Goal: Task Accomplishment & Management: Complete application form

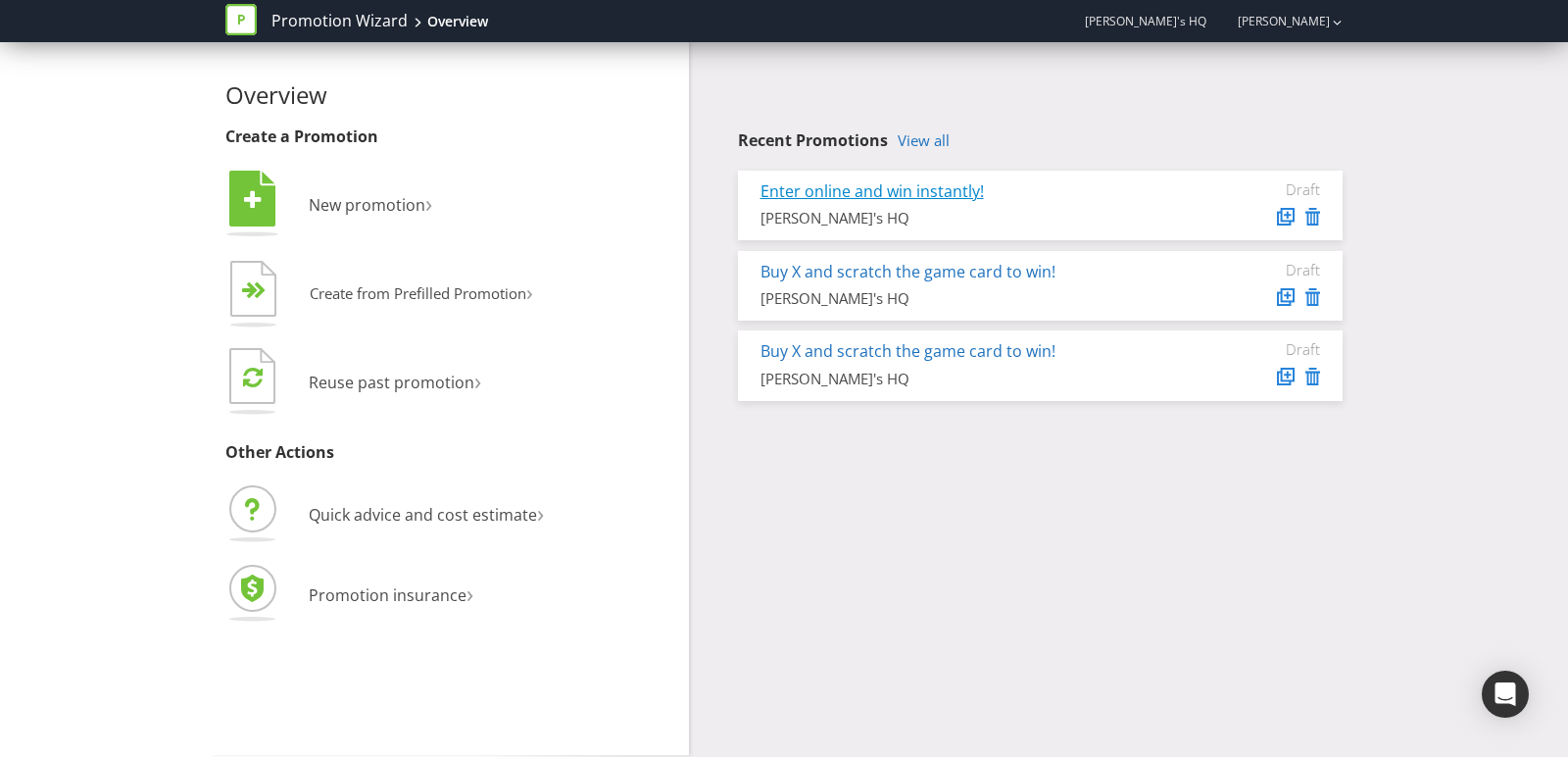
click at [850, 198] on link "Enter online and win instantly!" at bounding box center [872, 191] width 223 height 22
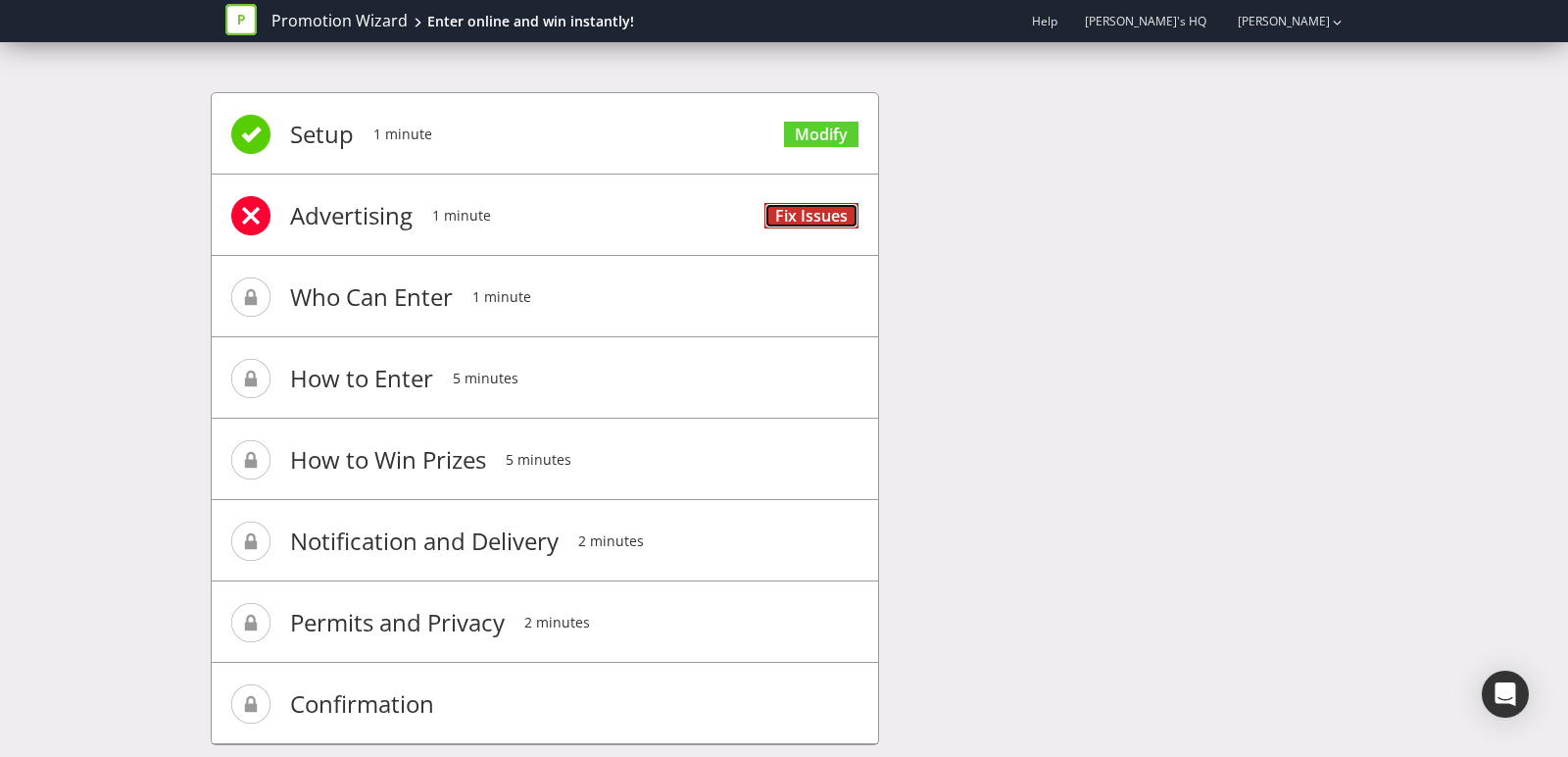
click at [840, 213] on link "Fix Issues" at bounding box center [812, 216] width 94 height 27
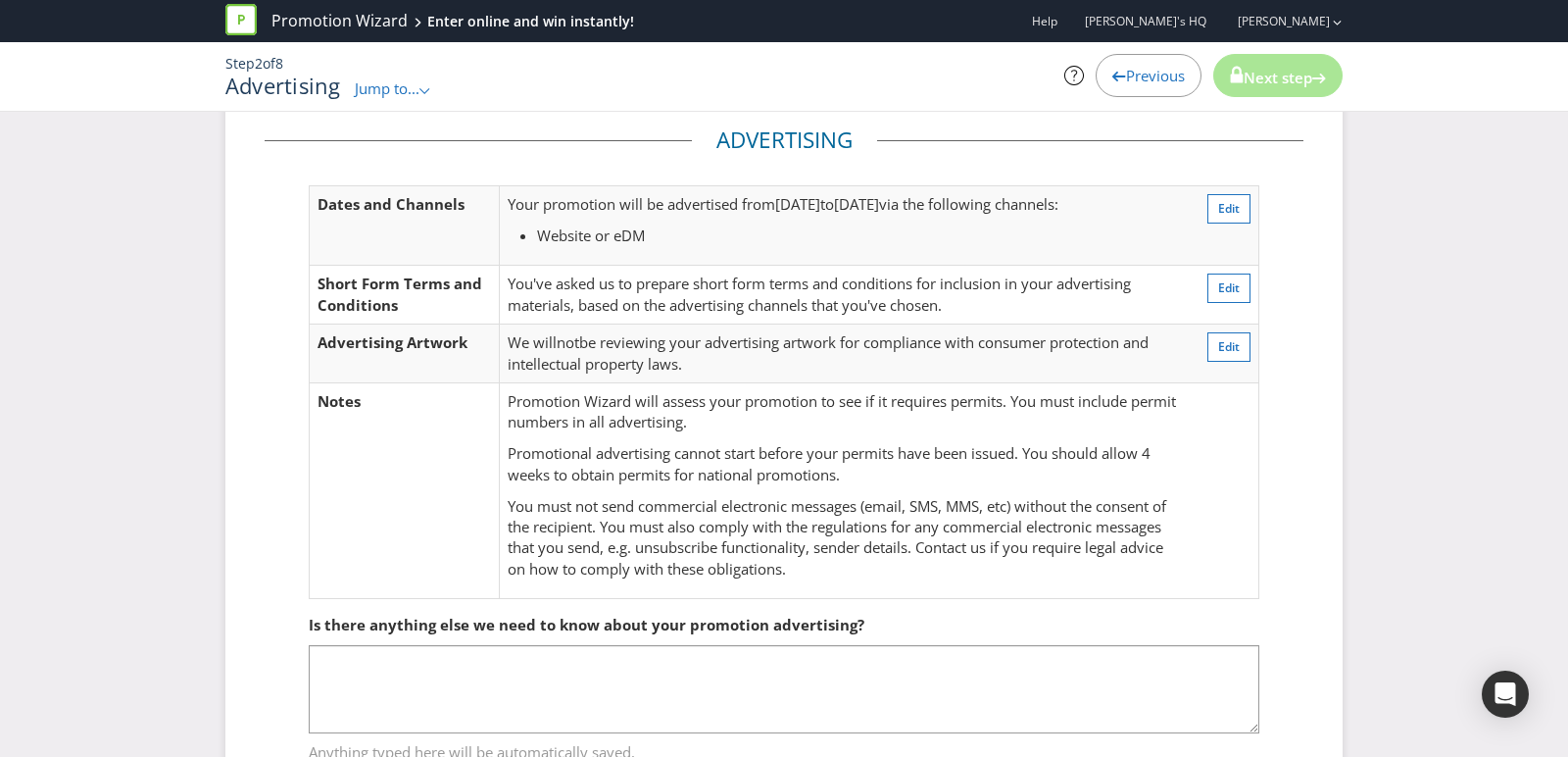
scroll to position [204, 0]
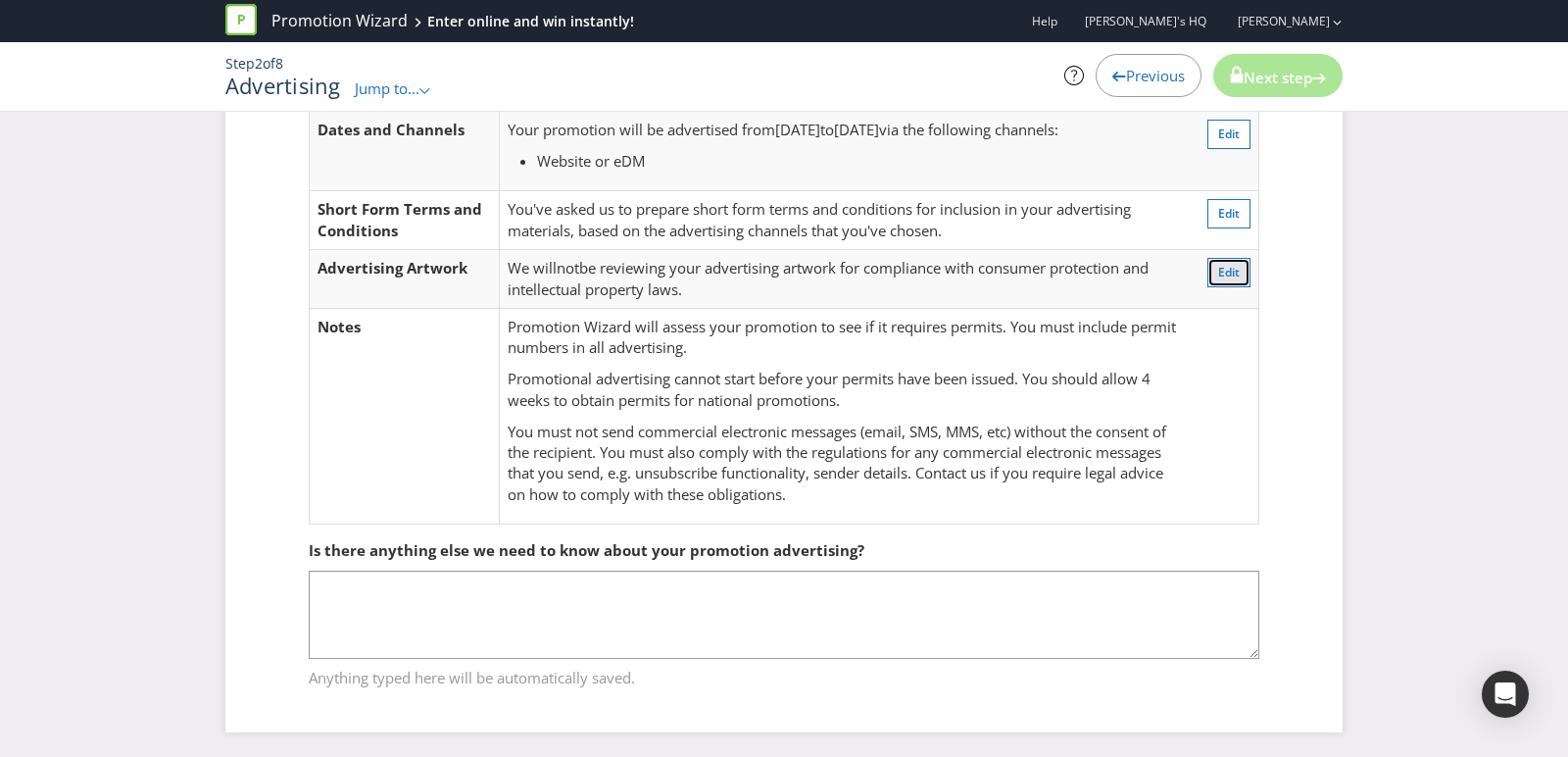
click at [1223, 271] on span "Edit" at bounding box center [1229, 272] width 22 height 17
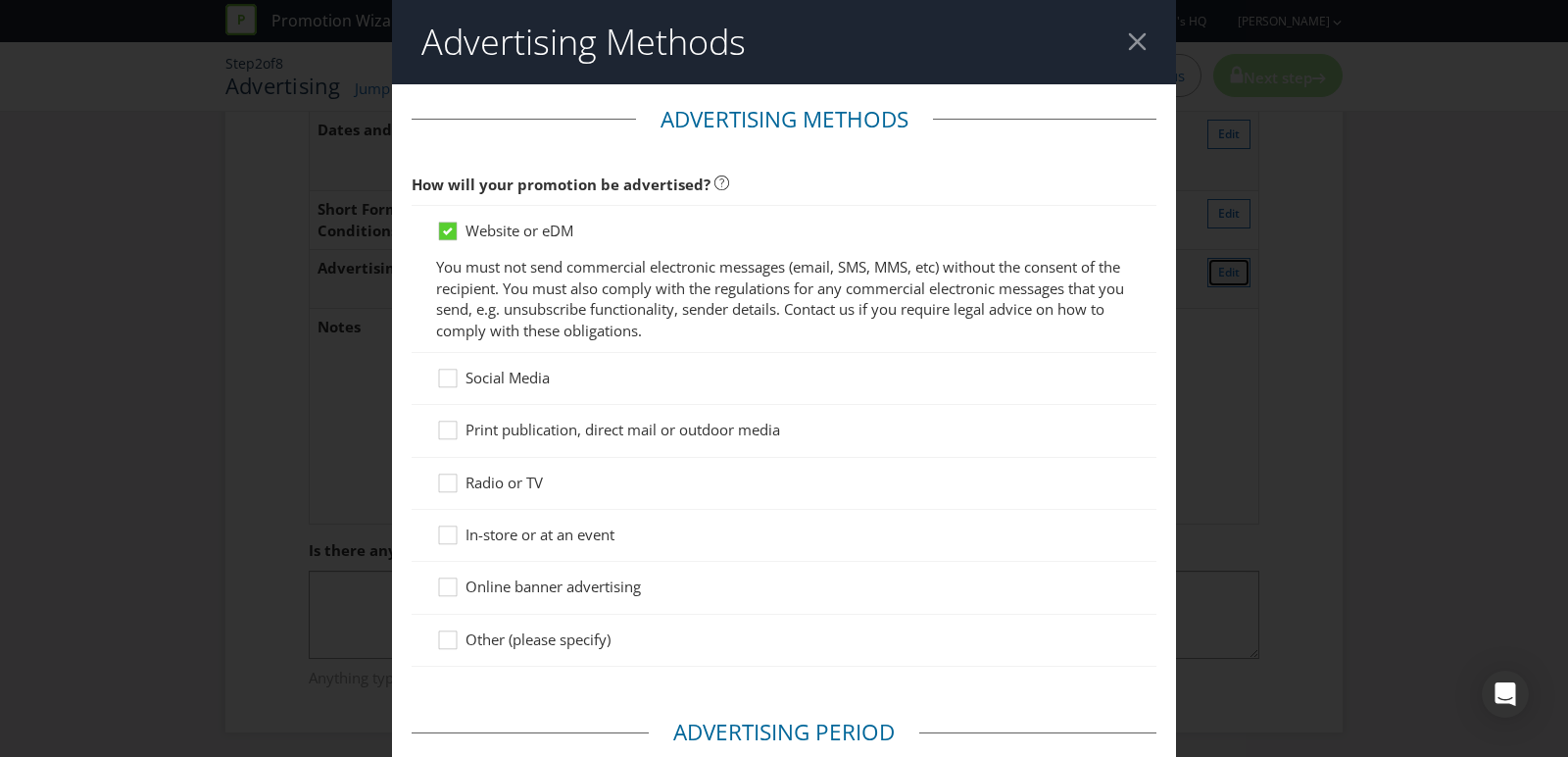
scroll to position [737, 0]
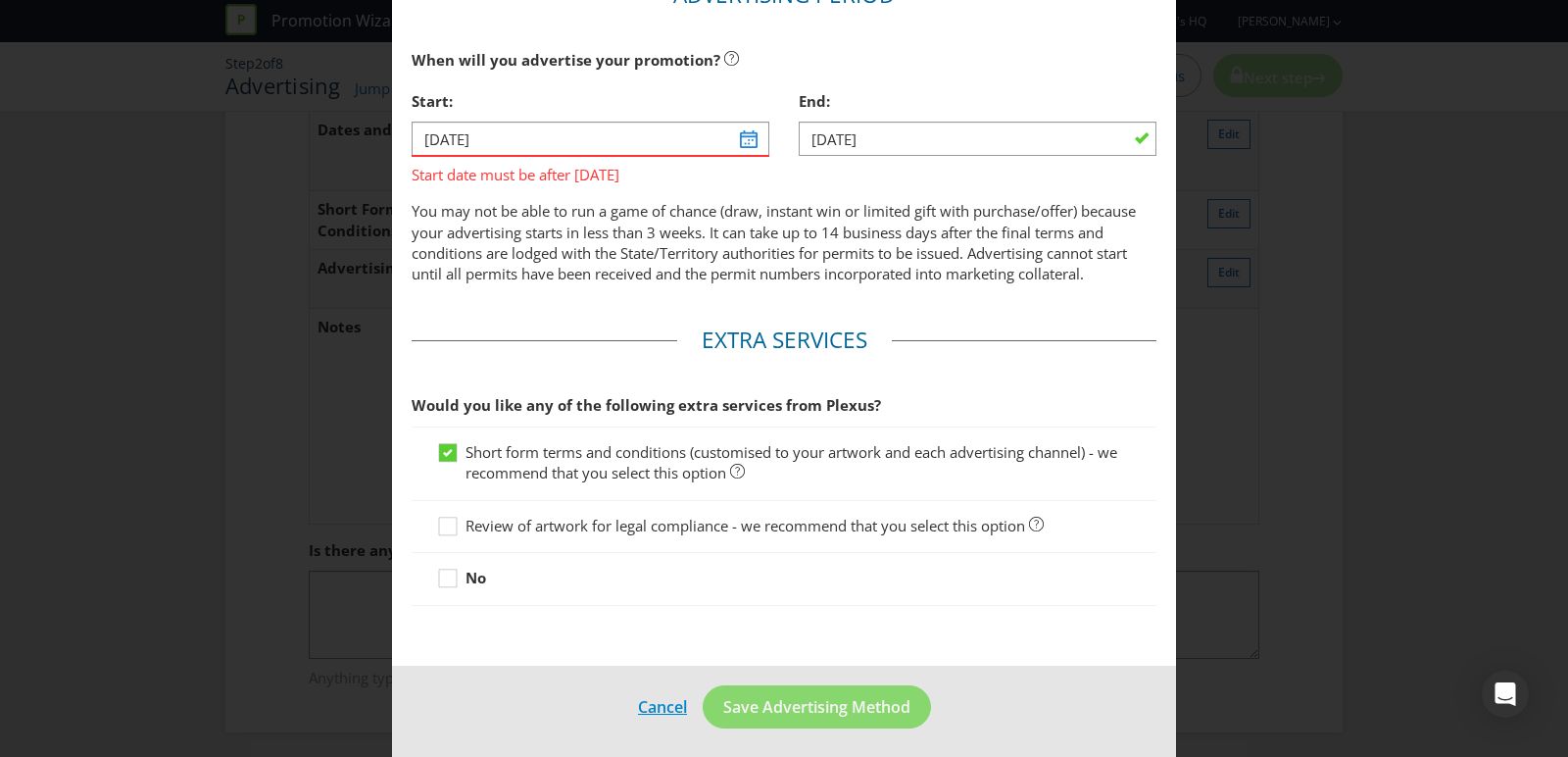
click at [667, 699] on link "Cancel" at bounding box center [662, 707] width 51 height 25
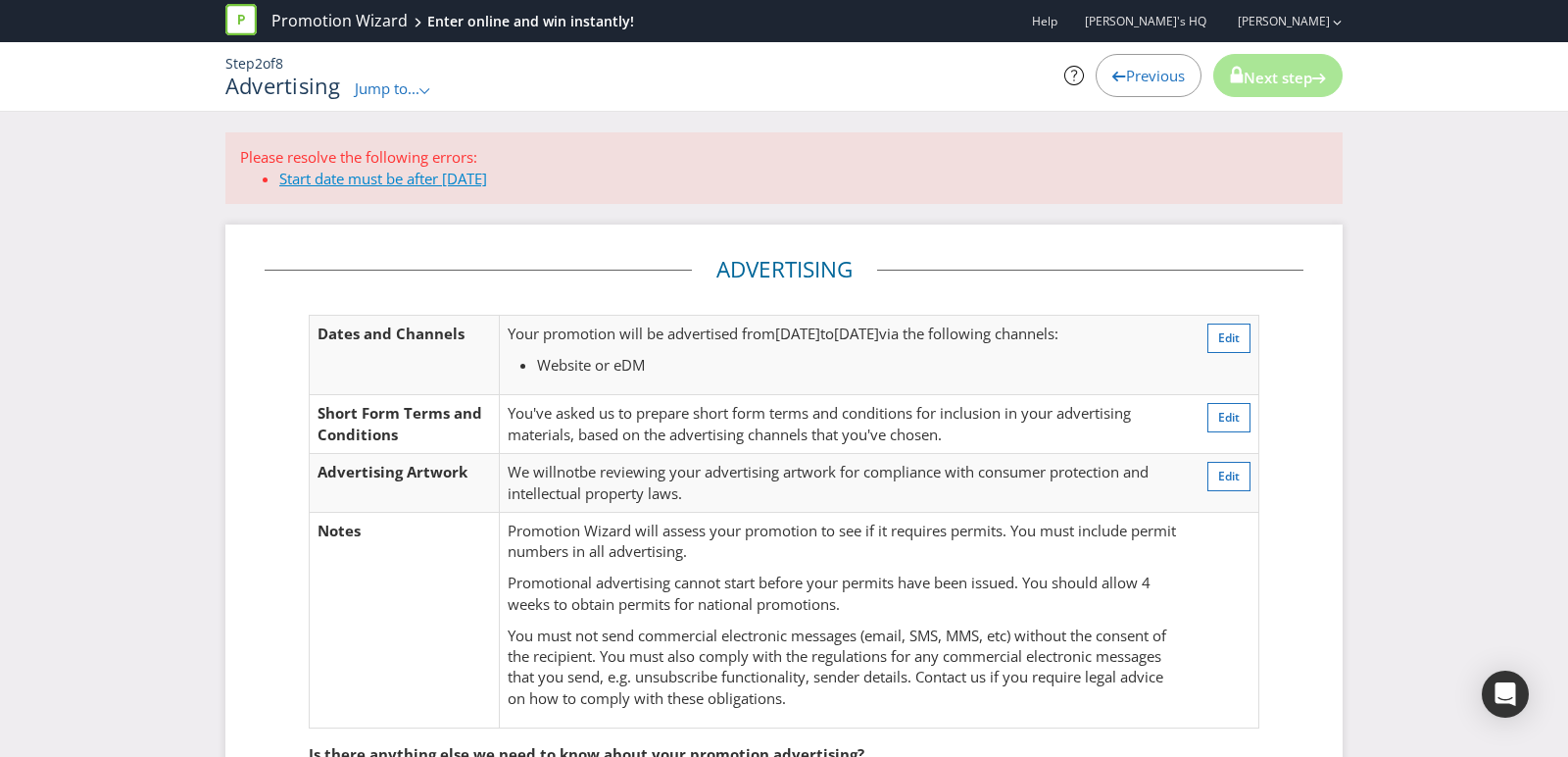
click at [335, 184] on link "Start date must be after [DATE]" at bounding box center [383, 178] width 208 height 20
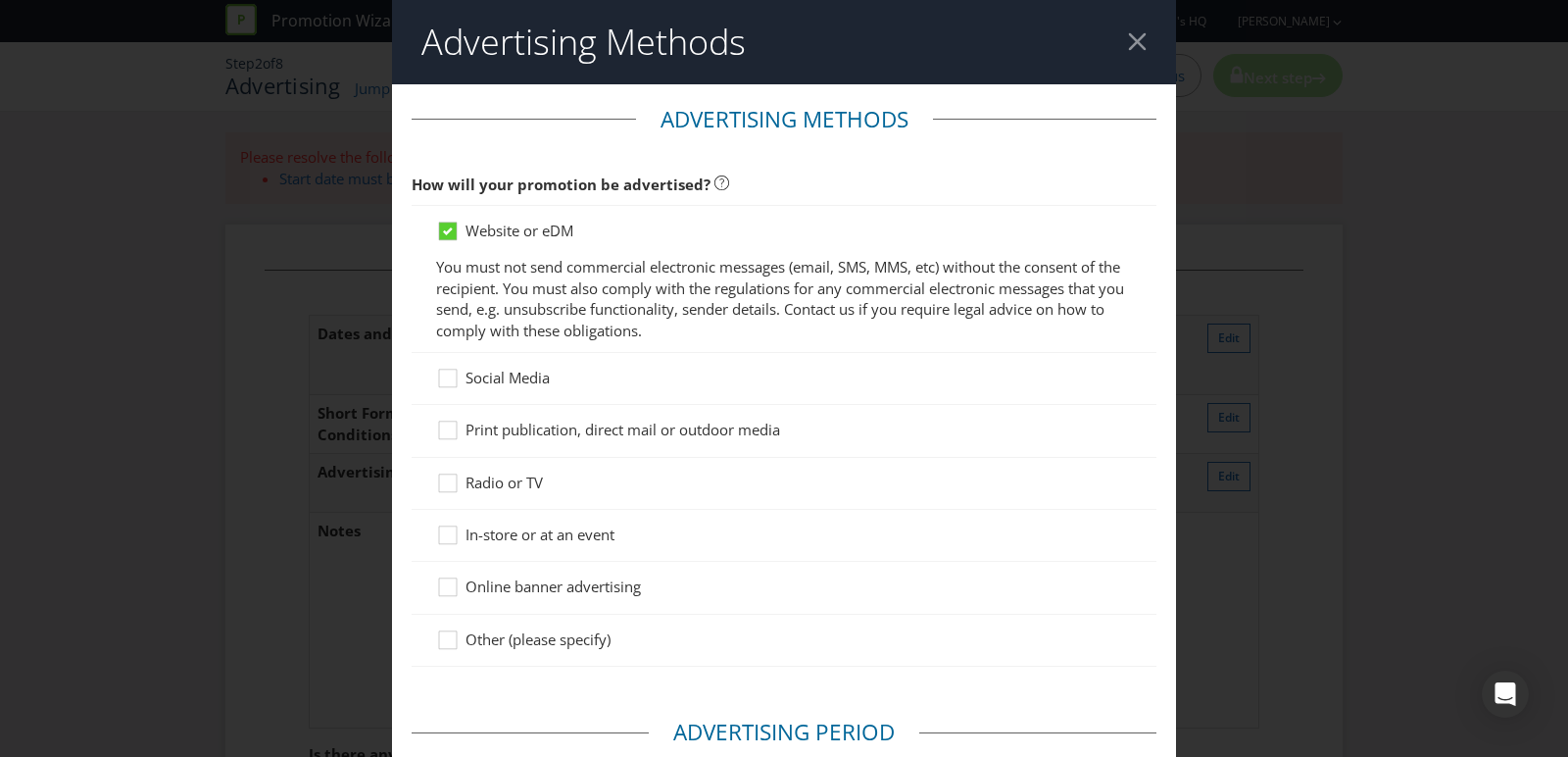
scroll to position [737, 0]
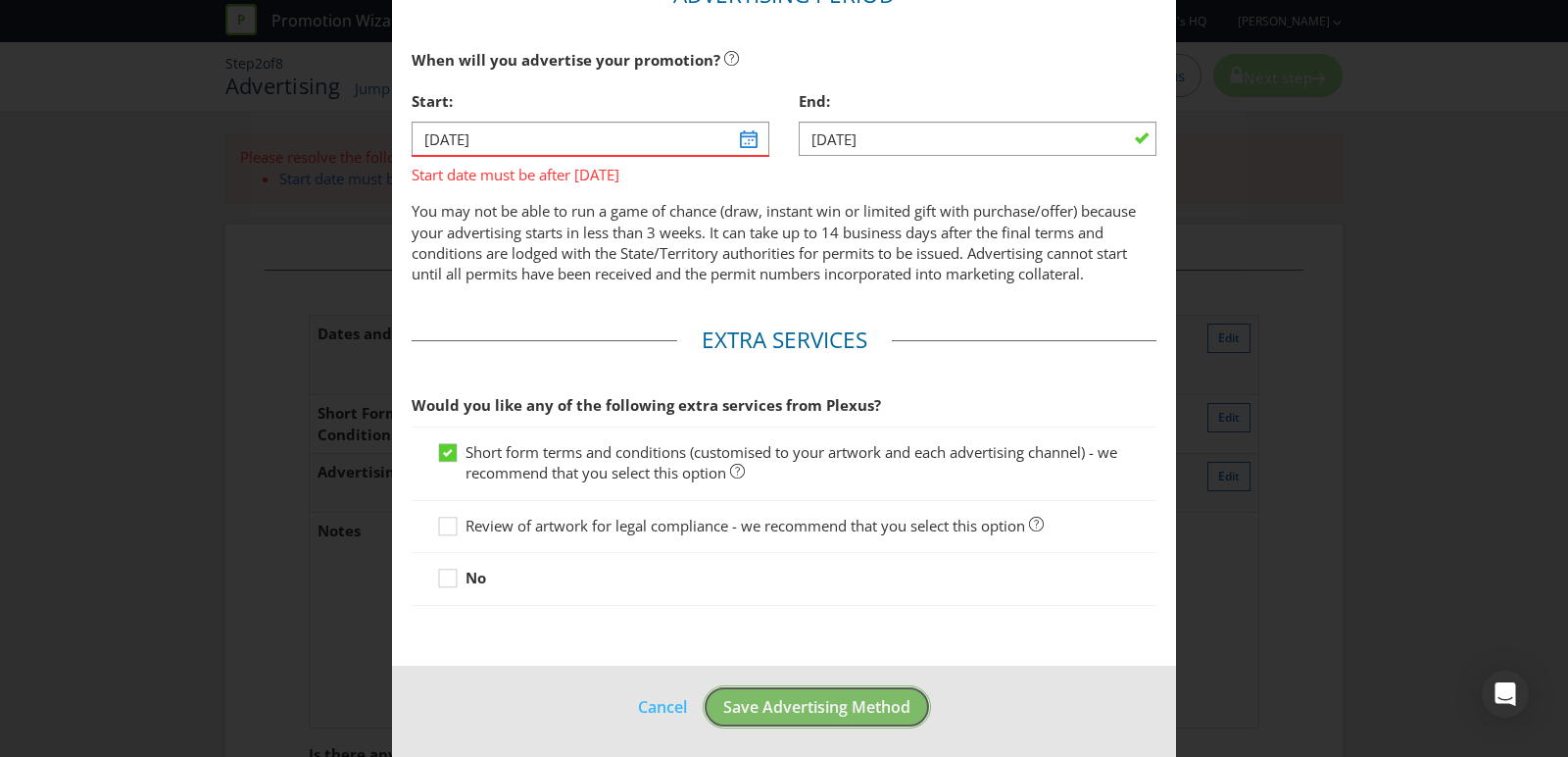
click at [733, 704] on span "Save Advertising Method" at bounding box center [817, 707] width 187 height 22
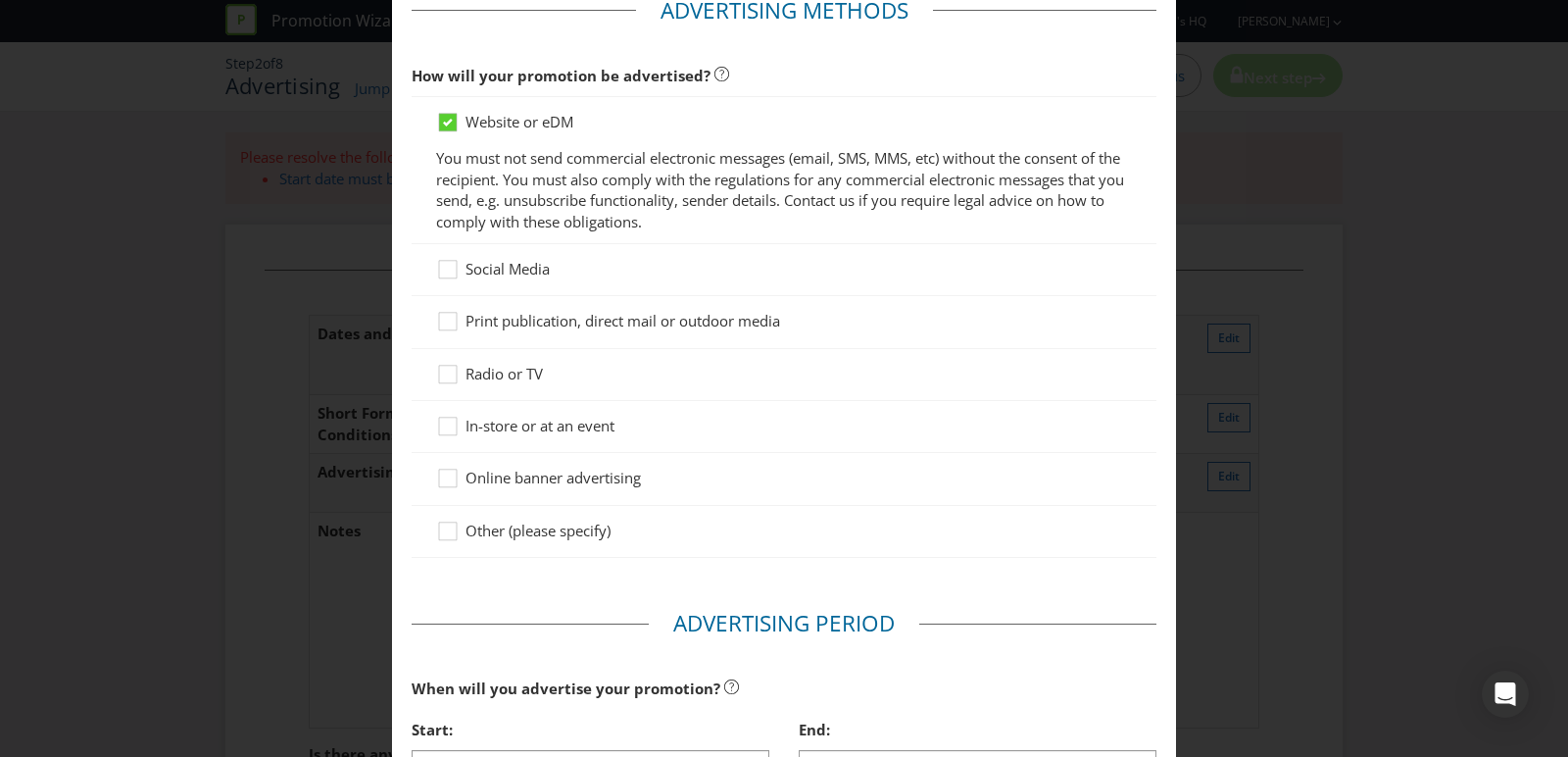
scroll to position [0, 0]
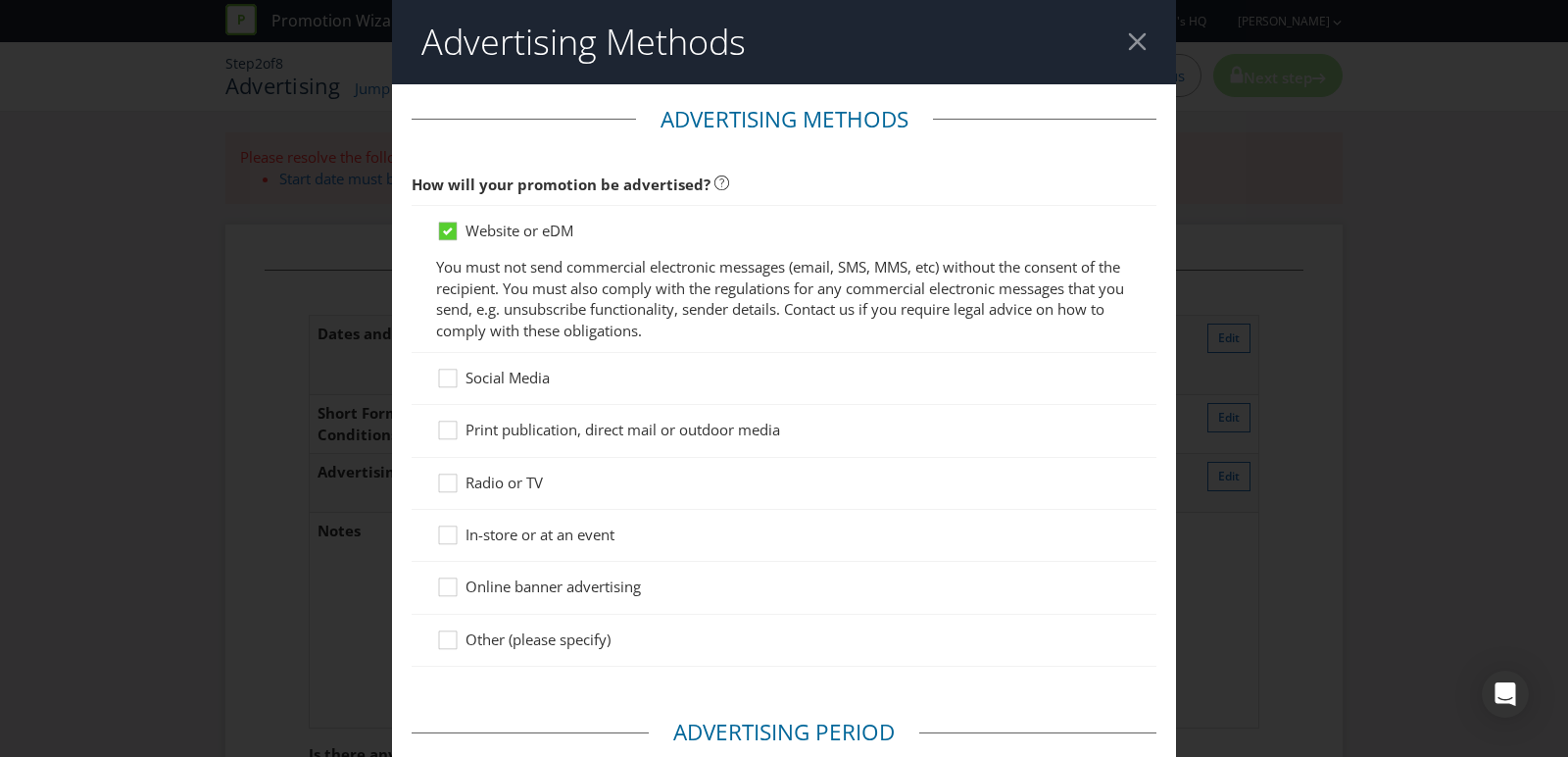
click at [1136, 28] on header "Advertising Methods" at bounding box center [784, 42] width 784 height 85
click at [1135, 36] on div at bounding box center [1137, 41] width 19 height 19
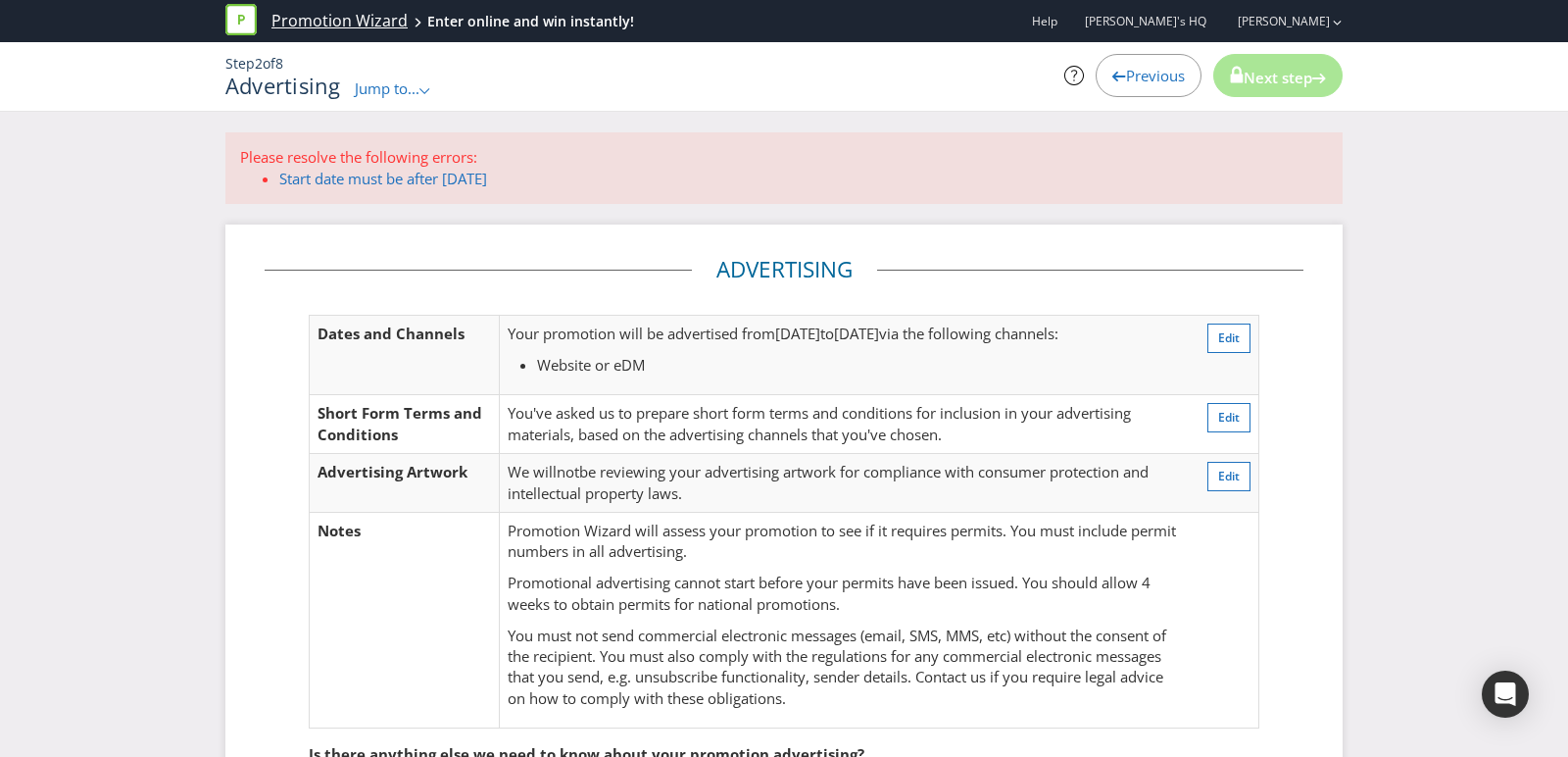
click at [373, 13] on link "Promotion Wizard" at bounding box center [340, 21] width 136 height 23
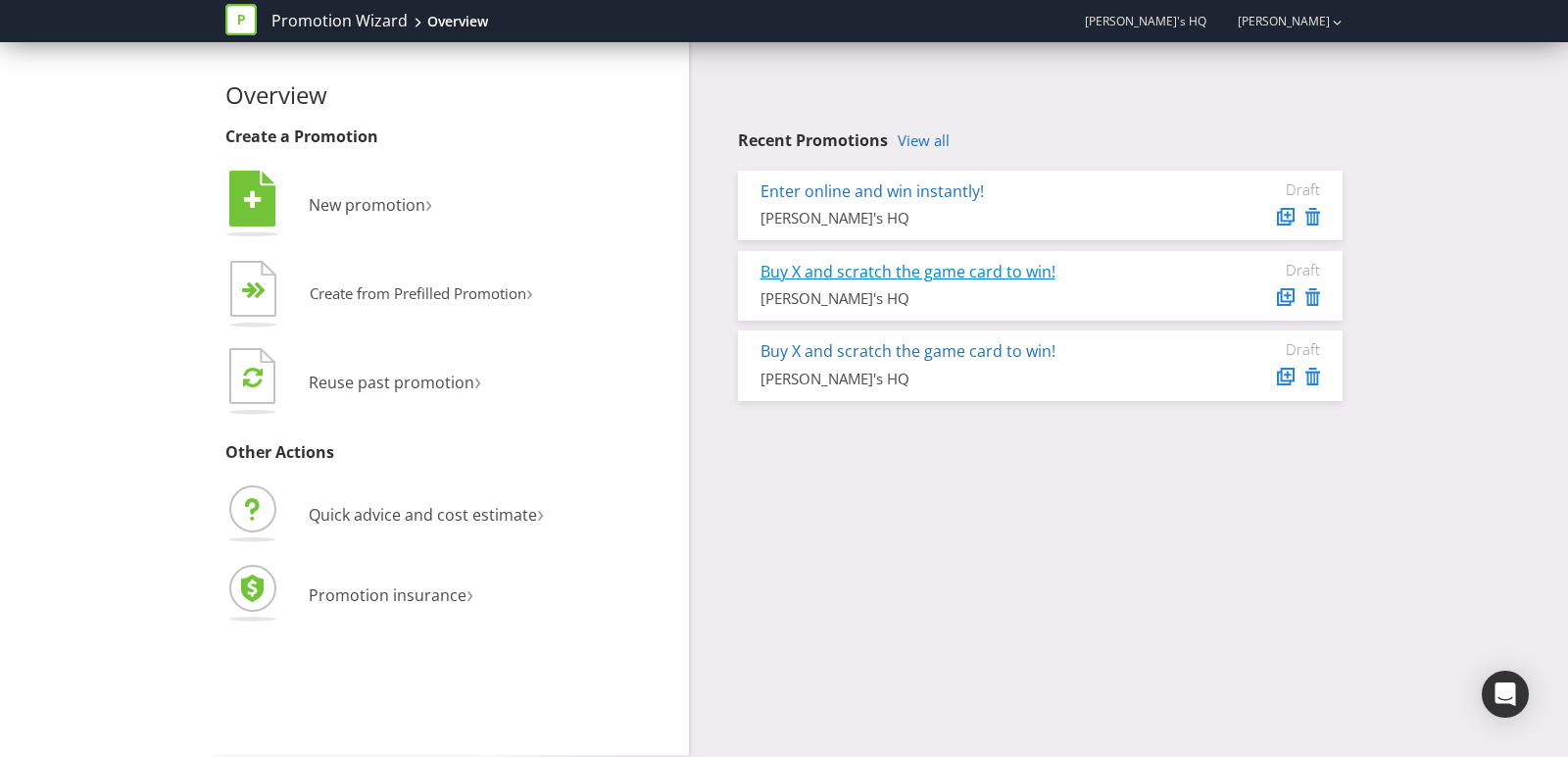
click at [858, 276] on link "Buy X and scratch the game card to win!" at bounding box center [909, 272] width 295 height 22
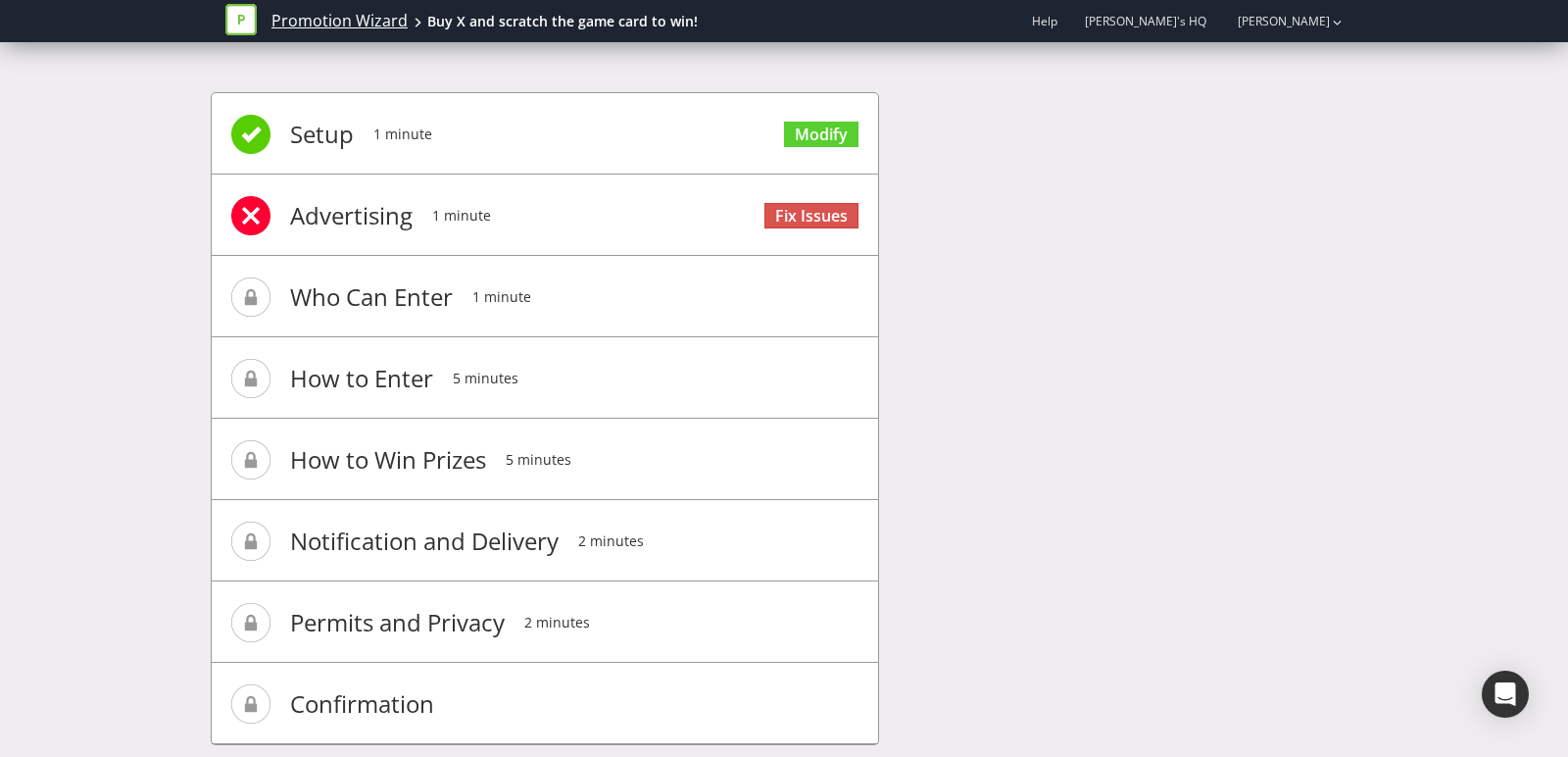
click at [310, 18] on link "Promotion Wizard" at bounding box center [340, 21] width 136 height 23
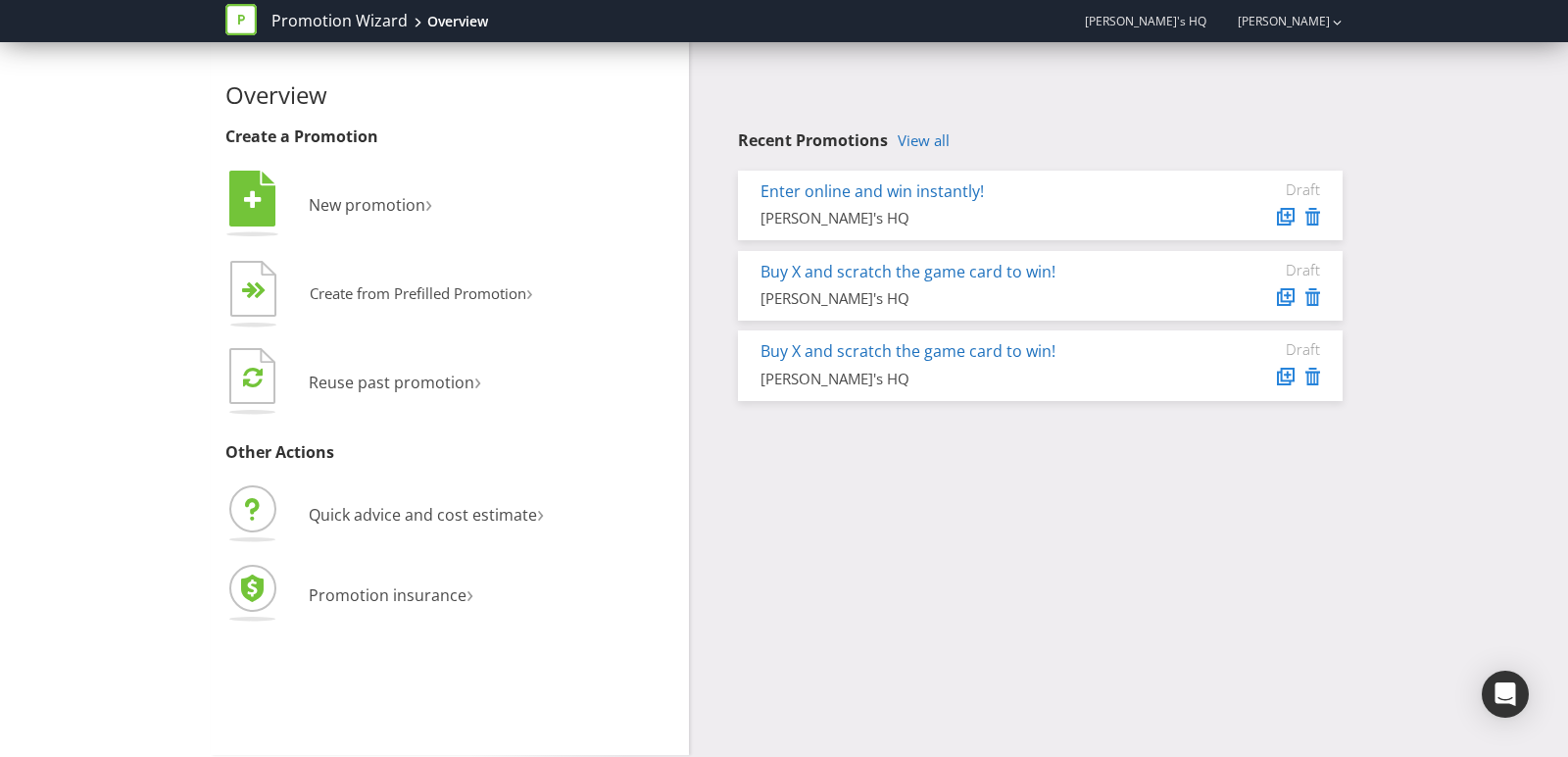
click at [911, 365] on div "Buy X and scratch the game card to win! [PERSON_NAME]'s HQ" at bounding box center [967, 365] width 442 height 49
click at [896, 351] on link "Buy X and scratch the game card to win!" at bounding box center [909, 351] width 295 height 22
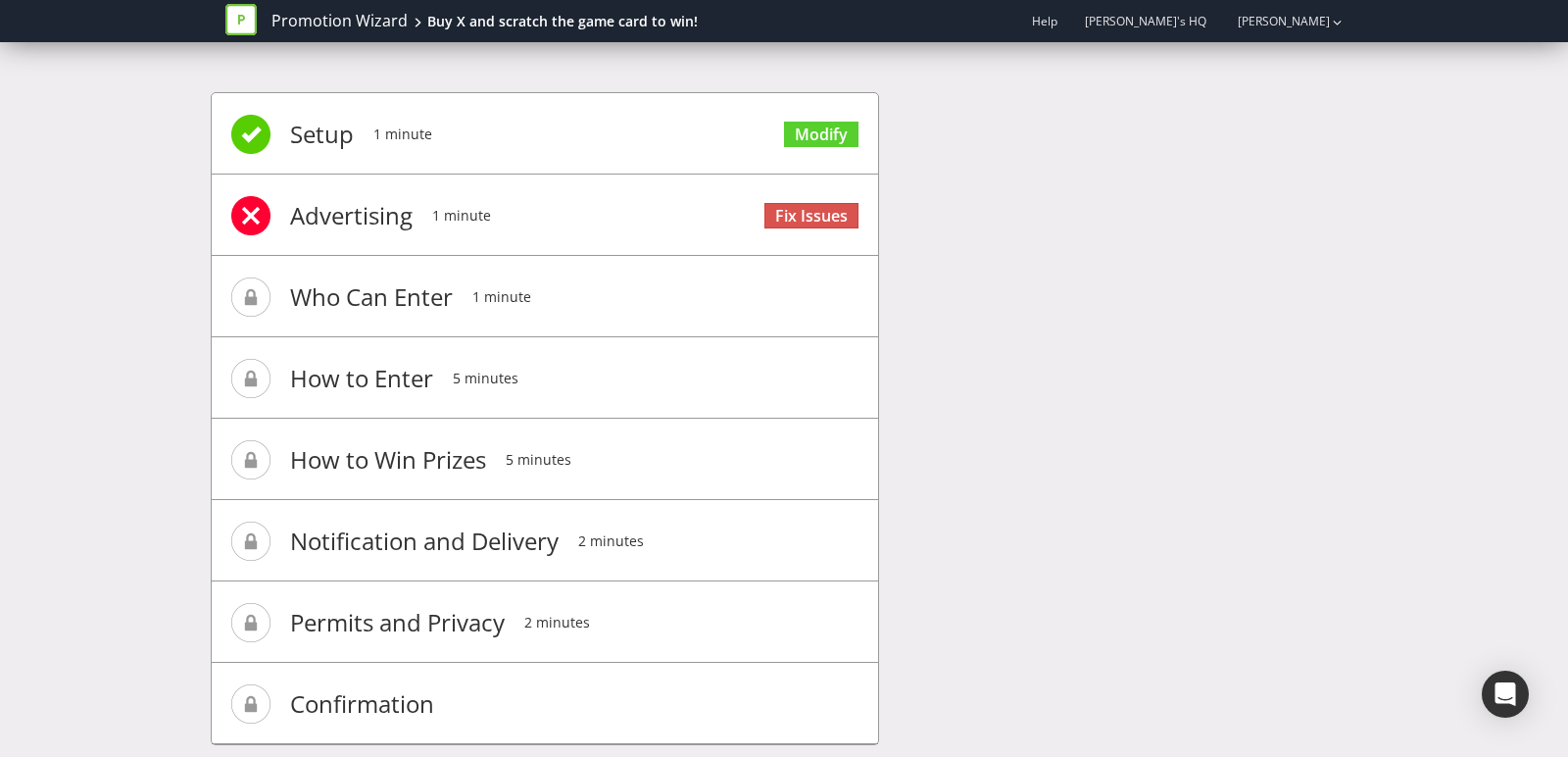
click at [361, 223] on span "Advertising" at bounding box center [351, 216] width 122 height 79
click at [777, 216] on link "Fix Issues" at bounding box center [812, 216] width 94 height 27
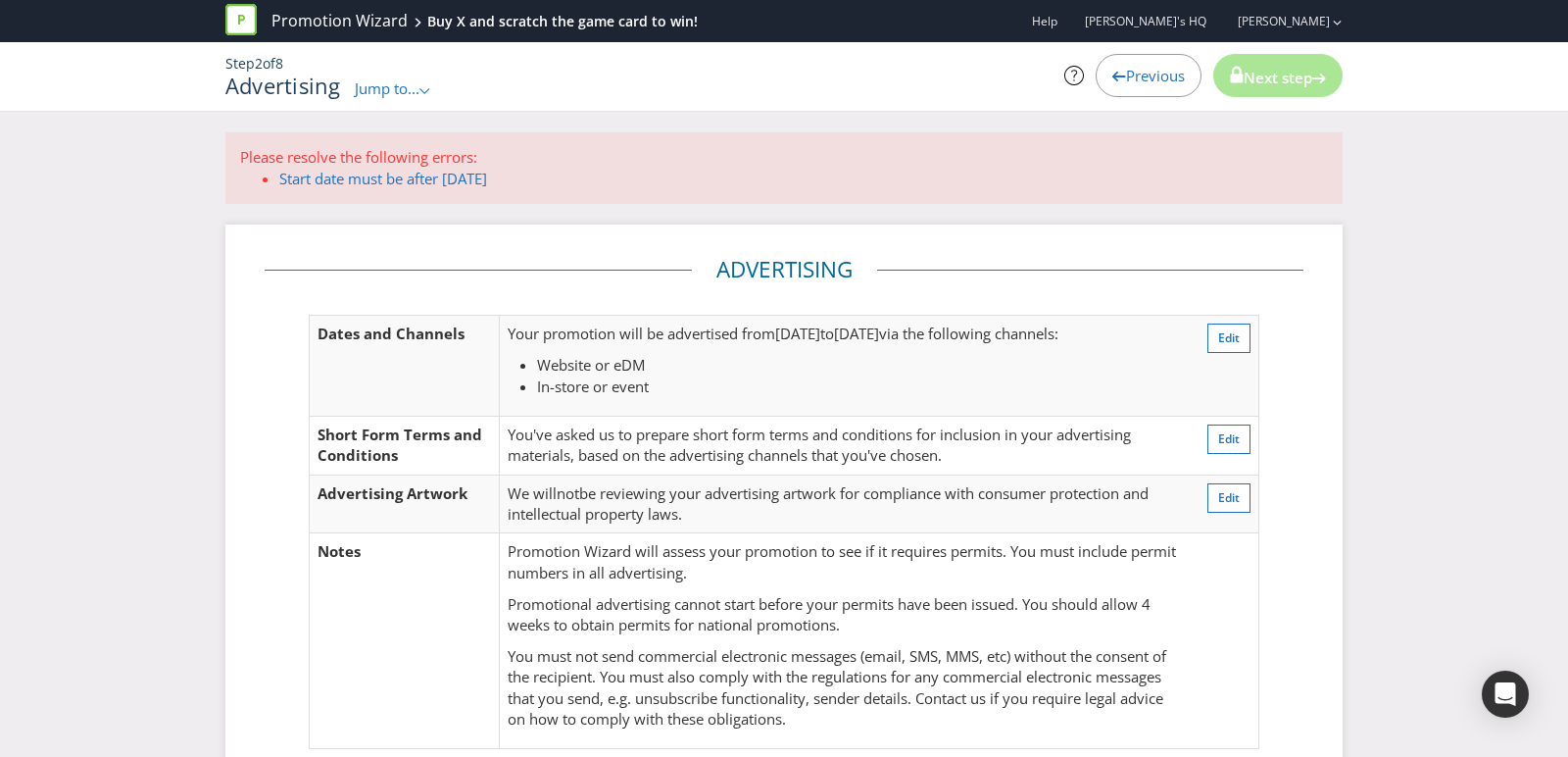
click at [1266, 84] on span "Next step" at bounding box center [1279, 78] width 69 height 20
click at [417, 176] on link "Start date must be after [DATE]" at bounding box center [383, 178] width 208 height 20
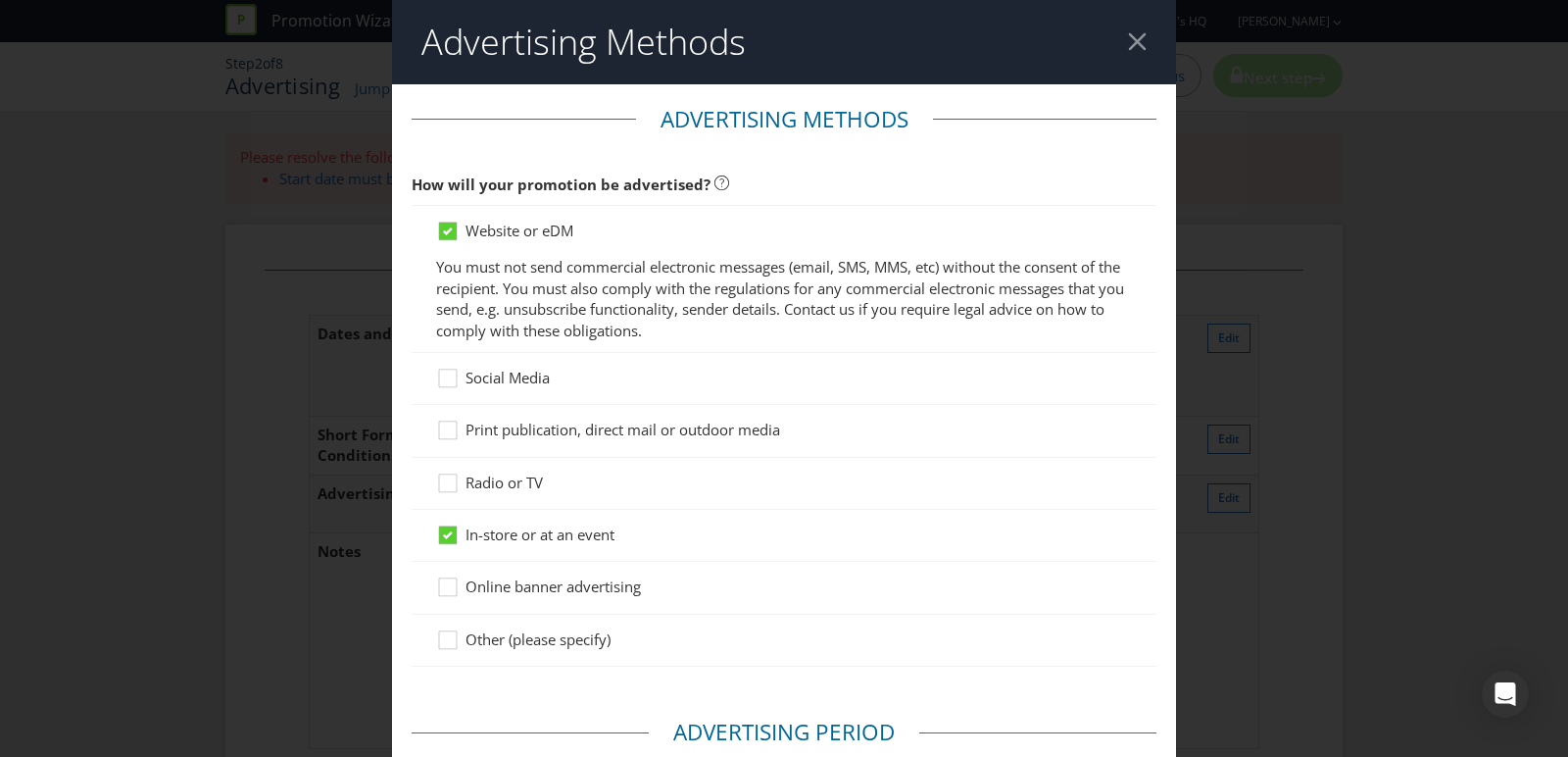
scroll to position [737, 0]
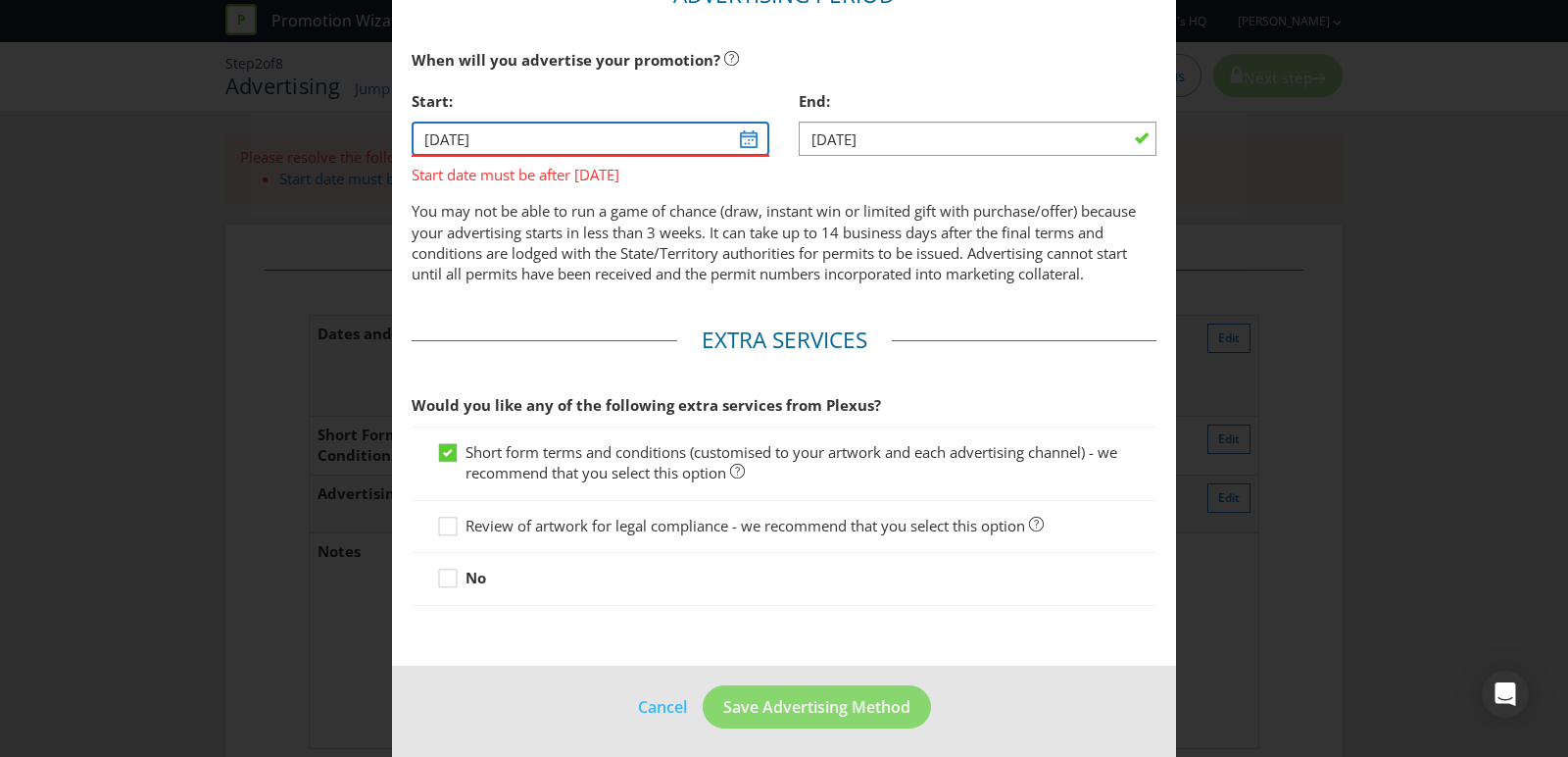
click at [527, 131] on input "[DATE]" at bounding box center [590, 138] width 357 height 34
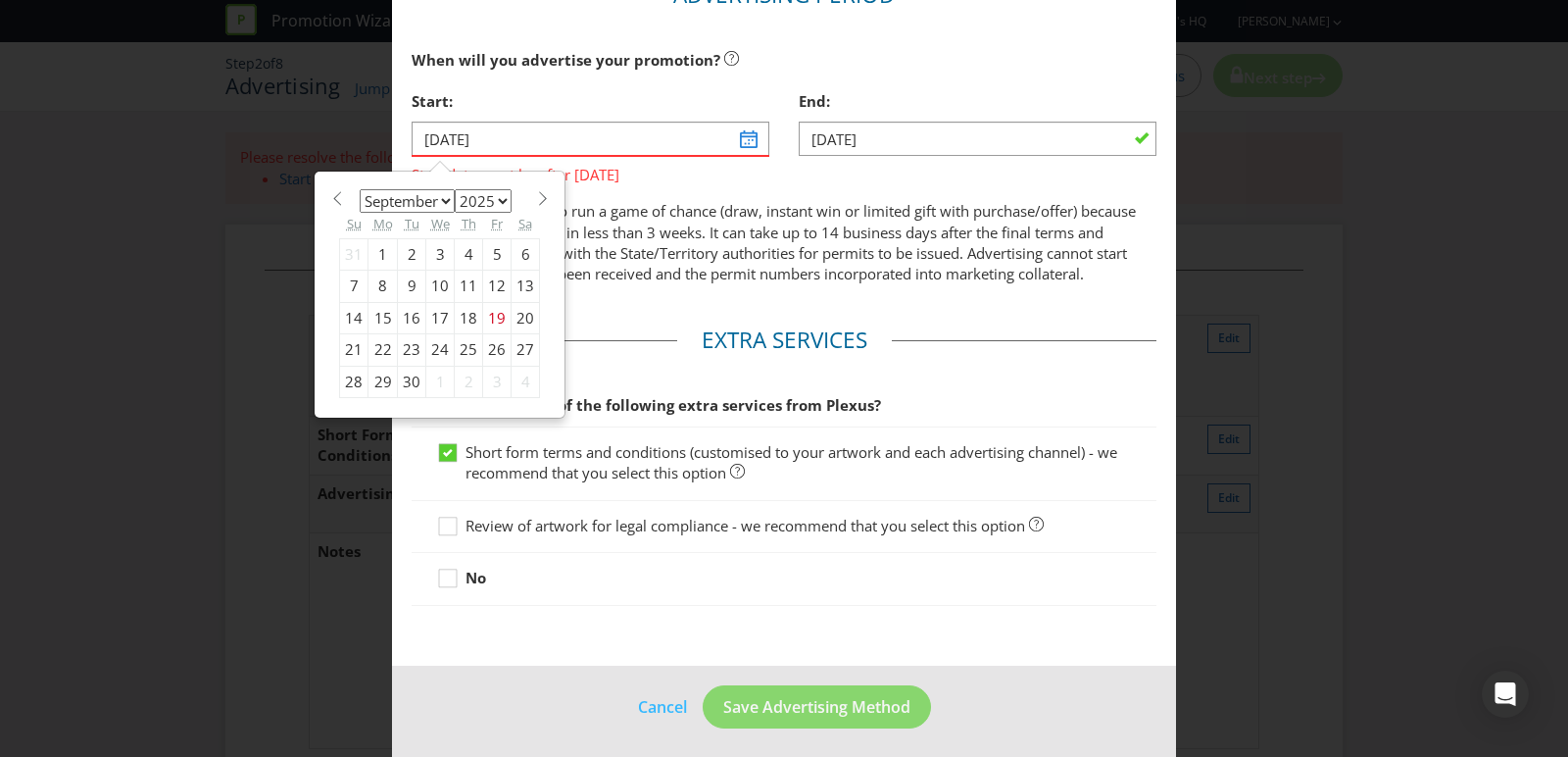
click at [378, 346] on div "22" at bounding box center [383, 350] width 30 height 32
type input "[DATE]"
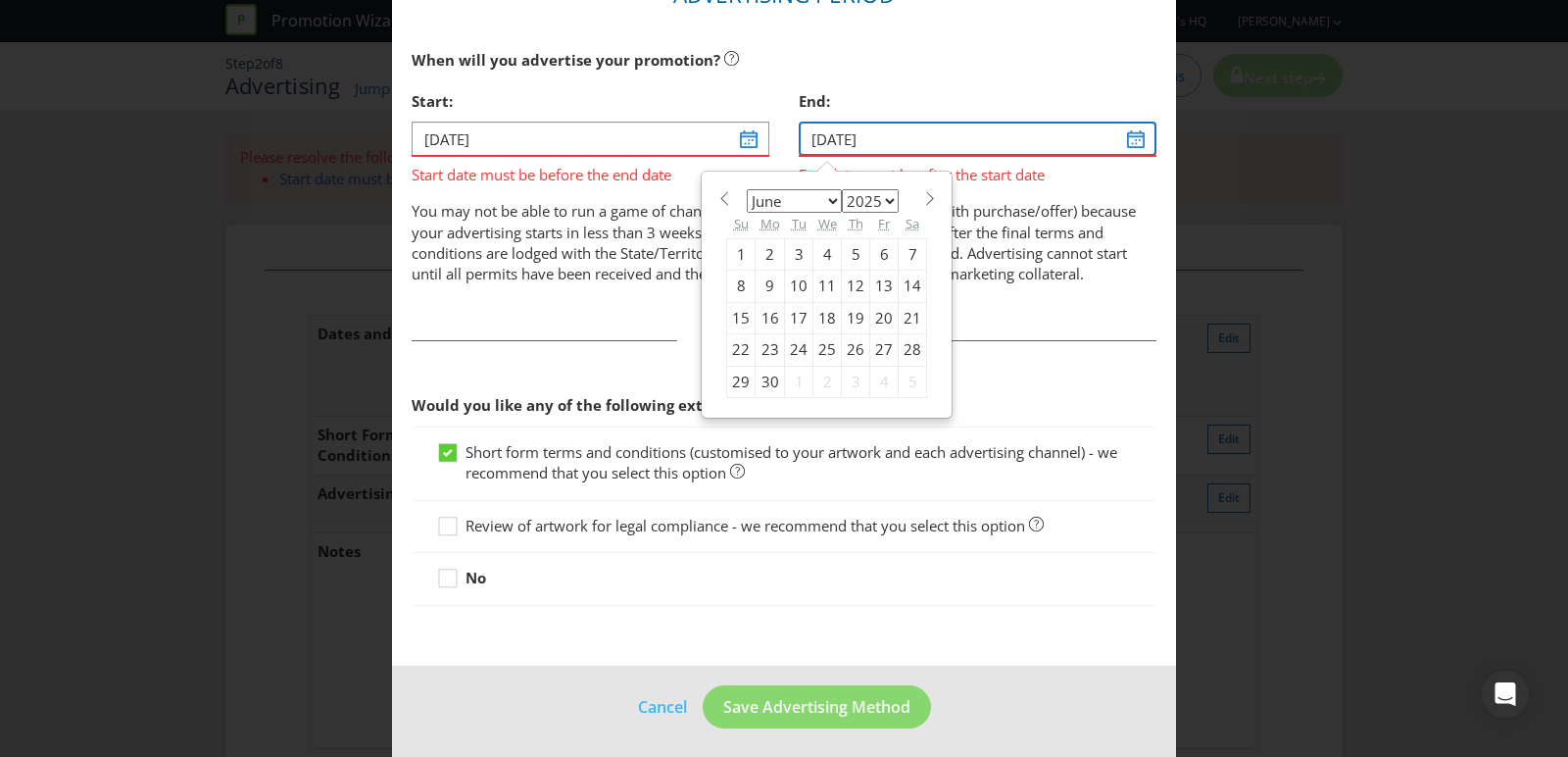
click at [861, 141] on input "[DATE]" at bounding box center [976, 138] width 357 height 34
click at [764, 384] on div "30" at bounding box center [771, 381] width 30 height 32
click at [855, 128] on input "[DATE]" at bounding box center [976, 138] width 357 height 34
click at [799, 192] on select "January February March April May June July August September October November De…" at bounding box center [794, 201] width 95 height 24
select select "6"
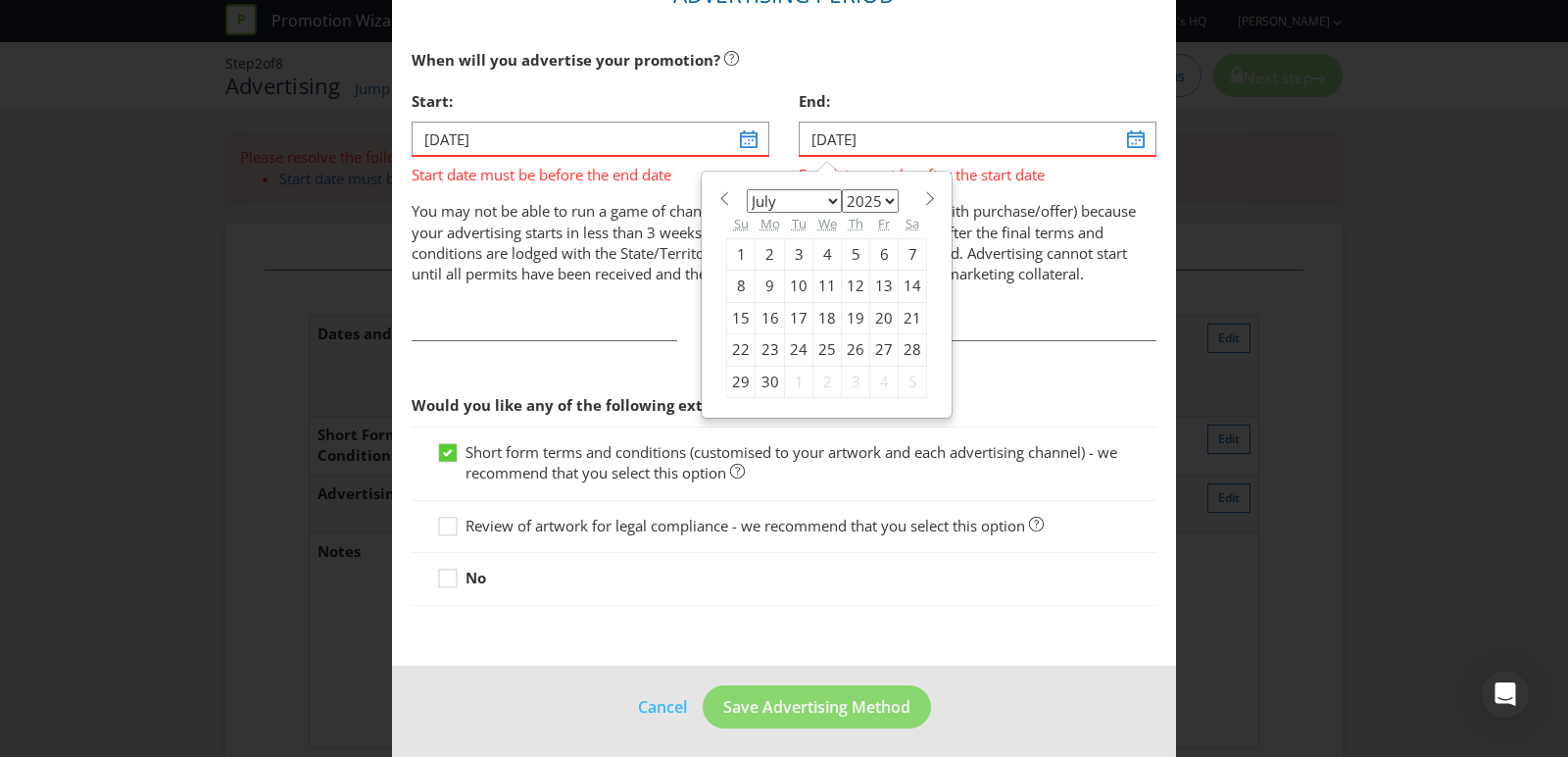
click at [747, 189] on select "January February March April May June July August September October November De…" at bounding box center [794, 201] width 95 height 24
click at [852, 378] on div "31" at bounding box center [855, 381] width 29 height 32
type input "[DATE]"
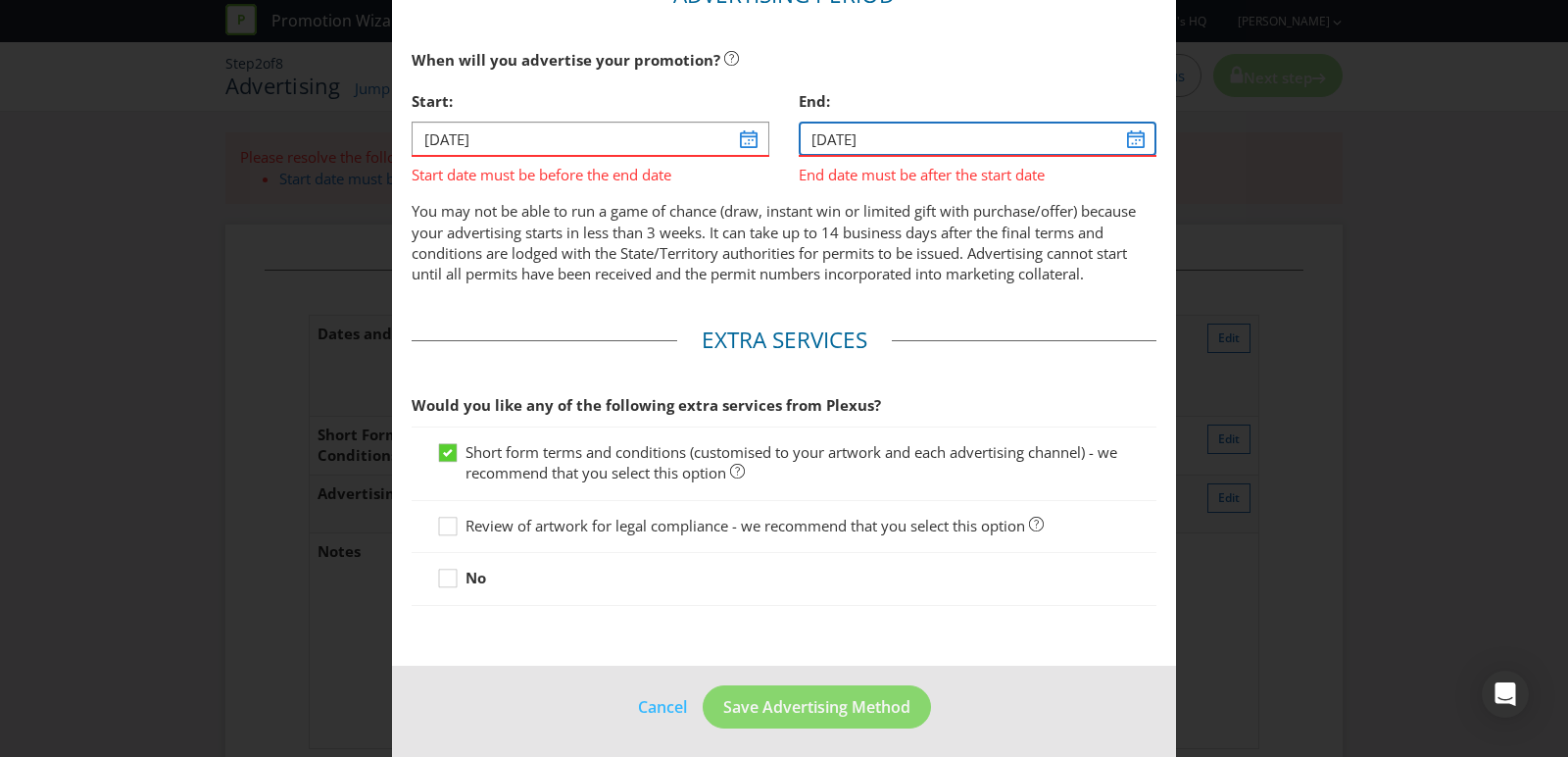
click at [858, 126] on input "[DATE]" at bounding box center [976, 138] width 357 height 34
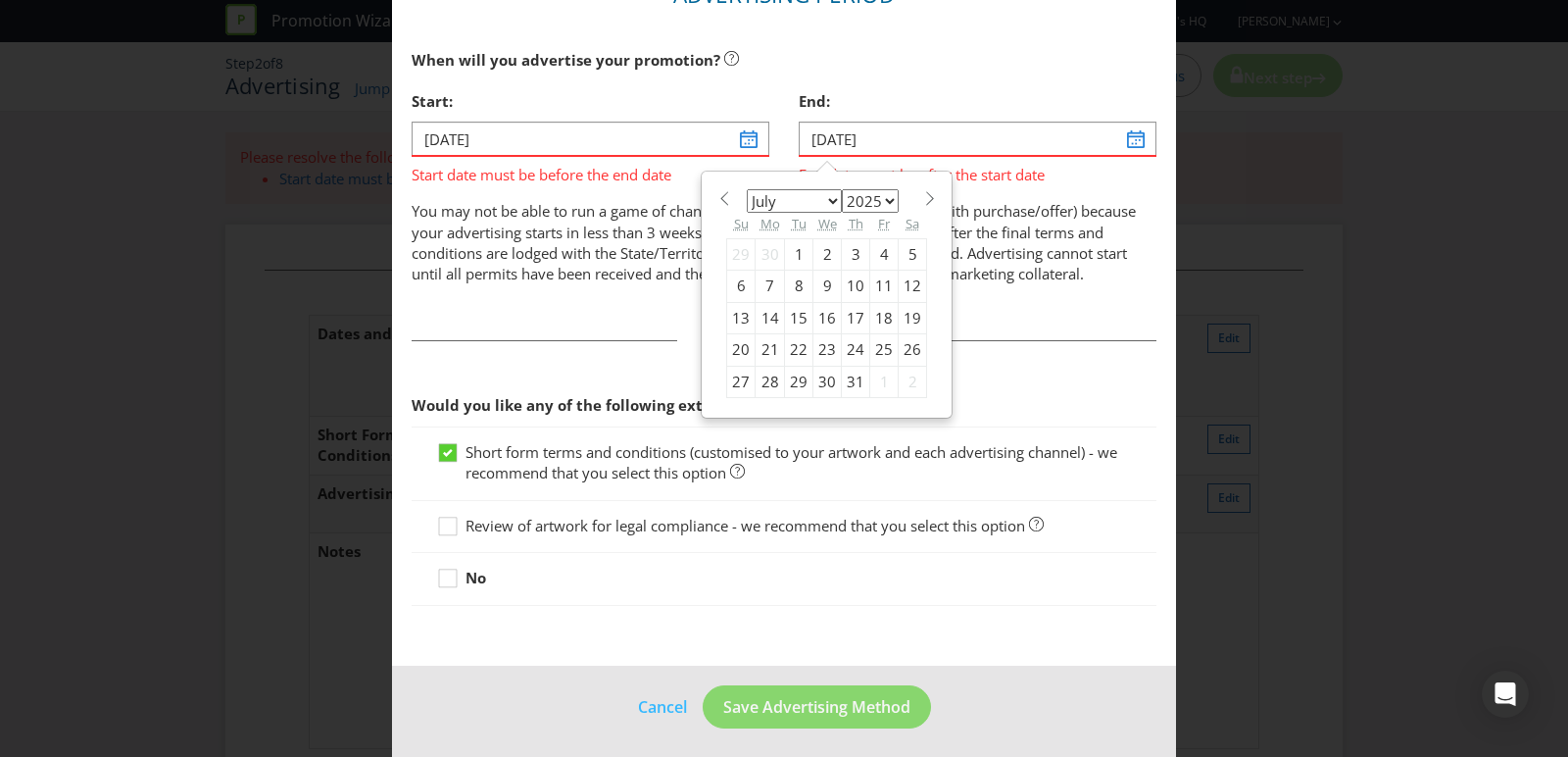
click at [812, 203] on select "January February March April May June July August September October November De…" at bounding box center [794, 201] width 95 height 24
select select "10"
click at [747, 189] on select "January February March April May June July August September October November De…" at bounding box center [794, 201] width 95 height 24
click at [739, 410] on div "30" at bounding box center [741, 413] width 29 height 32
type input "[DATE]"
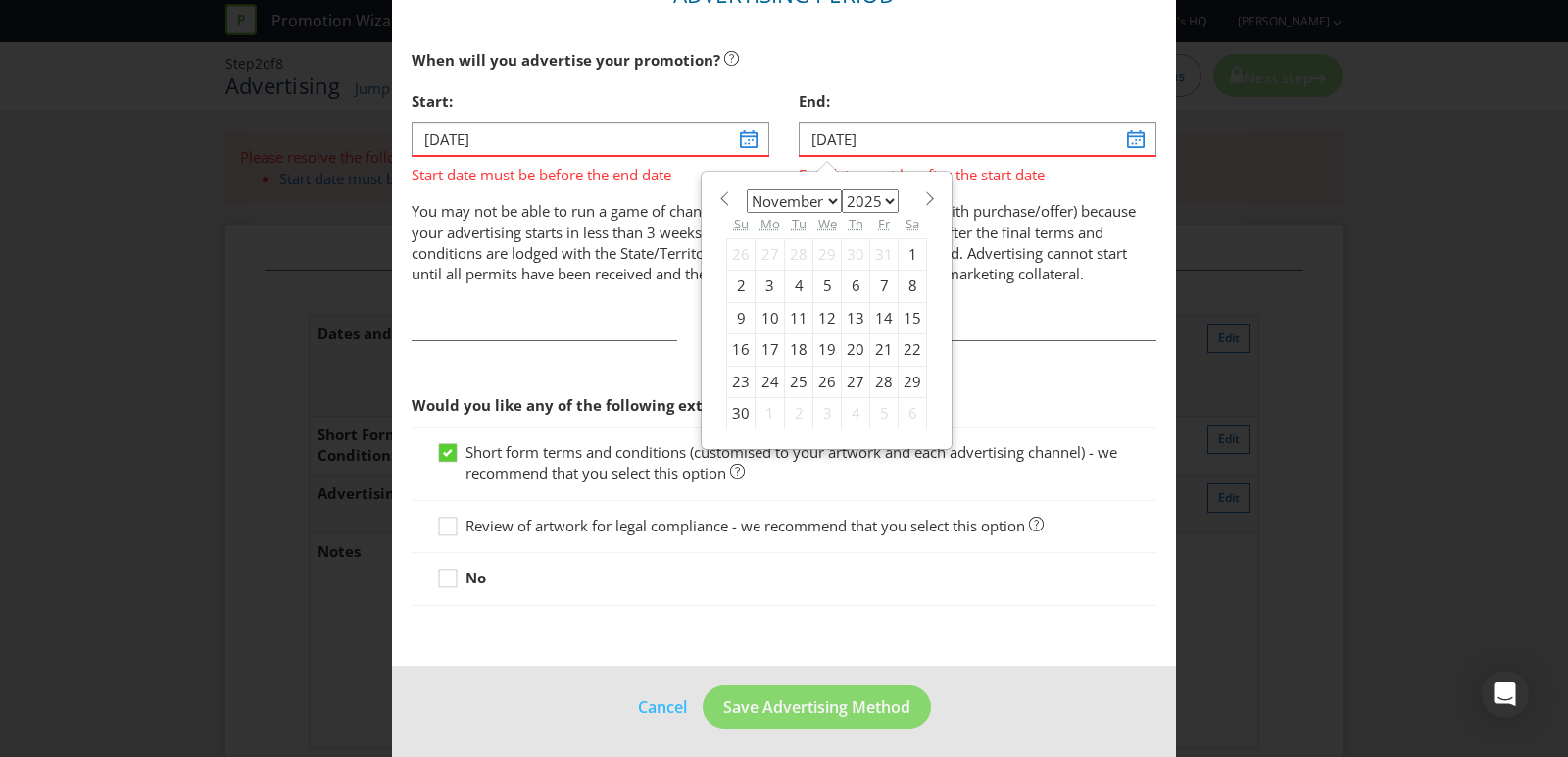
scroll to position [709, 0]
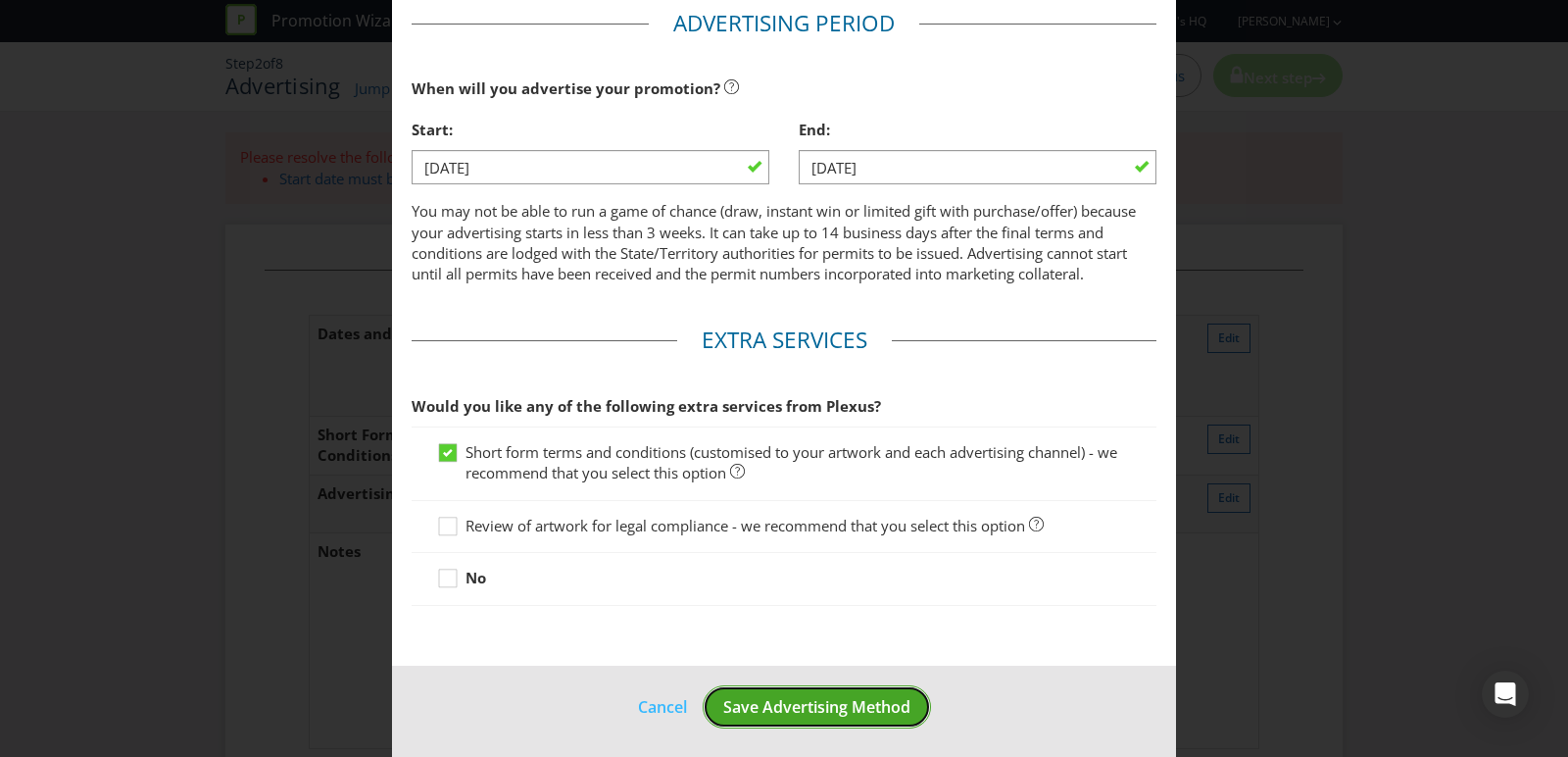
click at [806, 686] on button "Save Advertising Method" at bounding box center [817, 707] width 228 height 44
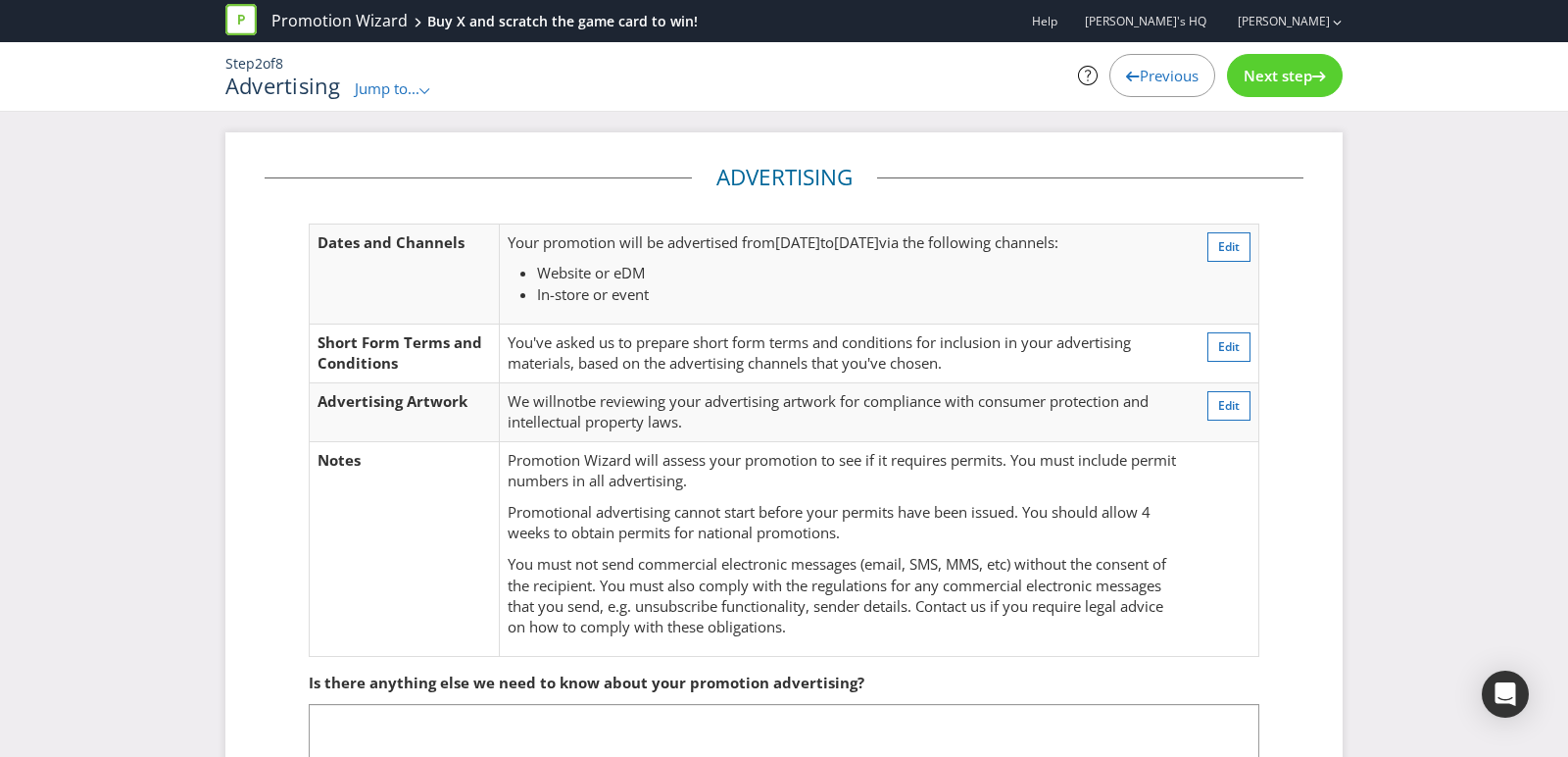
click at [1278, 76] on span "Next step" at bounding box center [1279, 76] width 69 height 20
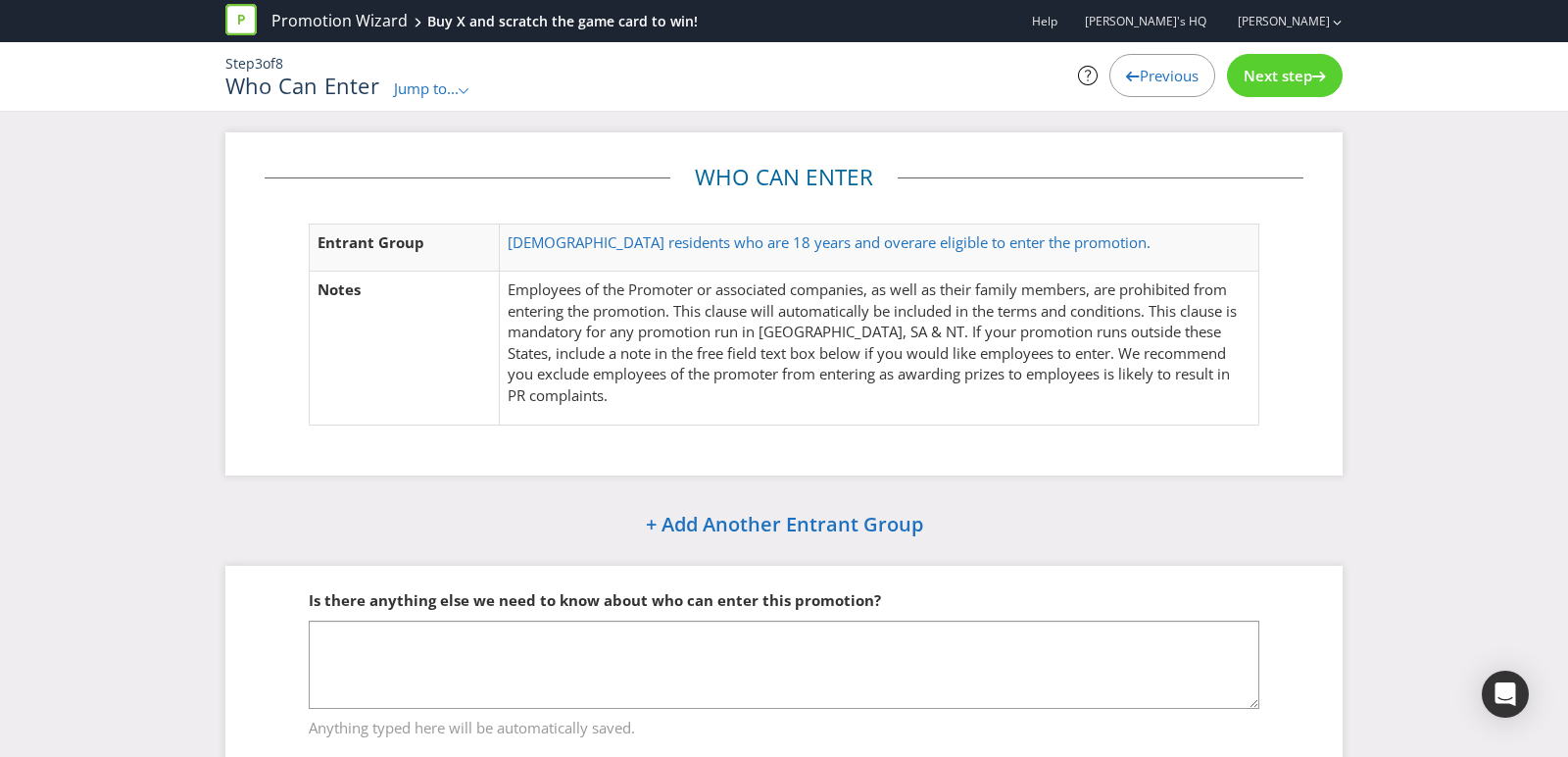
click at [1278, 83] on span "Next step" at bounding box center [1279, 76] width 69 height 20
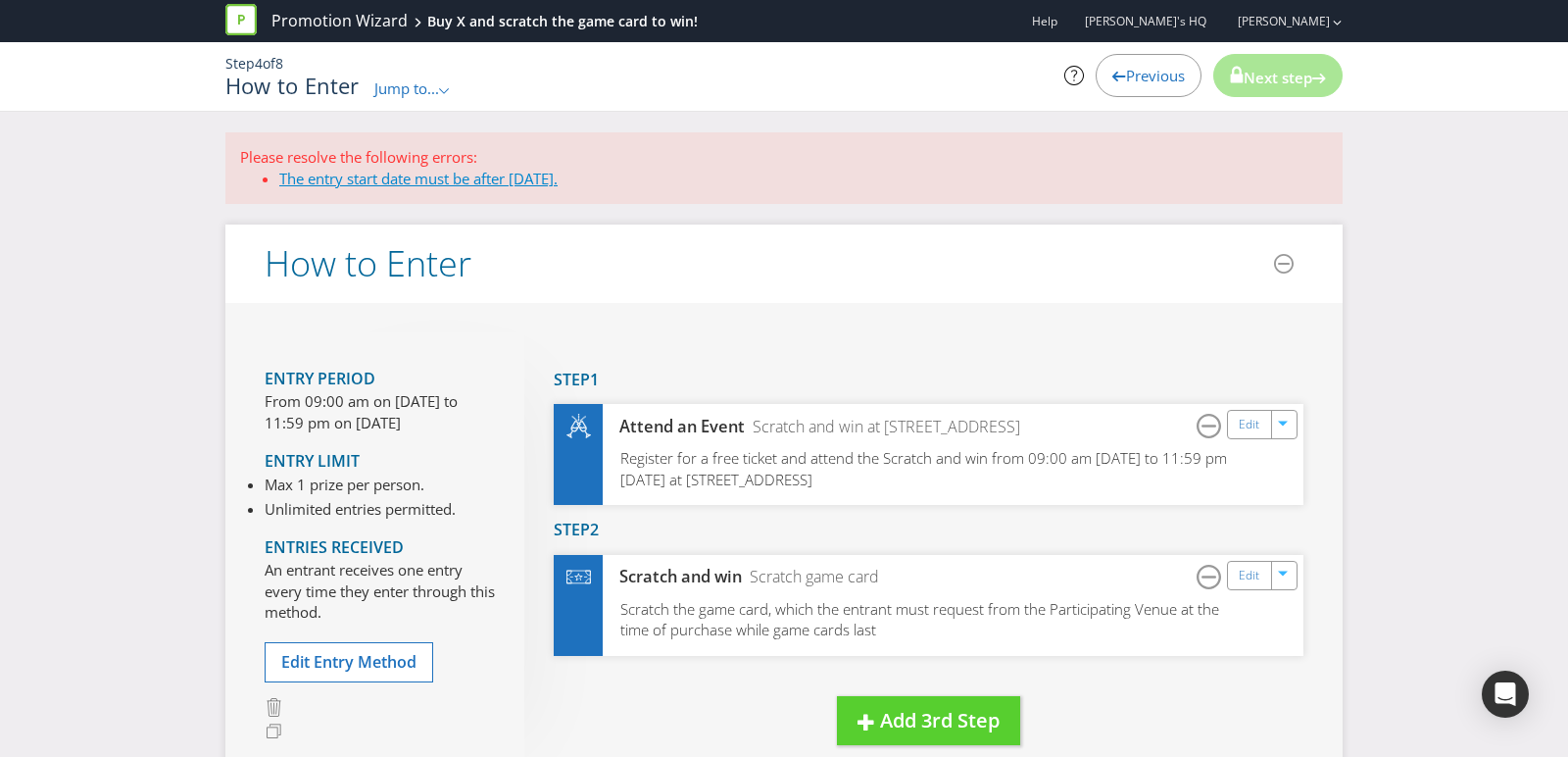
click at [474, 179] on link "The entry start date must be after [DATE]." at bounding box center [418, 178] width 279 height 20
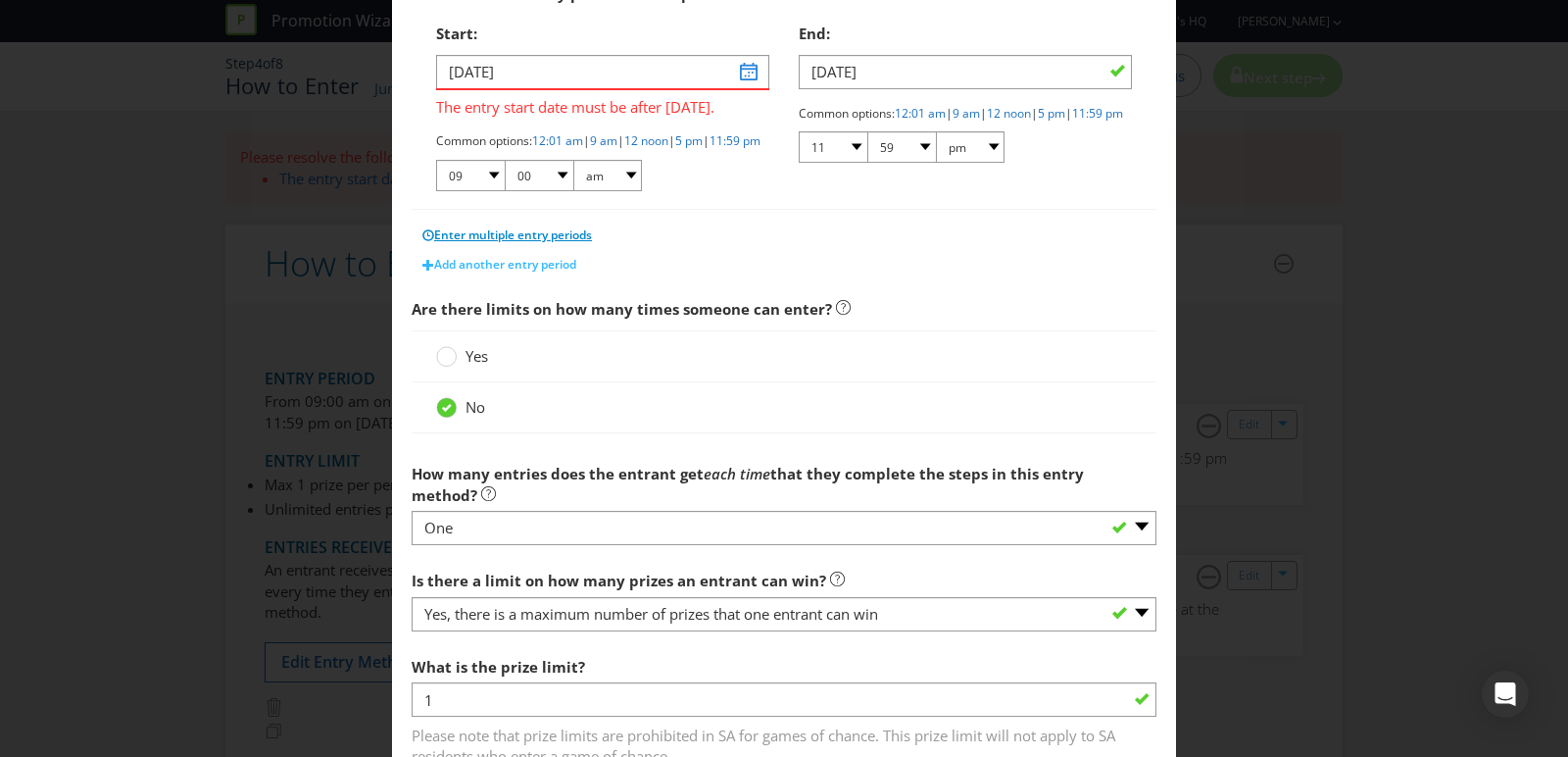
scroll to position [376, 0]
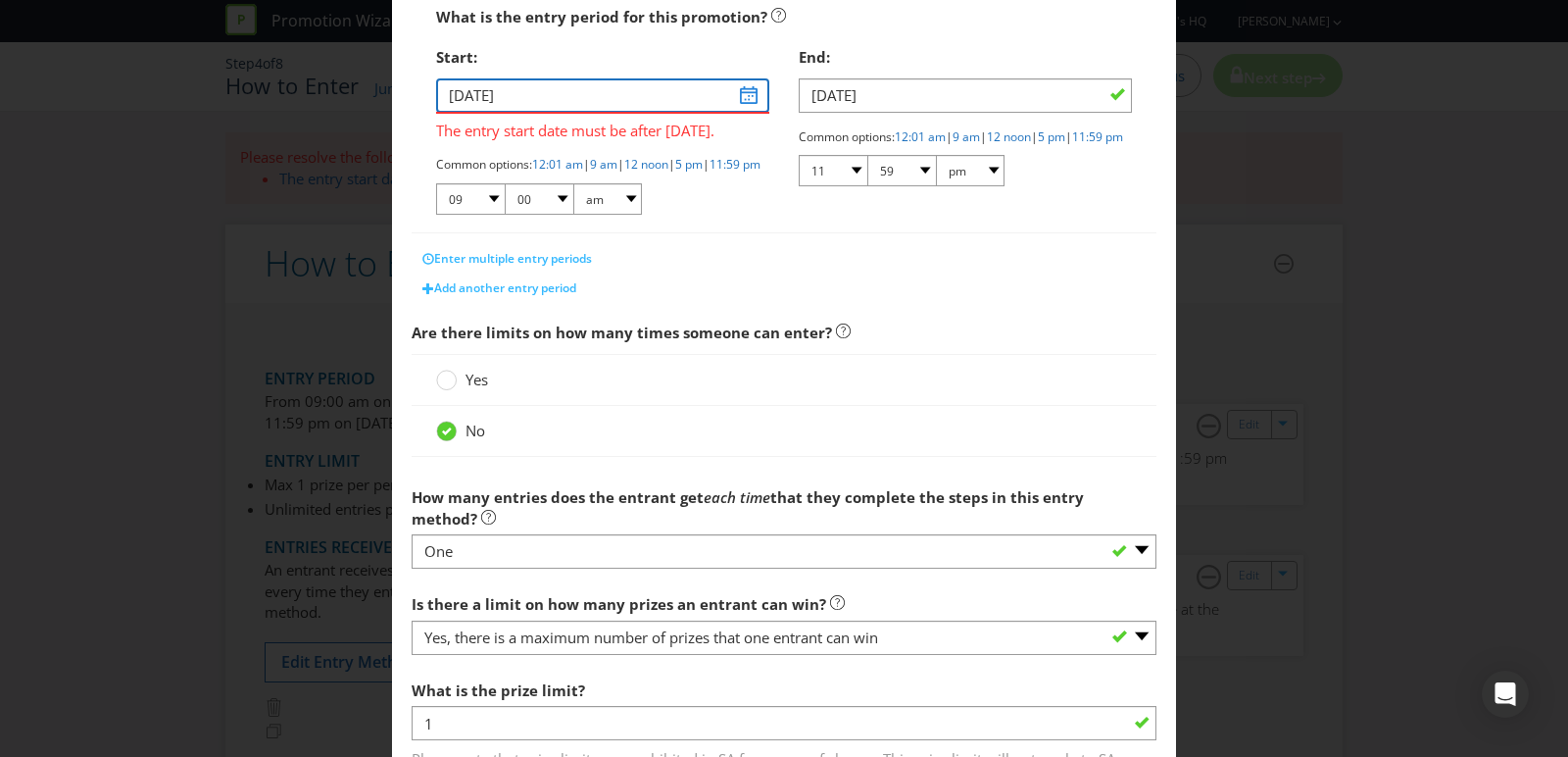
click at [525, 95] on input "[DATE]" at bounding box center [602, 95] width 334 height 34
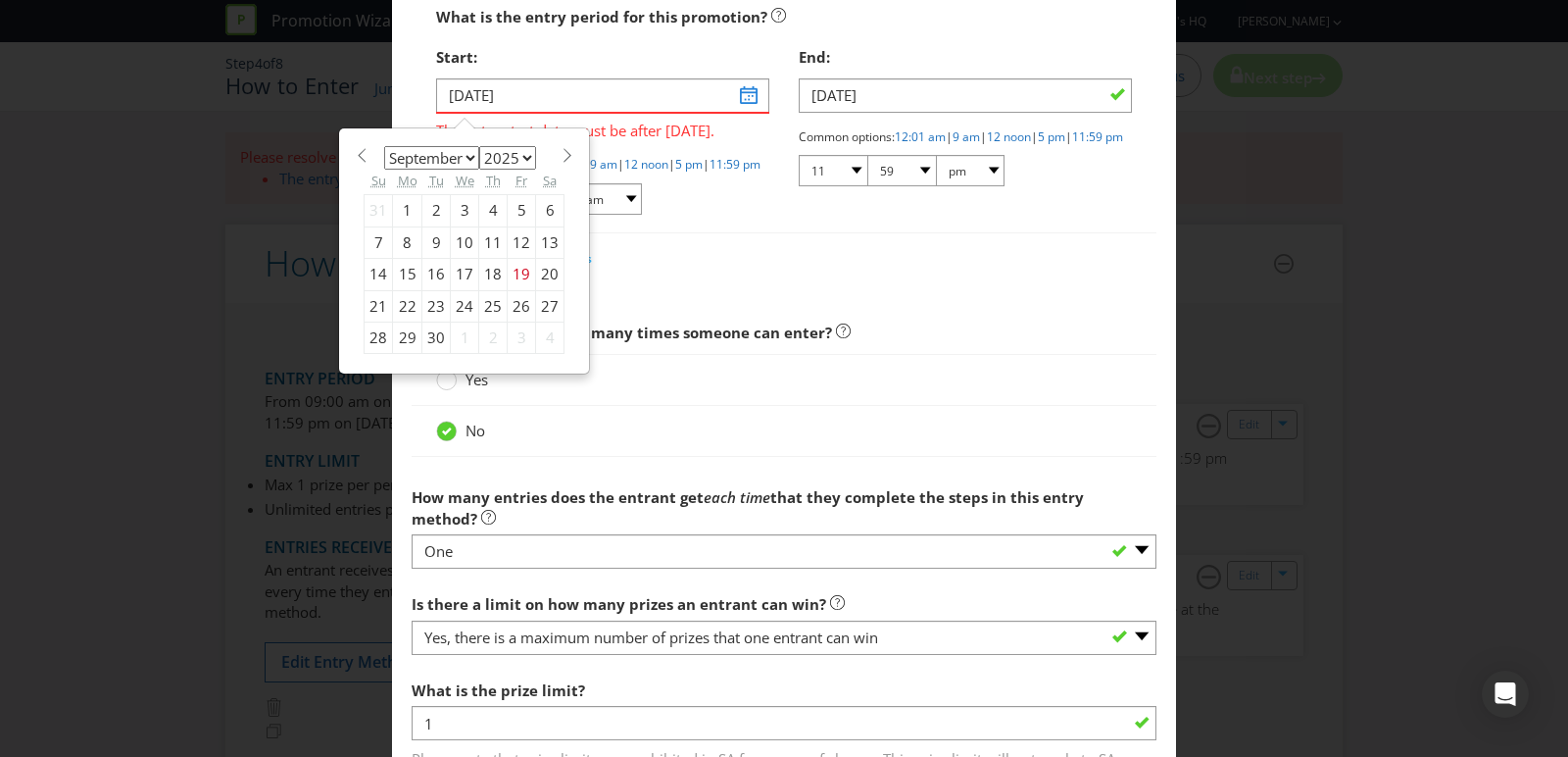
click at [455, 146] on select "January February March April May June July August September October November De…" at bounding box center [431, 158] width 95 height 24
select select "11"
click at [384, 146] on select "January February March April May June July August September October November De…" at bounding box center [431, 158] width 95 height 24
click at [409, 207] on div "1" at bounding box center [408, 211] width 30 height 32
type input "[DATE]"
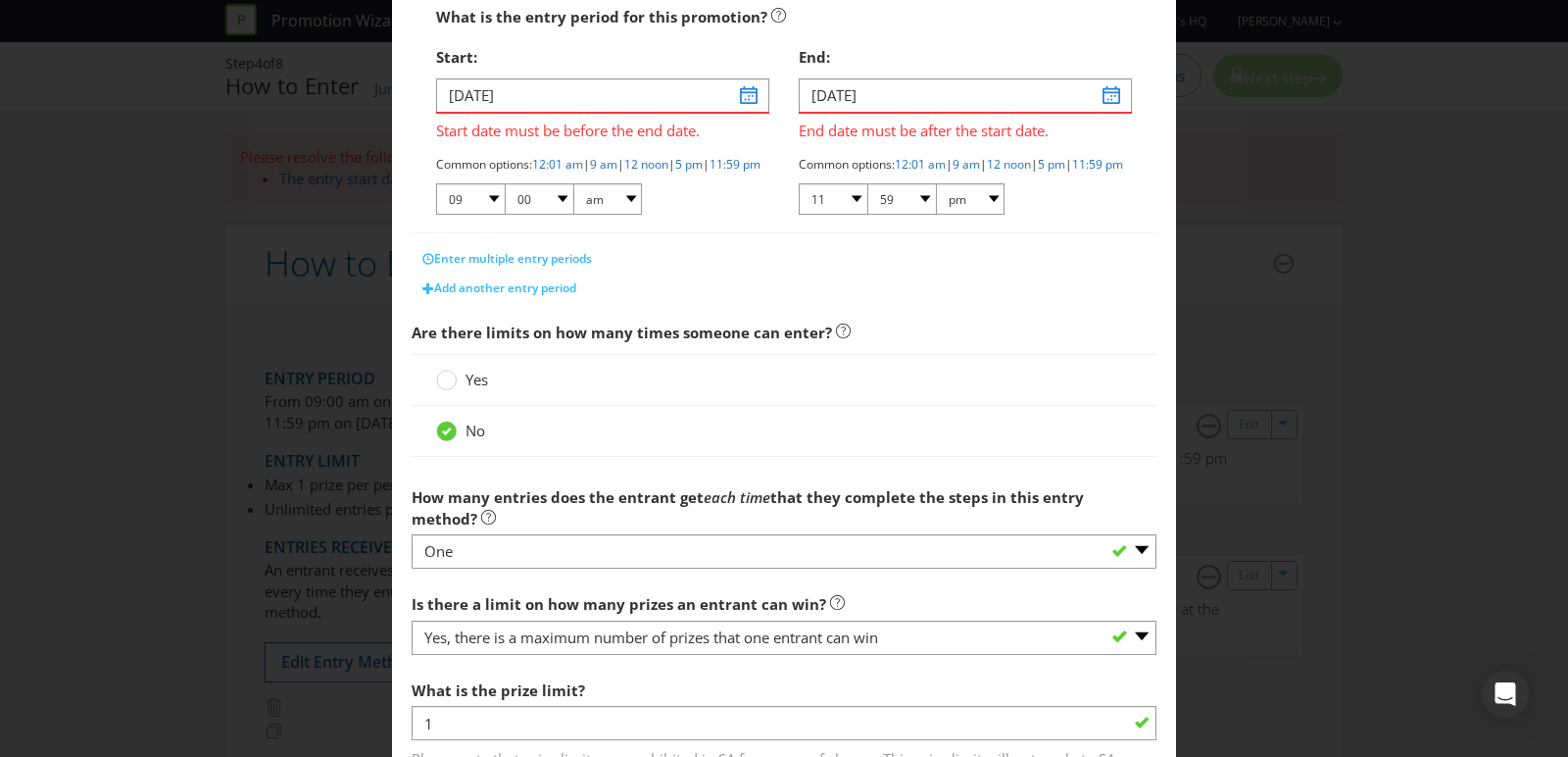
click at [897, 116] on span "End date must be after the start date." at bounding box center [965, 127] width 334 height 29
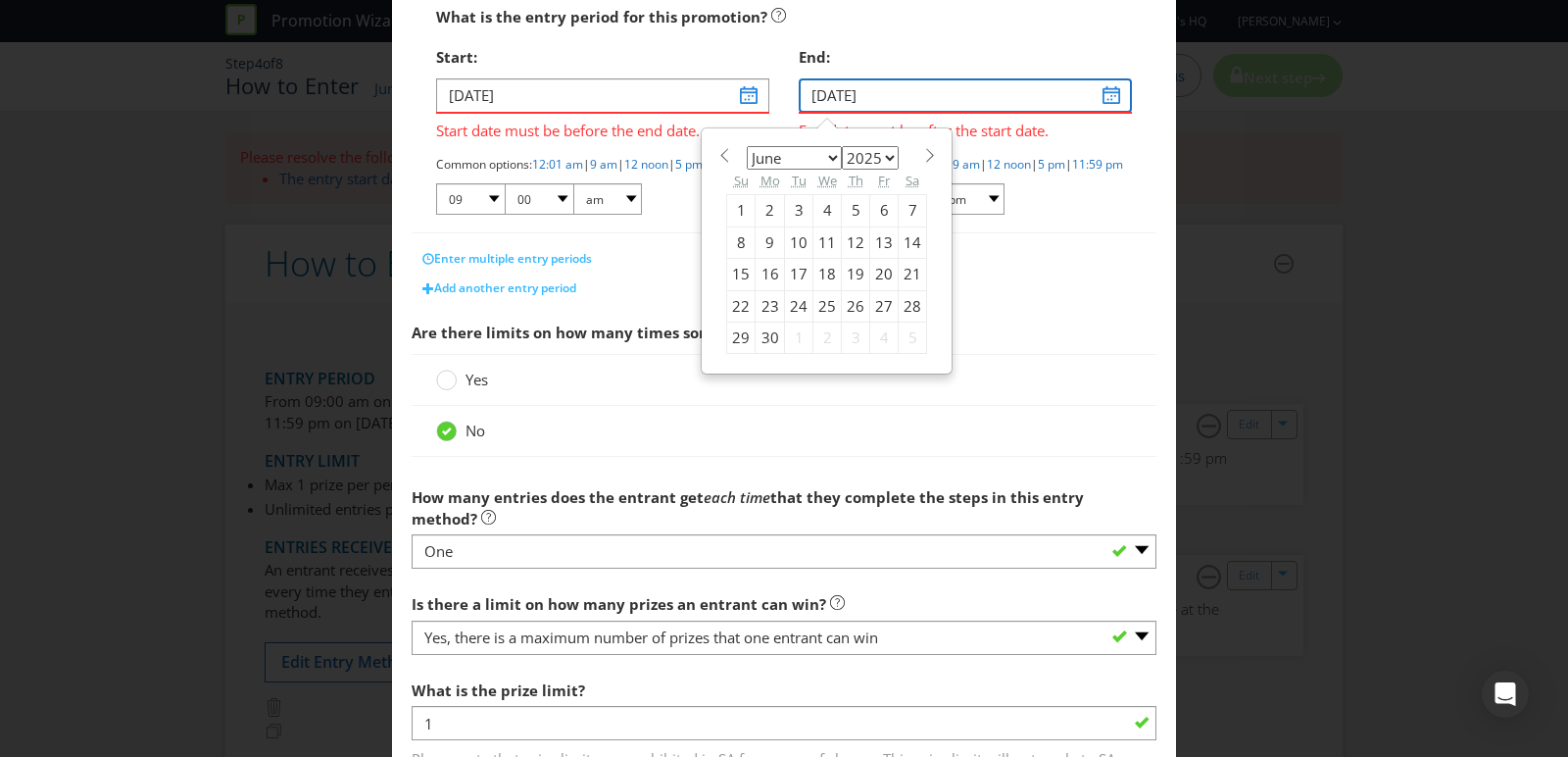
click at [875, 93] on input "[DATE]" at bounding box center [965, 95] width 334 height 34
click at [774, 156] on select "January February March April May June July August September October November De…" at bounding box center [794, 158] width 95 height 24
select select "11"
click at [747, 146] on select "January February March April May June July August September October November De…" at bounding box center [794, 158] width 95 height 24
click at [813, 333] on div "31" at bounding box center [827, 338] width 29 height 32
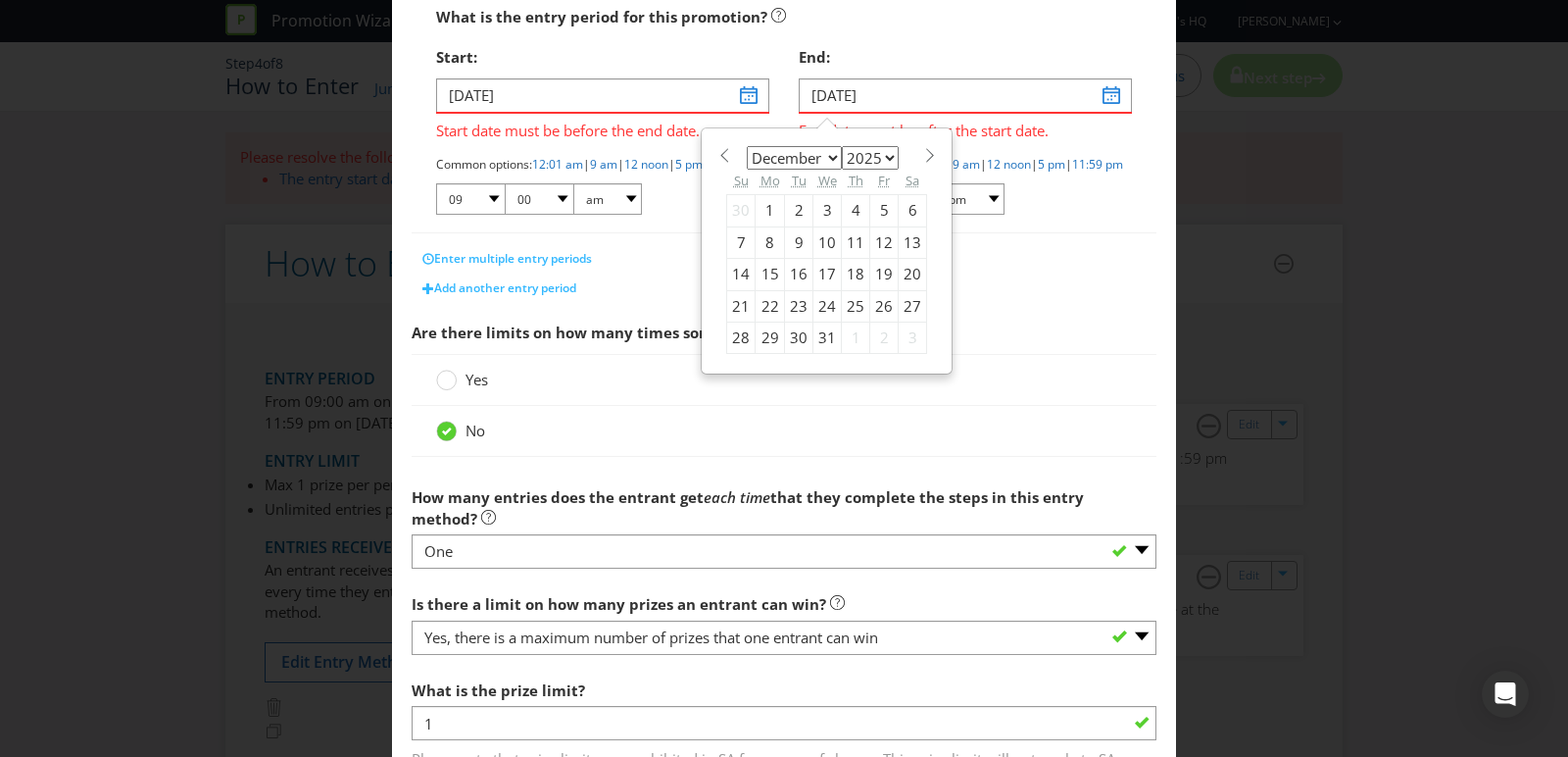
type input "[DATE]"
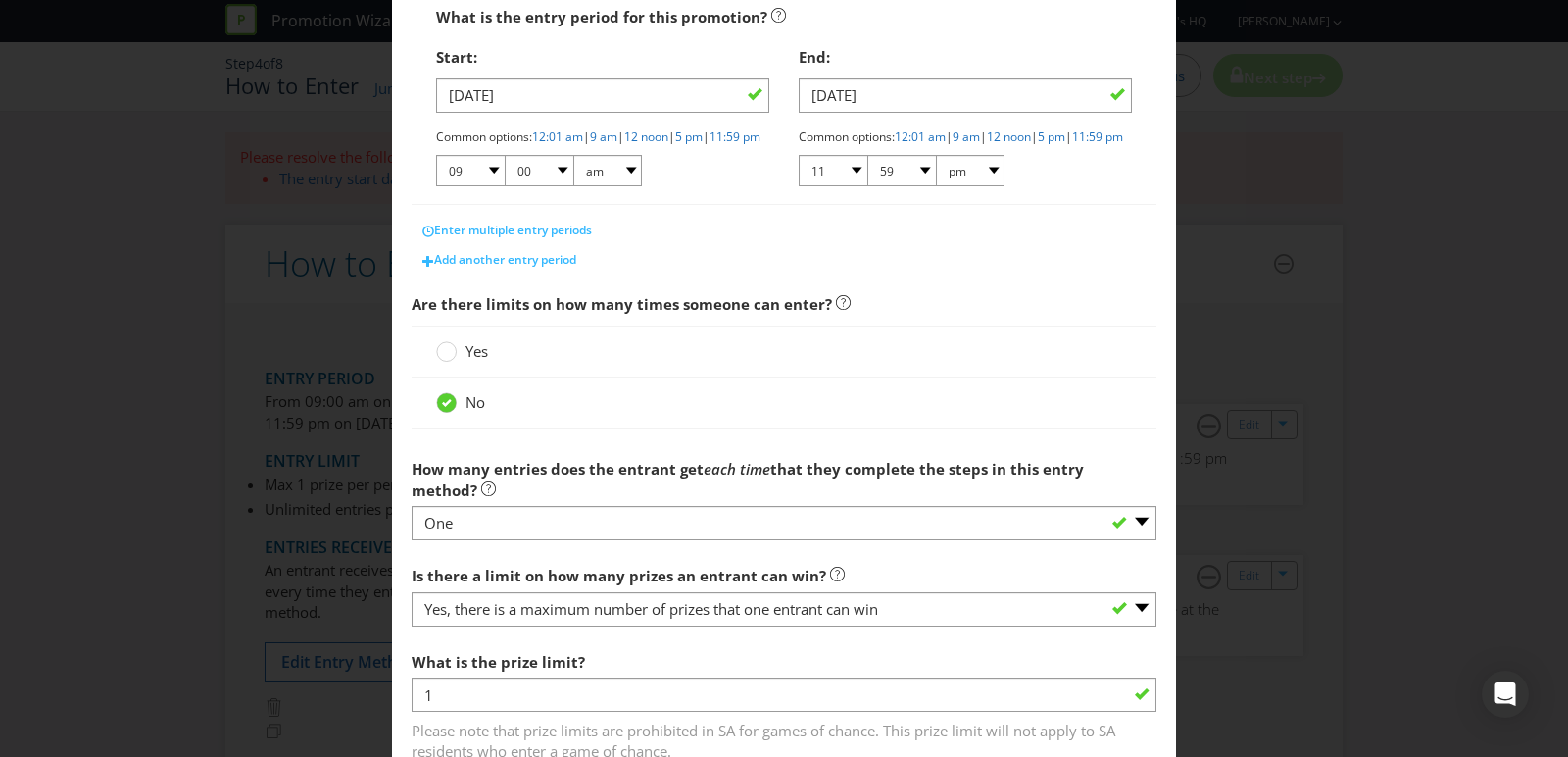
scroll to position [527, 0]
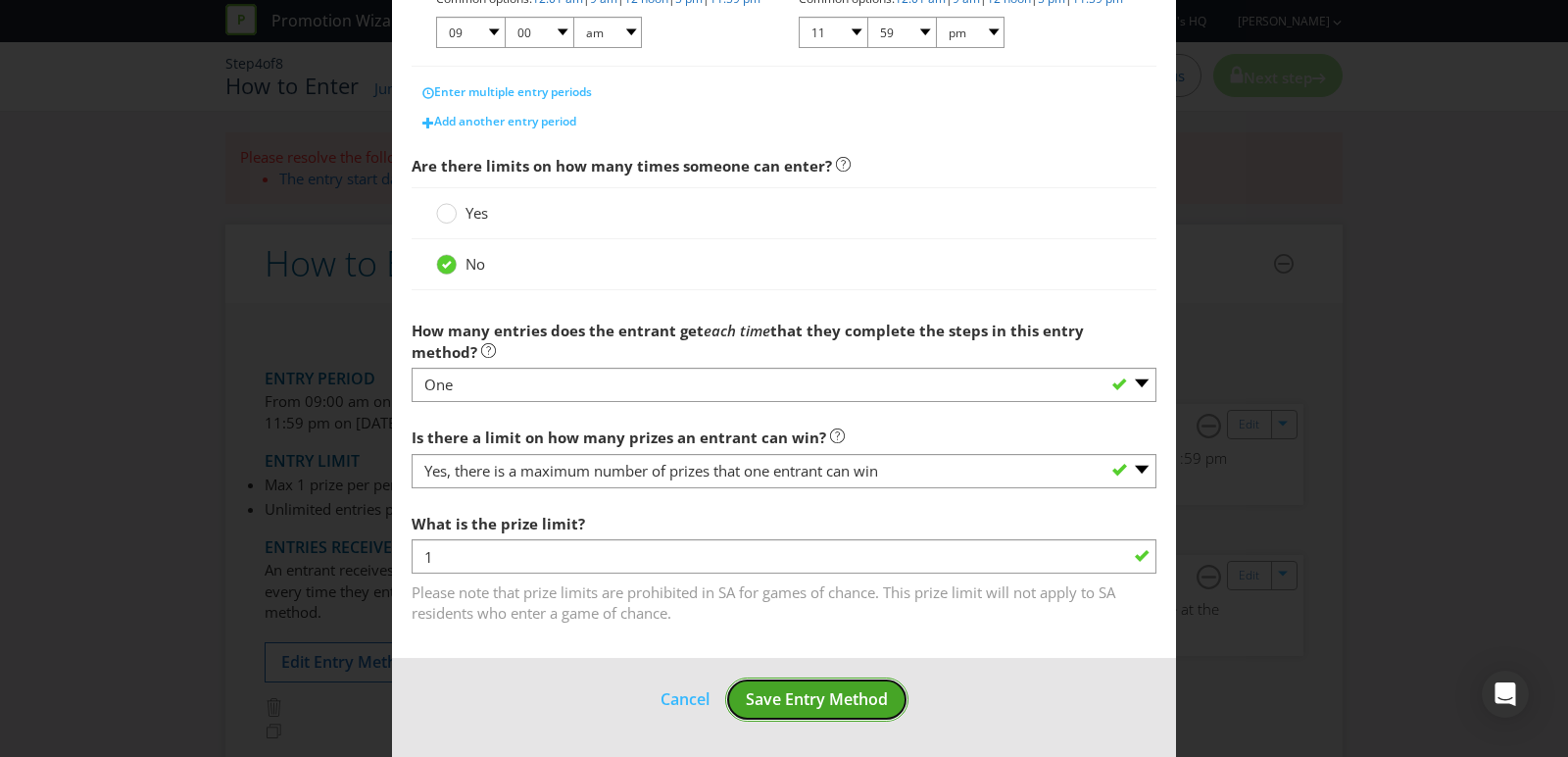
click at [789, 699] on span "Save Entry Method" at bounding box center [817, 699] width 142 height 22
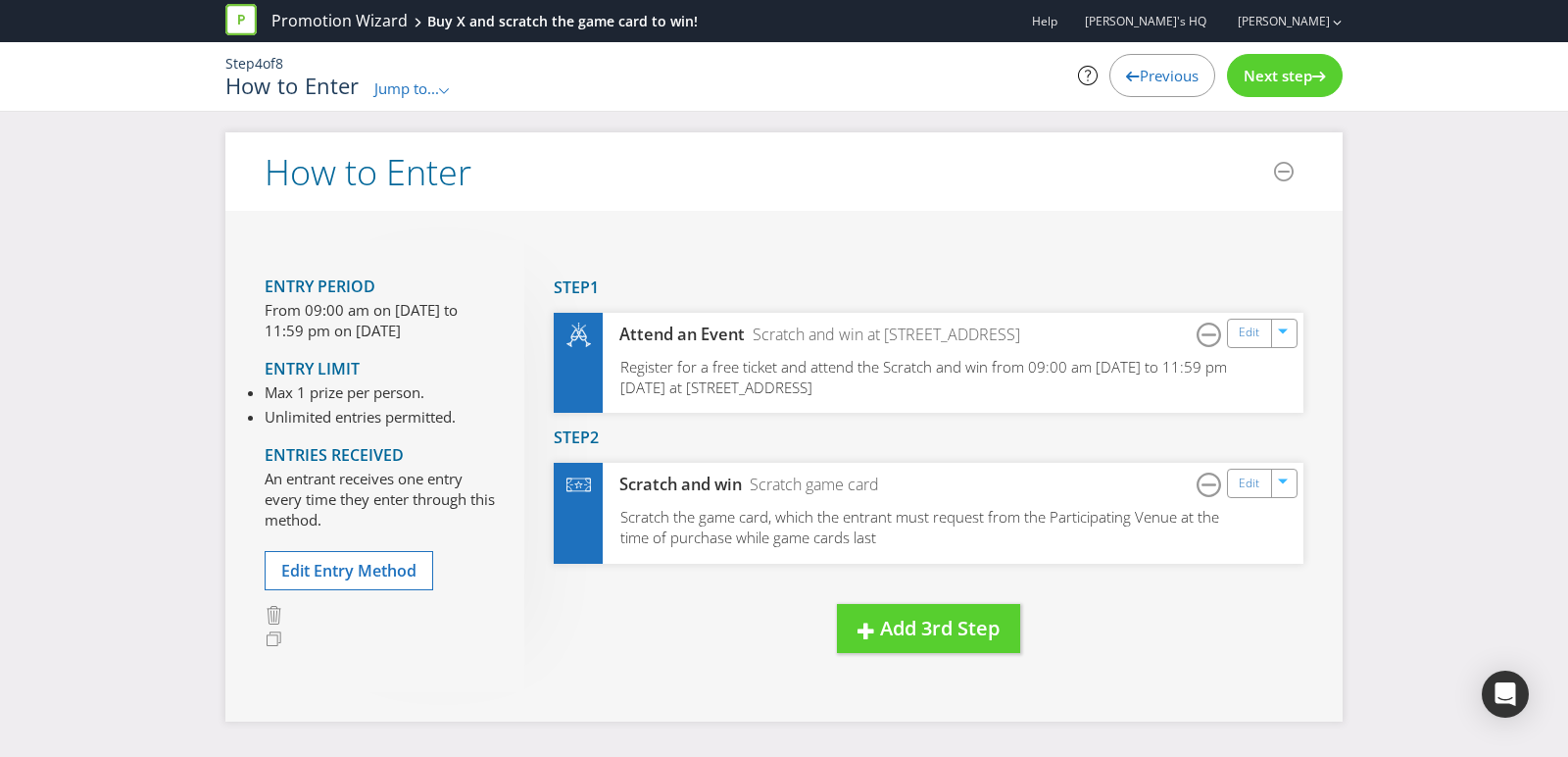
click at [1281, 60] on div "Next step" at bounding box center [1285, 76] width 115 height 43
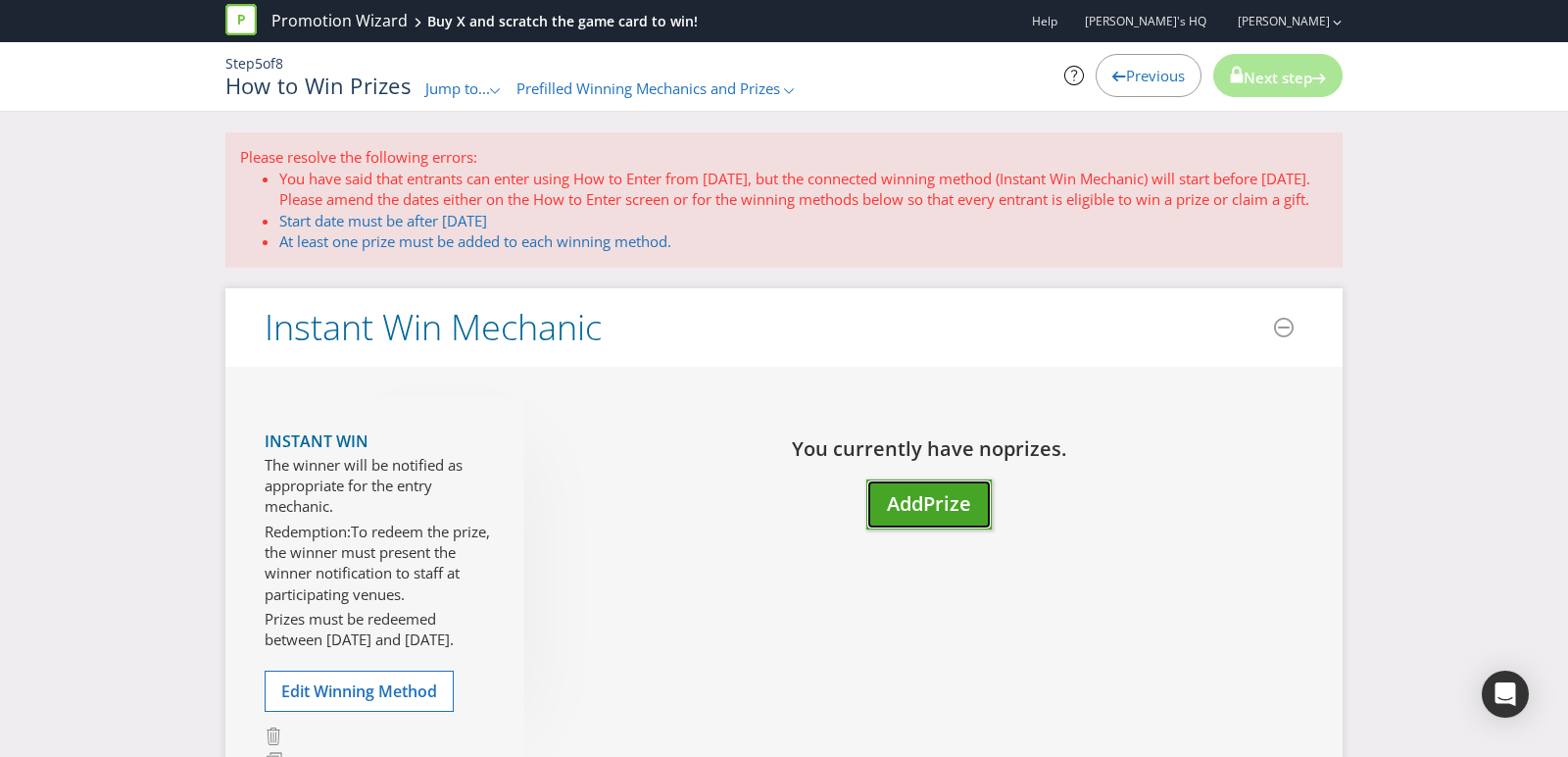
click at [937, 517] on span "Prize" at bounding box center [947, 503] width 48 height 27
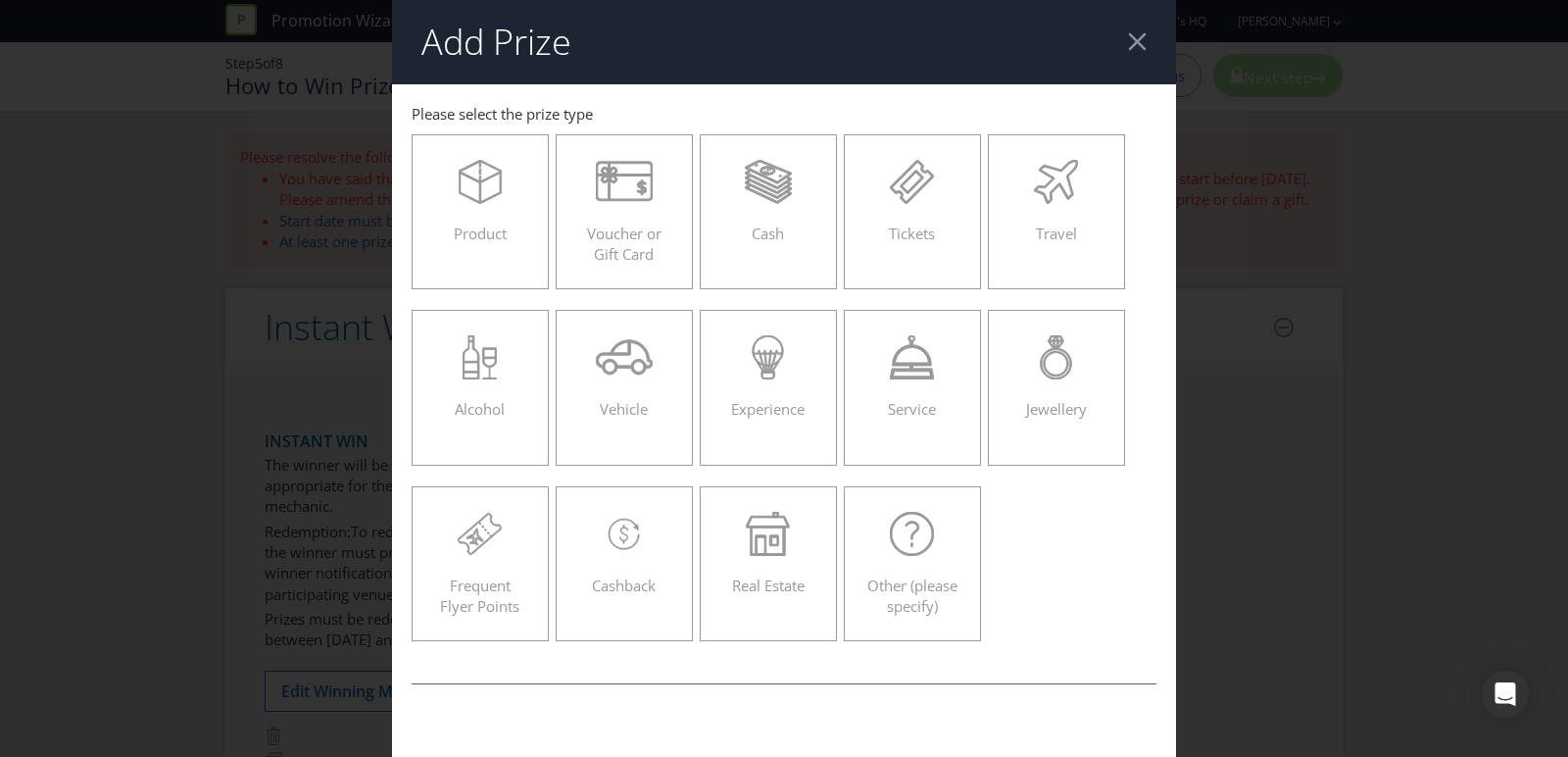
scroll to position [98, 0]
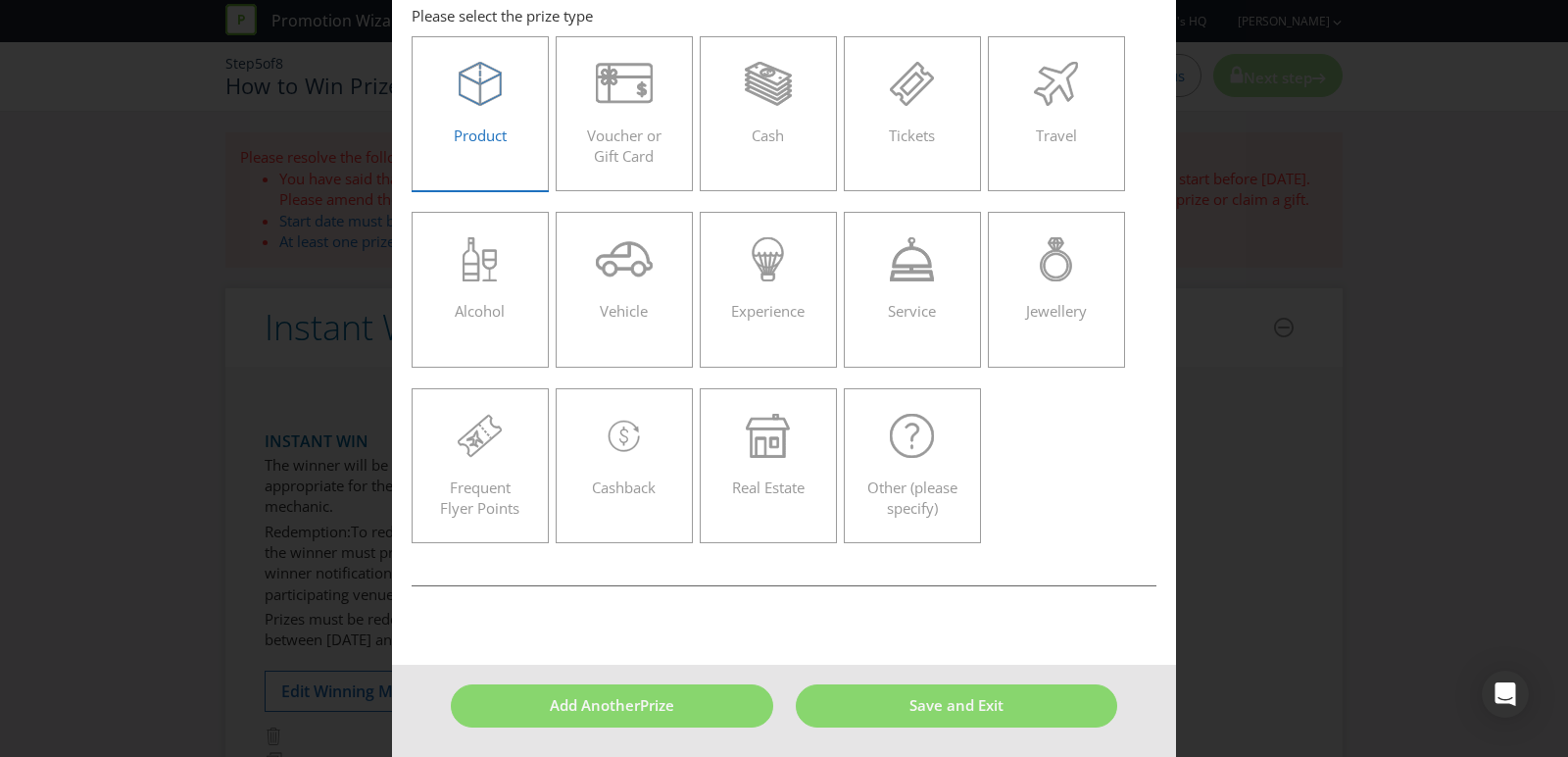
click at [505, 78] on div at bounding box center [480, 84] width 96 height 44
click at [0, 0] on input "Product" at bounding box center [0, 0] width 0 height 0
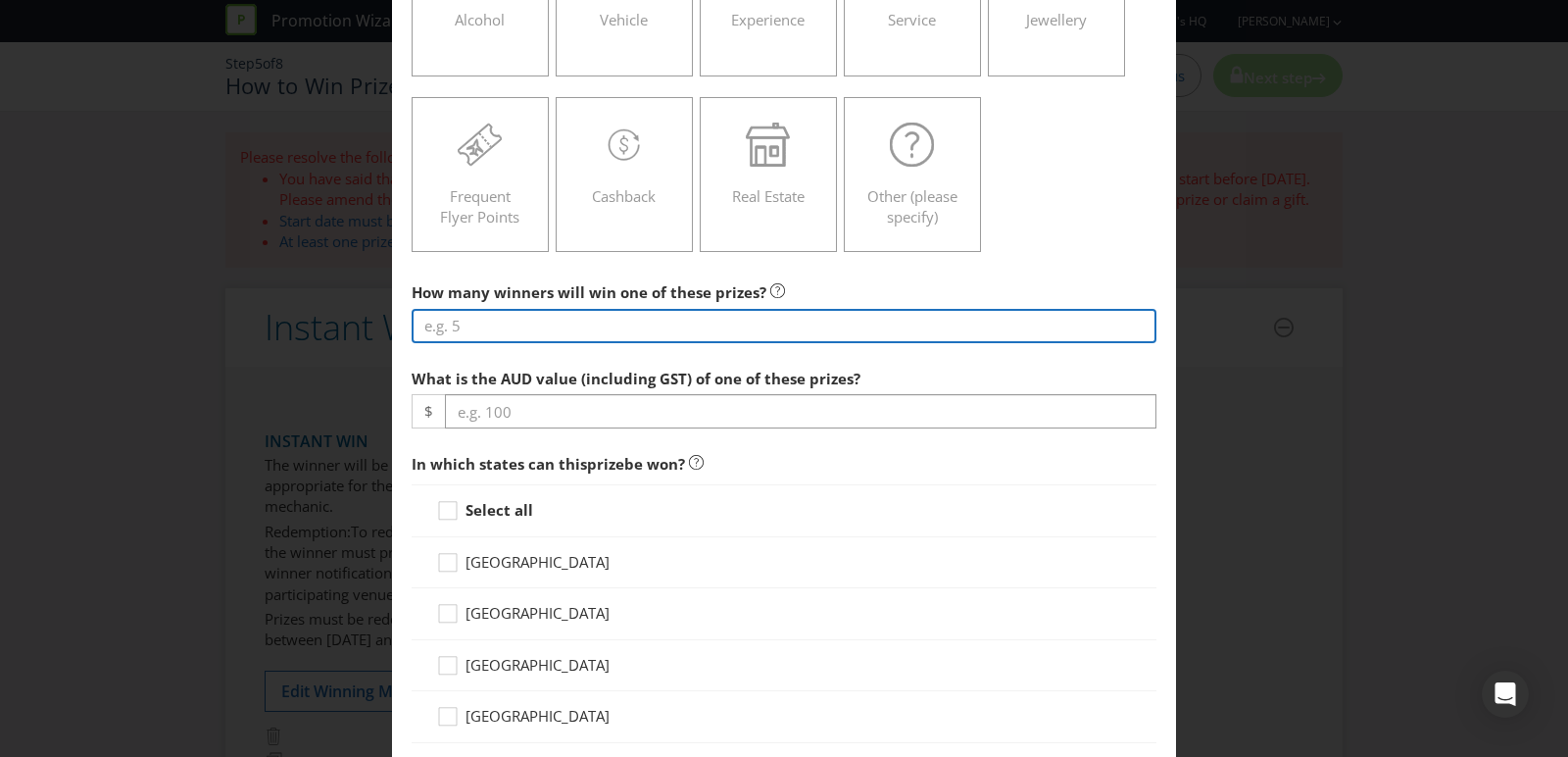
click at [632, 328] on input "number" at bounding box center [784, 326] width 745 height 34
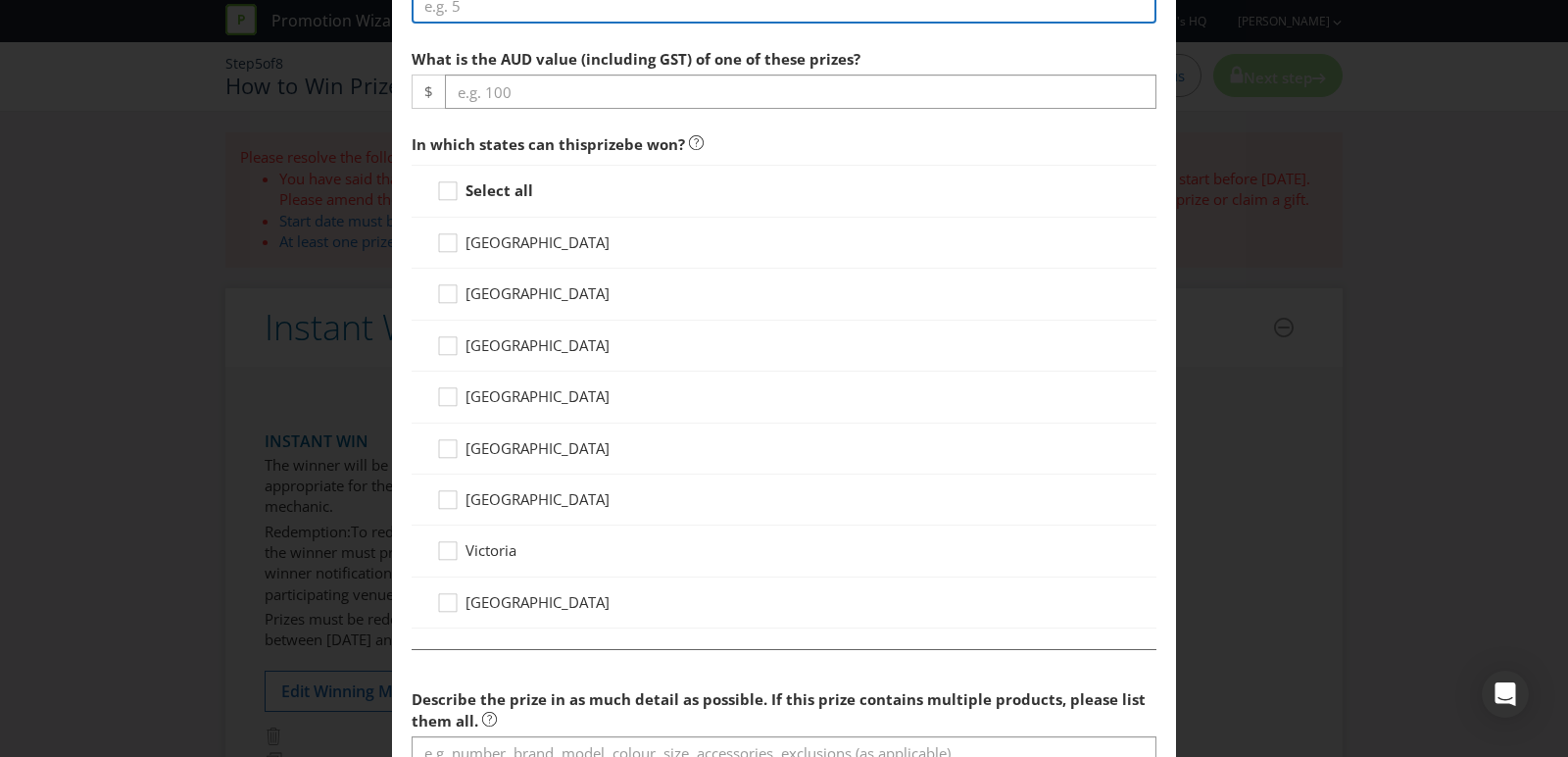
scroll to position [0, 0]
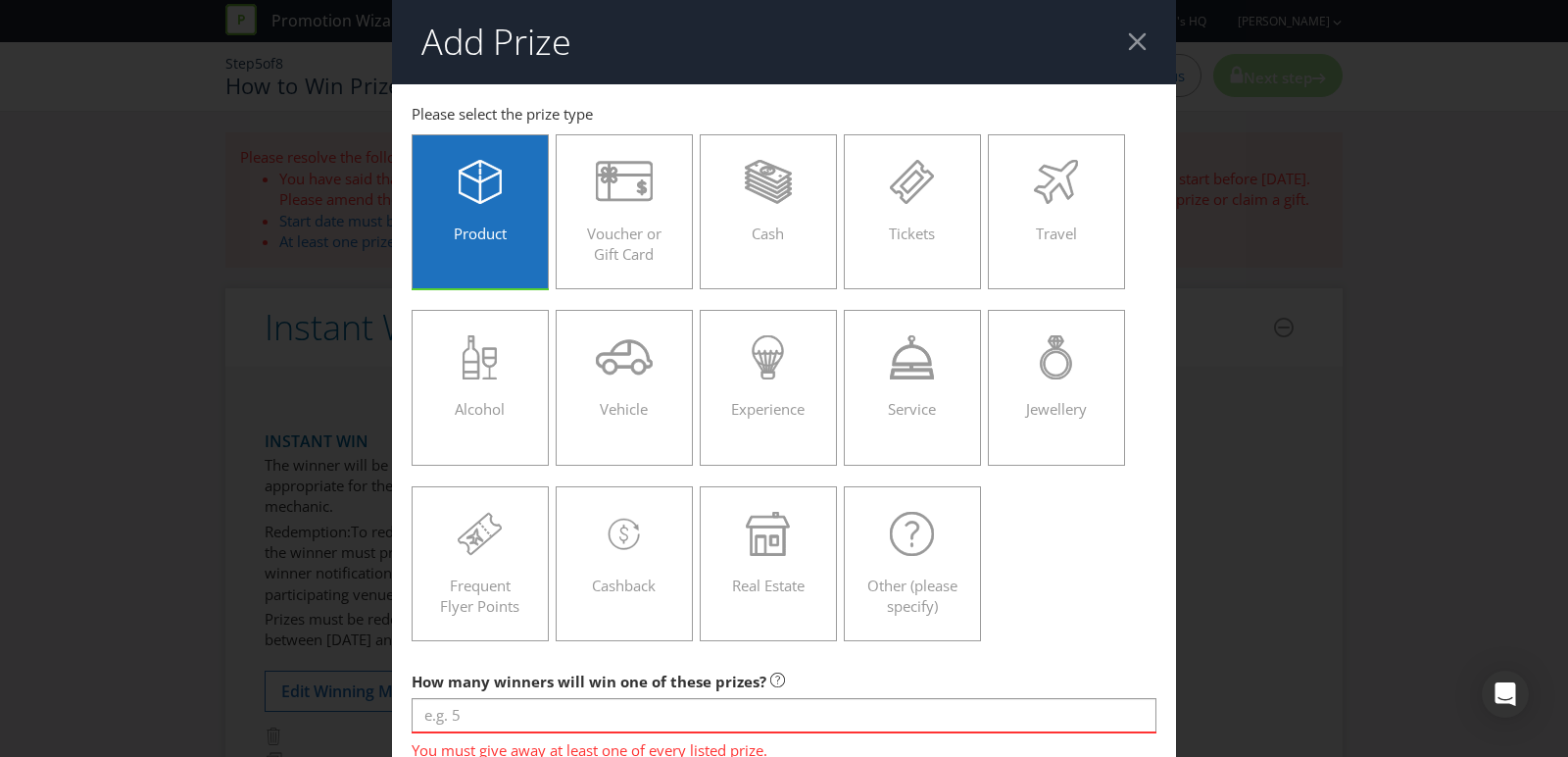
click at [1128, 42] on div at bounding box center [1137, 41] width 19 height 19
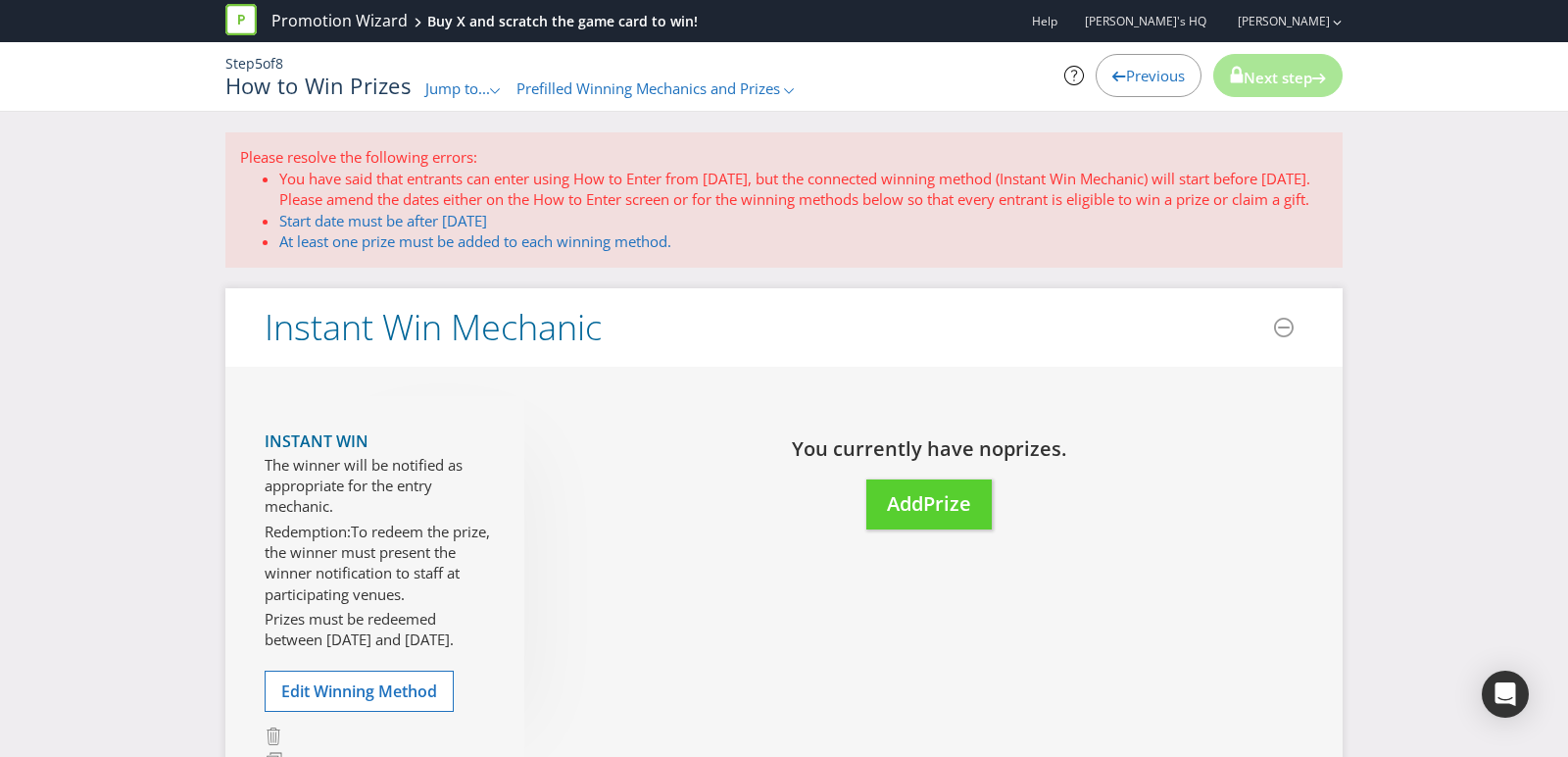
click at [627, 88] on span "Prefilled Winning Mechanics and Prizes" at bounding box center [649, 89] width 264 height 20
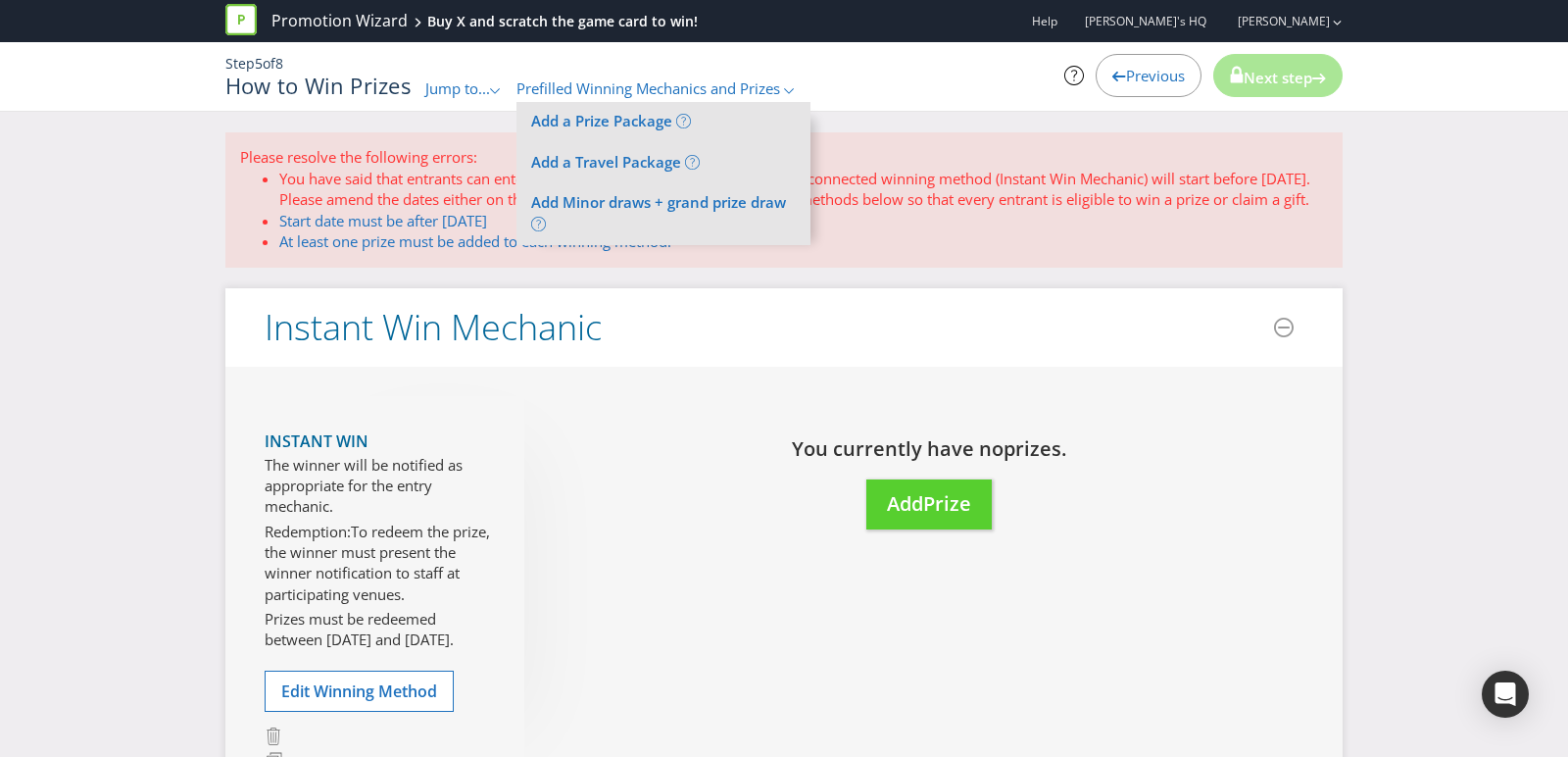
click at [368, 94] on h1 "How to Win Prizes" at bounding box center [318, 86] width 185 height 24
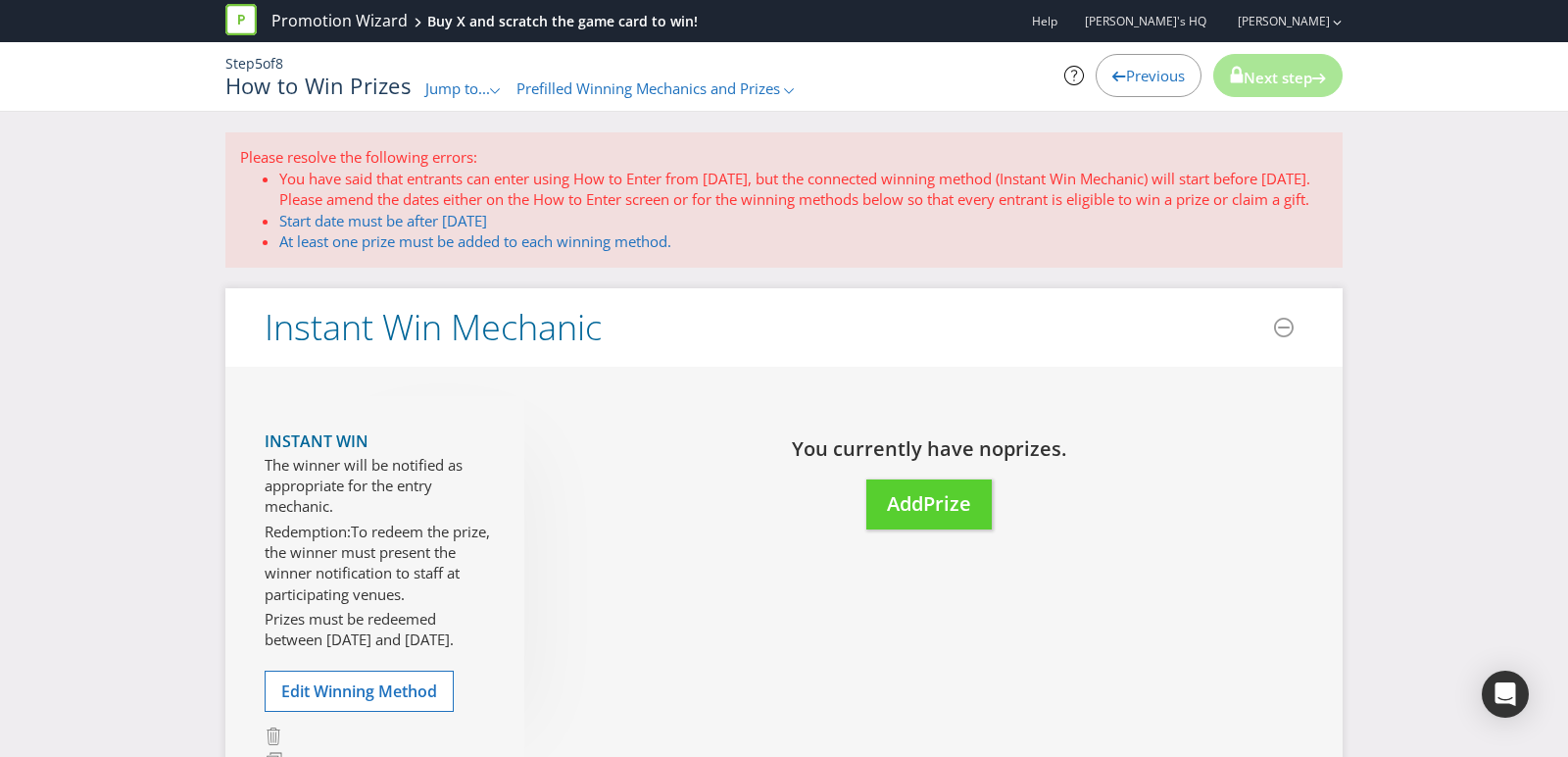
click at [485, 94] on span "Jump to..." at bounding box center [458, 89] width 65 height 20
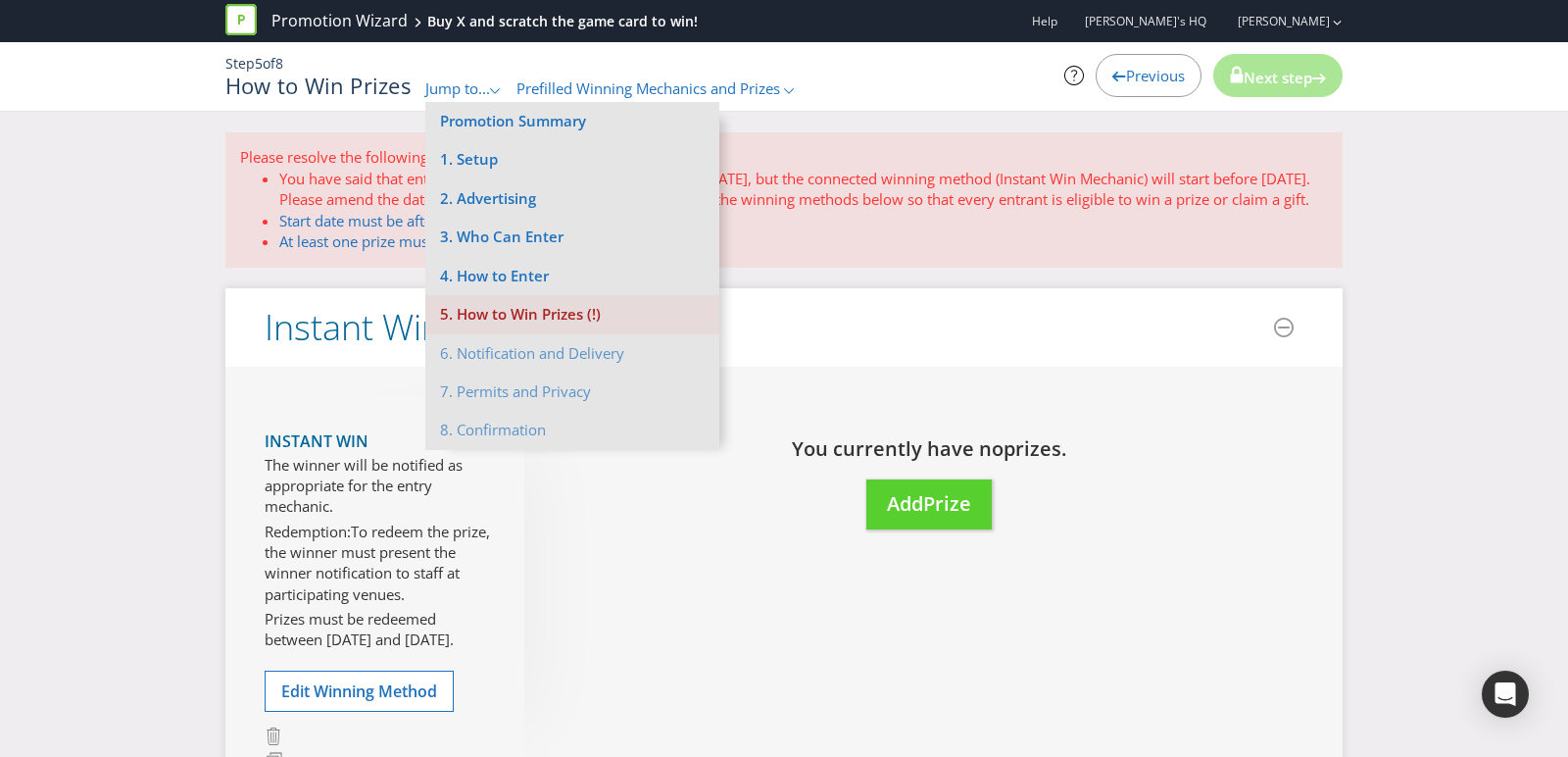
click at [531, 315] on li "5. How to Win Prizes (!)" at bounding box center [572, 314] width 294 height 38
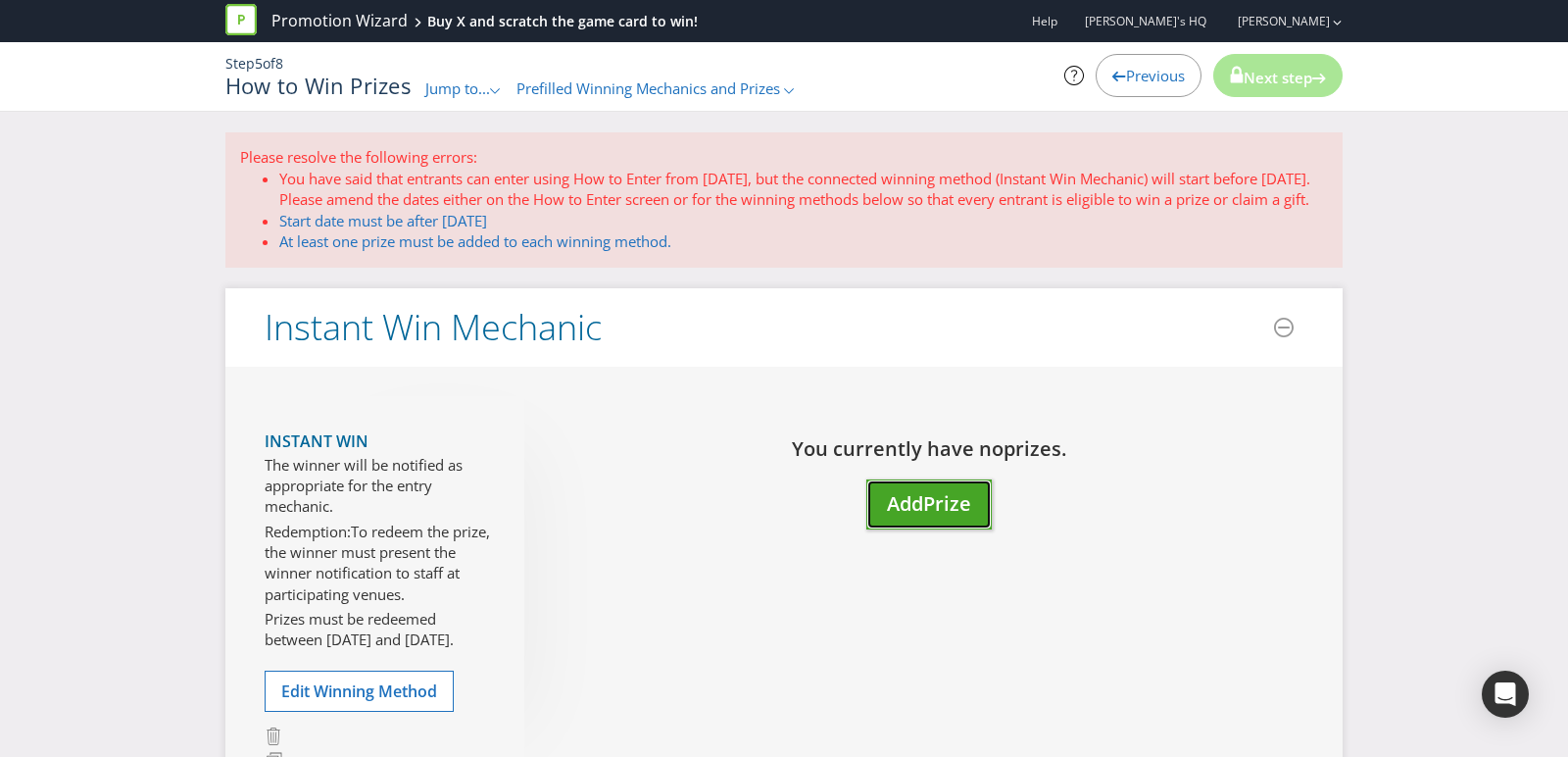
click at [966, 505] on button "Add Prize" at bounding box center [928, 504] width 125 height 50
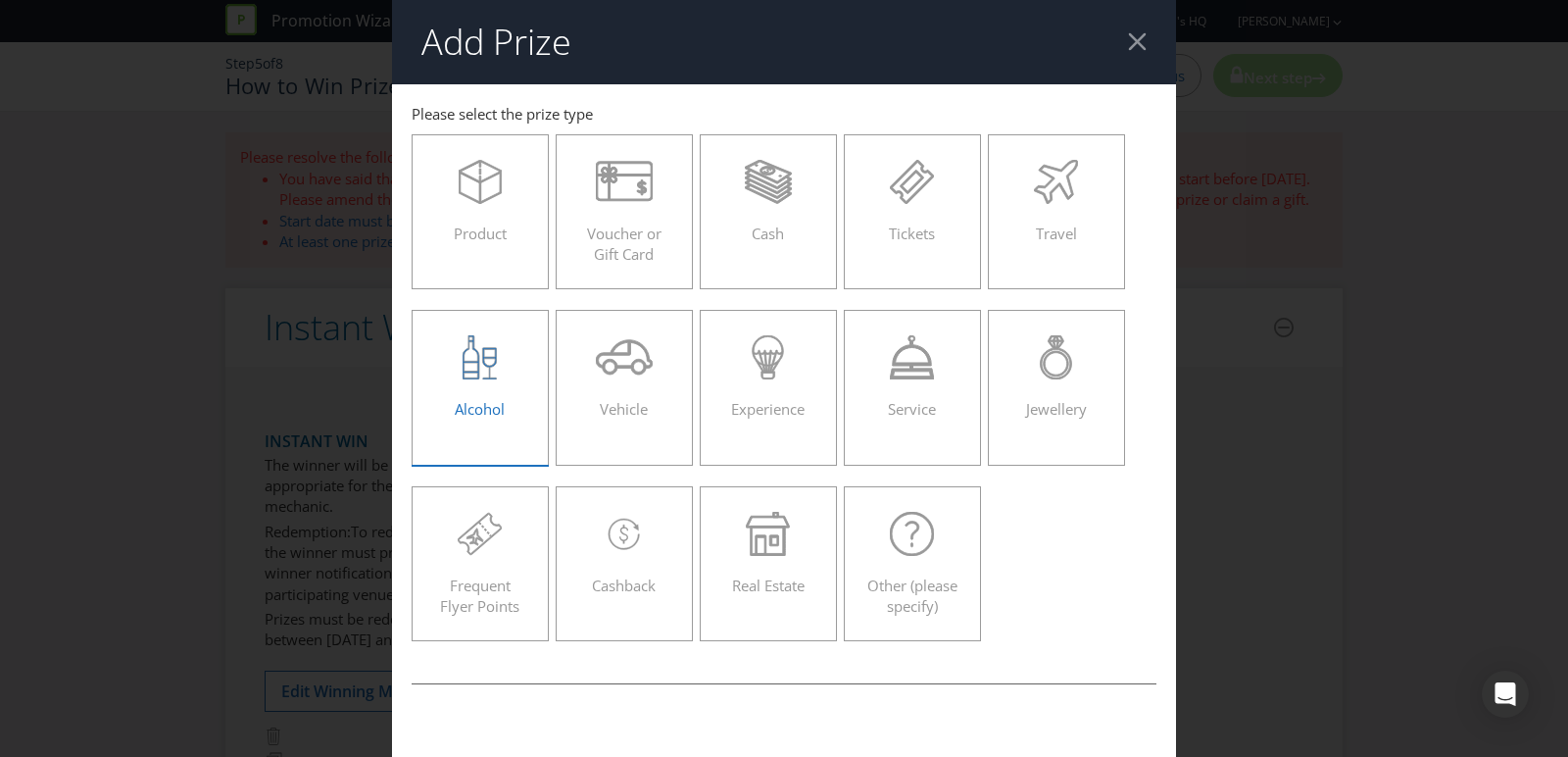
click at [491, 352] on icon at bounding box center [479, 357] width 34 height 44
click at [0, 0] on input "Alcohol" at bounding box center [0, 0] width 0 height 0
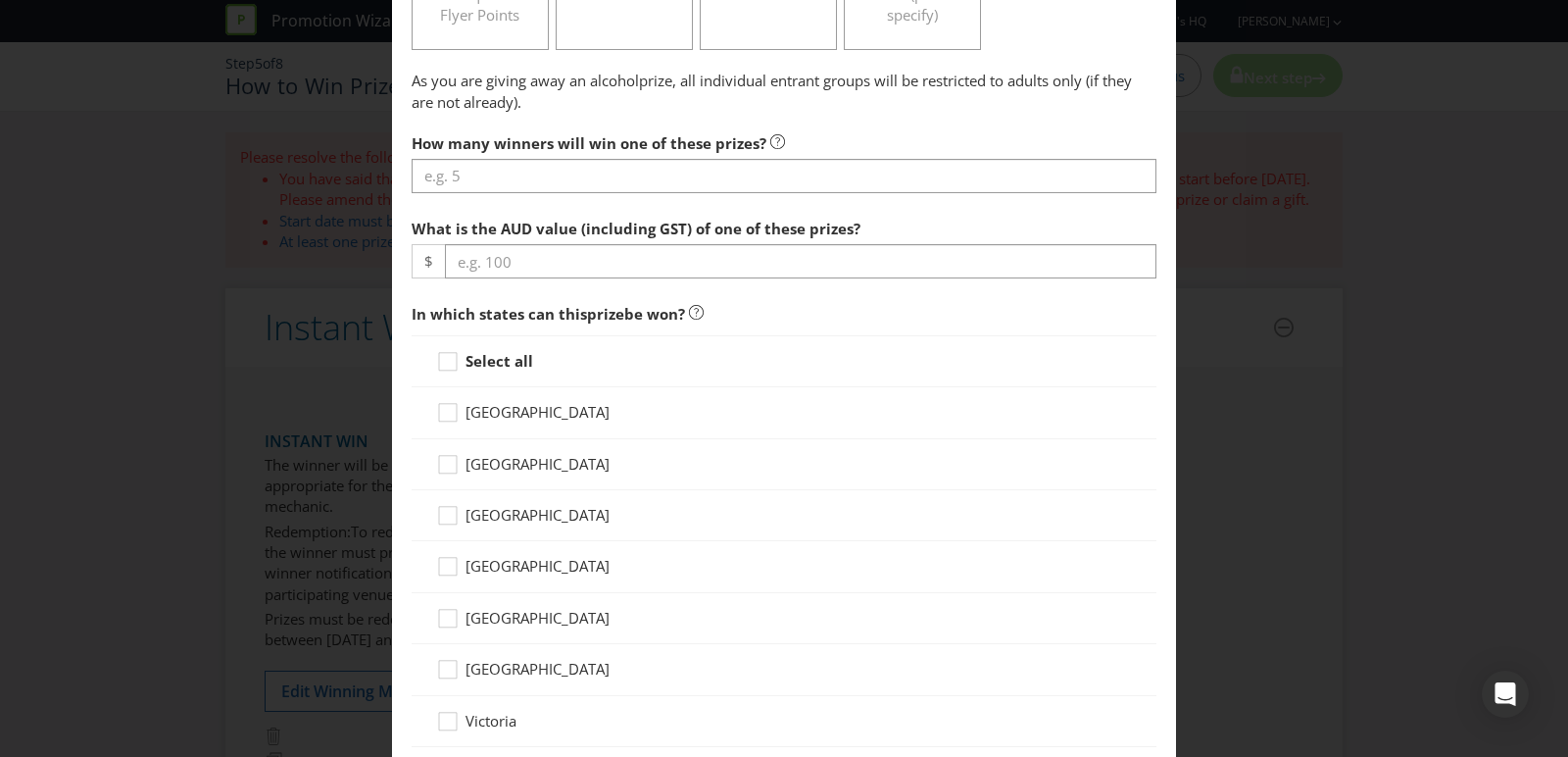
scroll to position [593, 0]
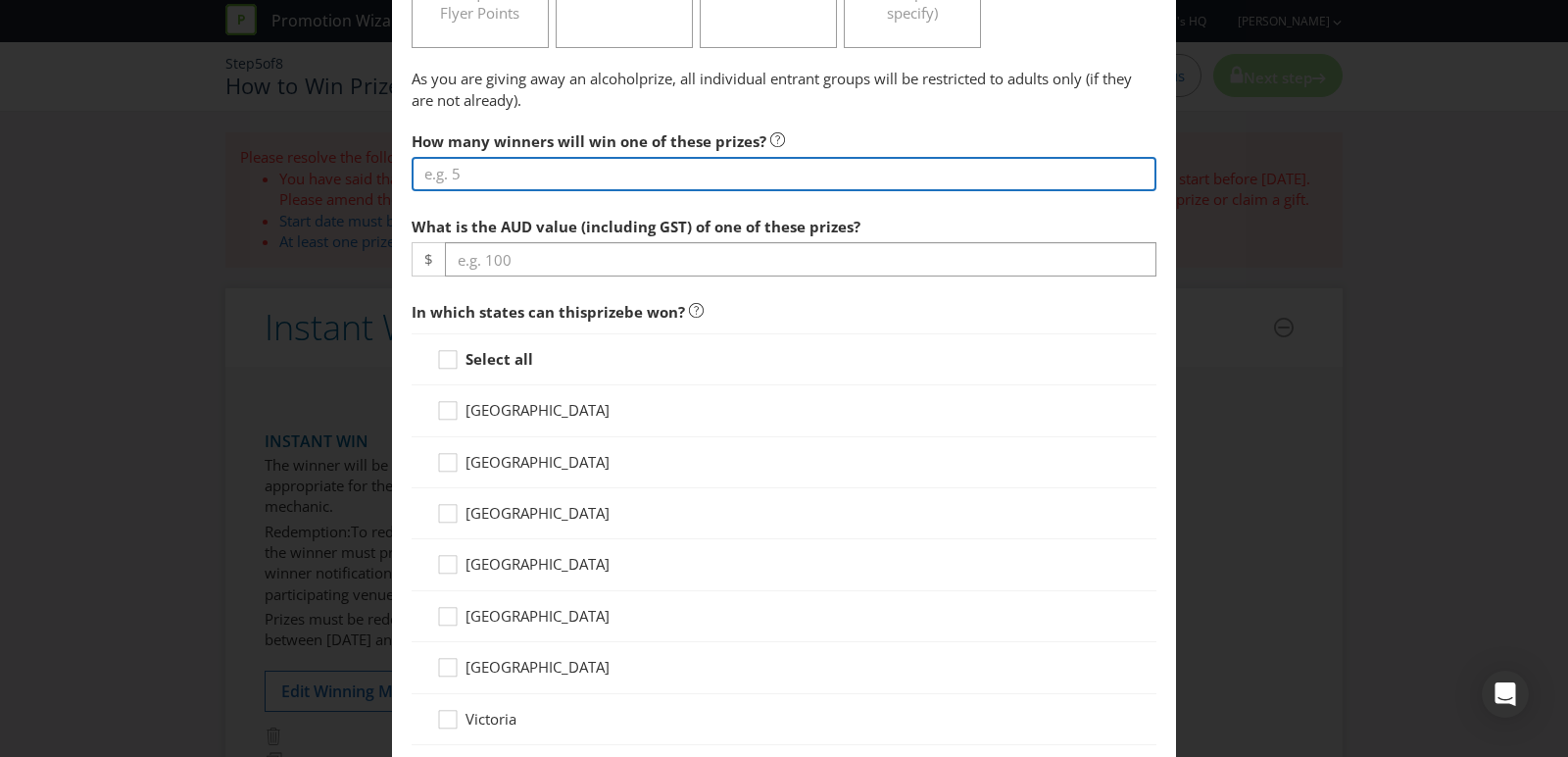
click at [477, 167] on input "number" at bounding box center [784, 173] width 745 height 34
type input "5"
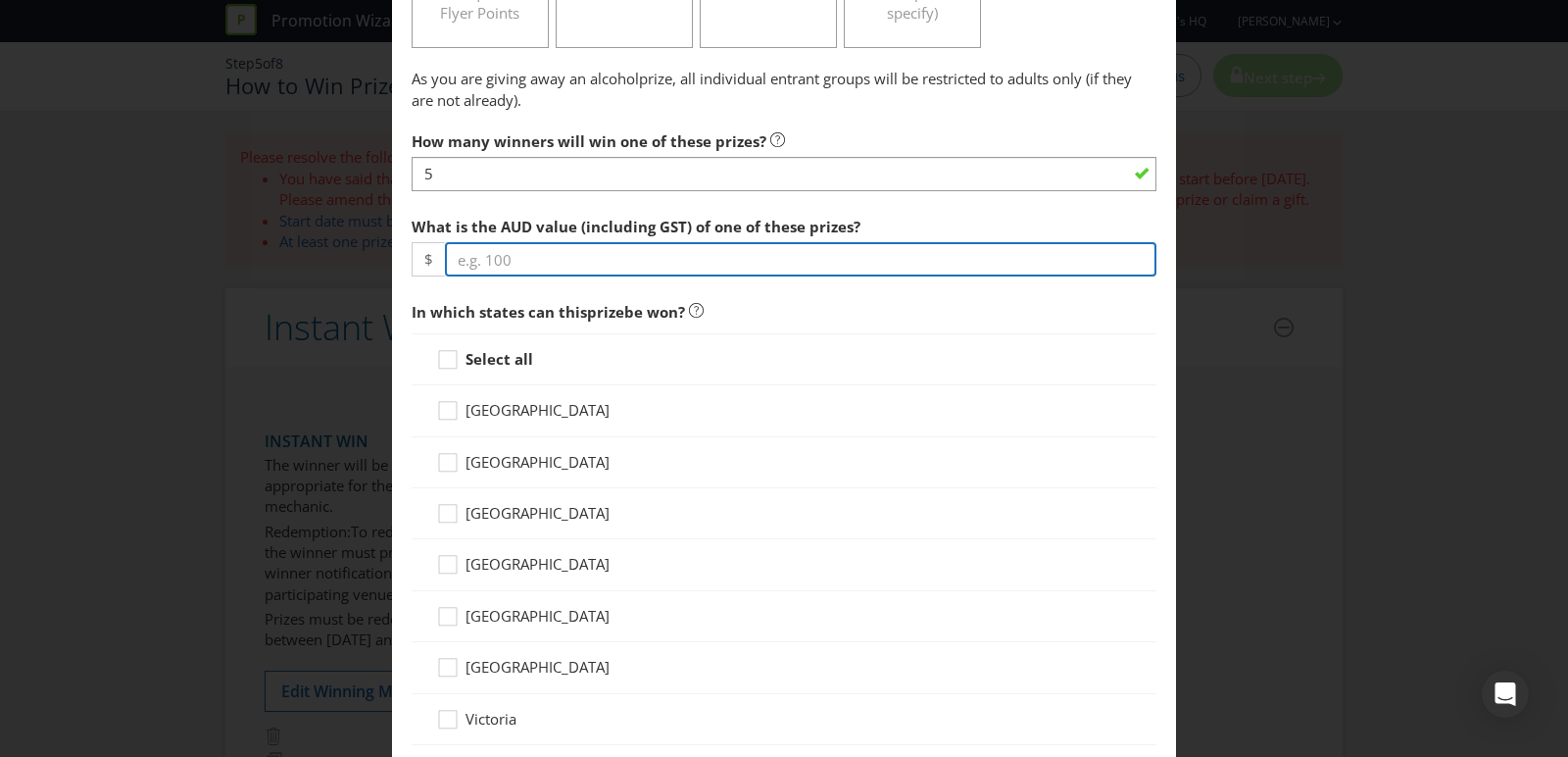
click at [492, 251] on input "number" at bounding box center [800, 259] width 712 height 34
type input "100"
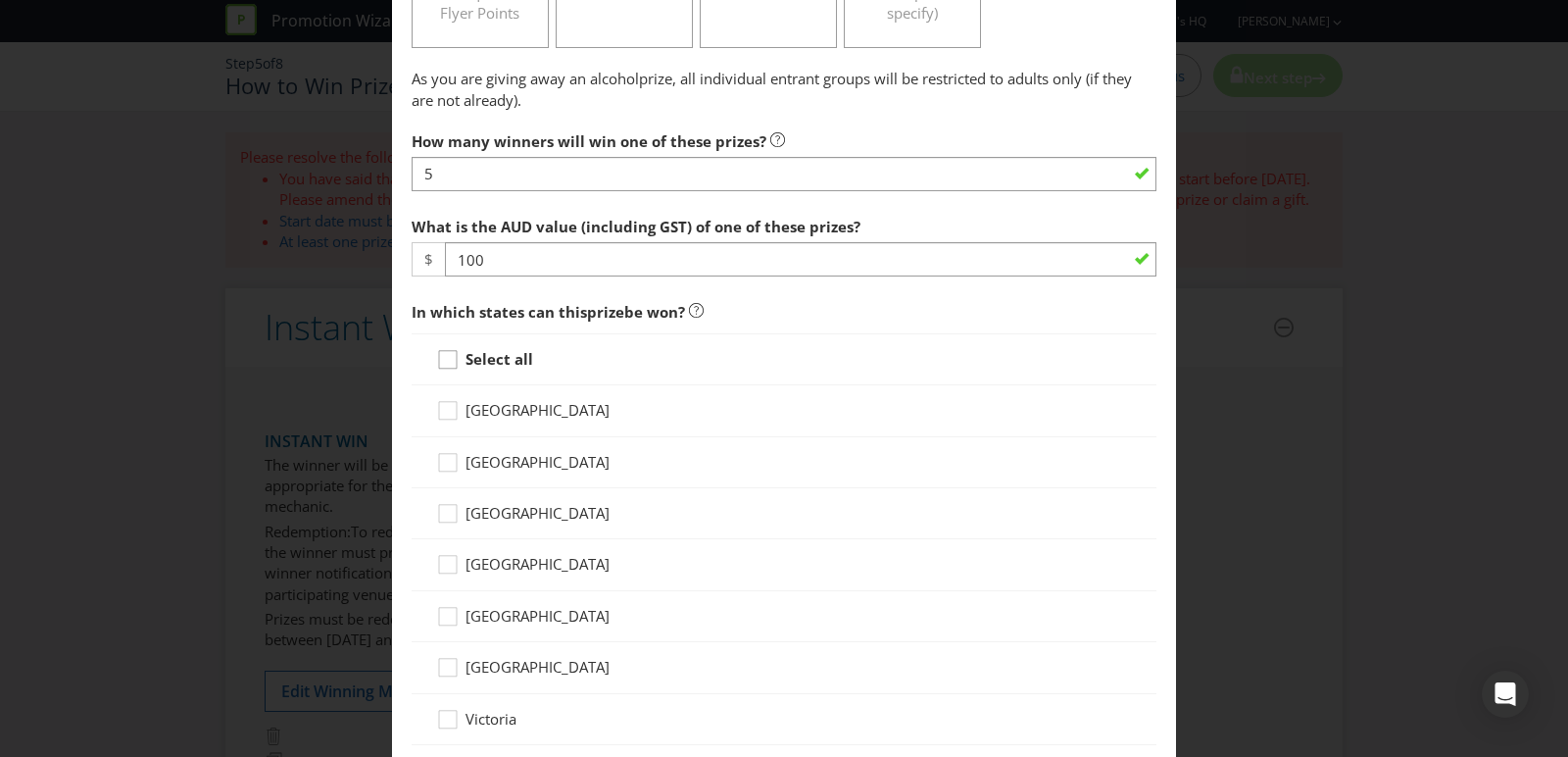
click at [441, 348] on icon at bounding box center [451, 363] width 30 height 30
click at [0, 0] on input "Select all" at bounding box center [0, 0] width 0 height 0
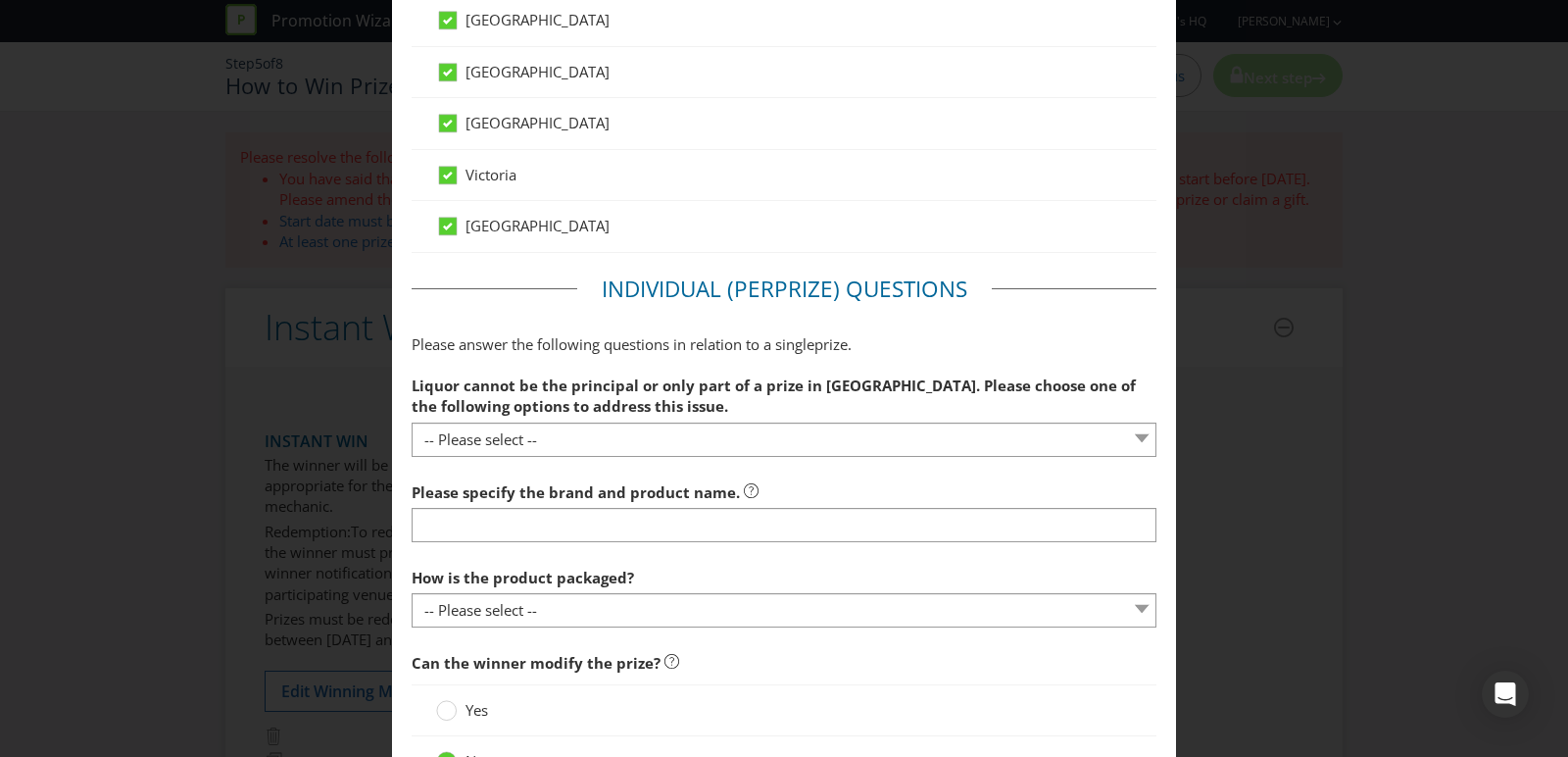
scroll to position [1155, 0]
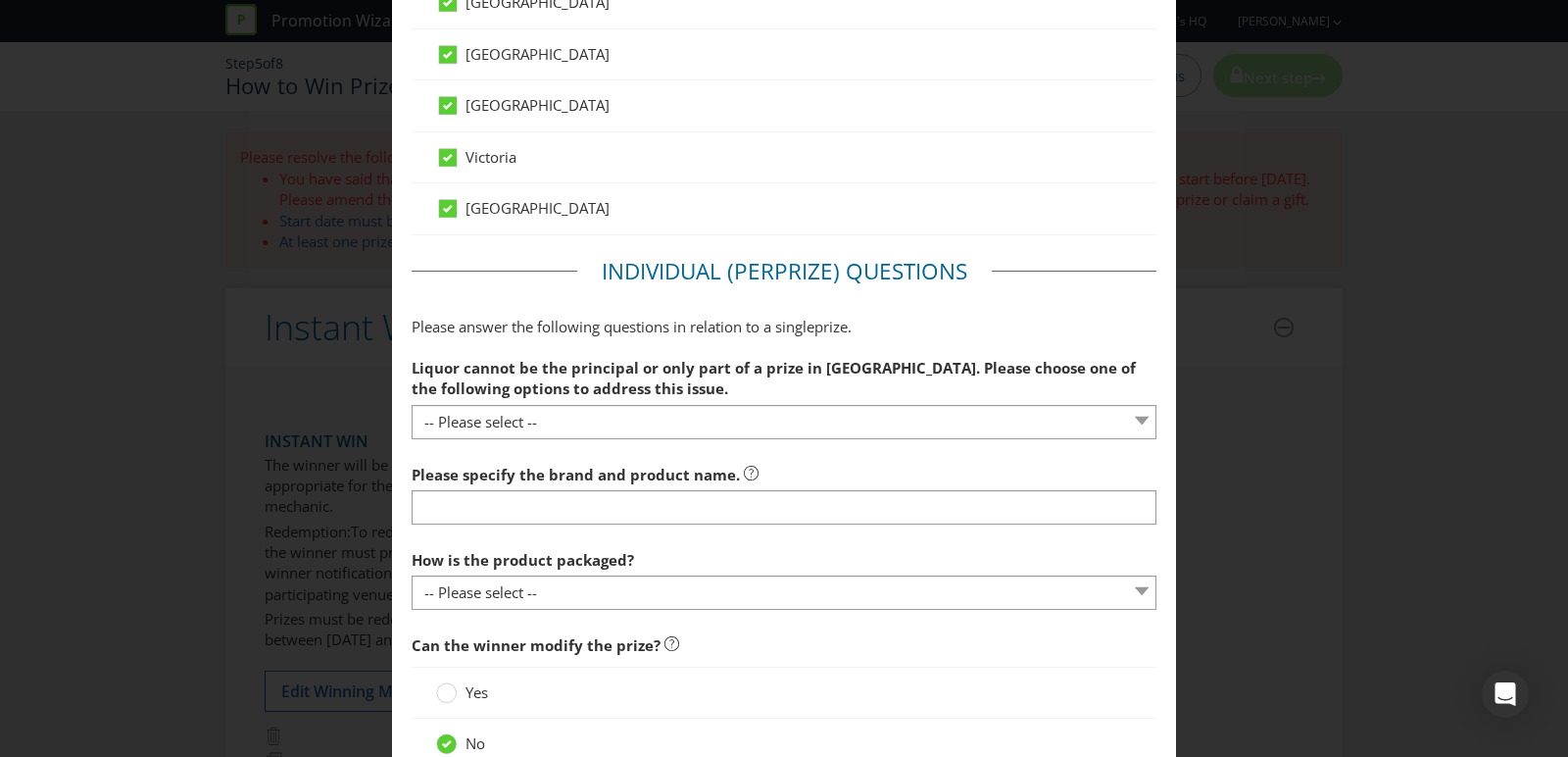
click at [472, 390] on span "Liquor cannot be the principal or only part of a prize in [GEOGRAPHIC_DATA]. Pl…" at bounding box center [774, 377] width 724 height 40
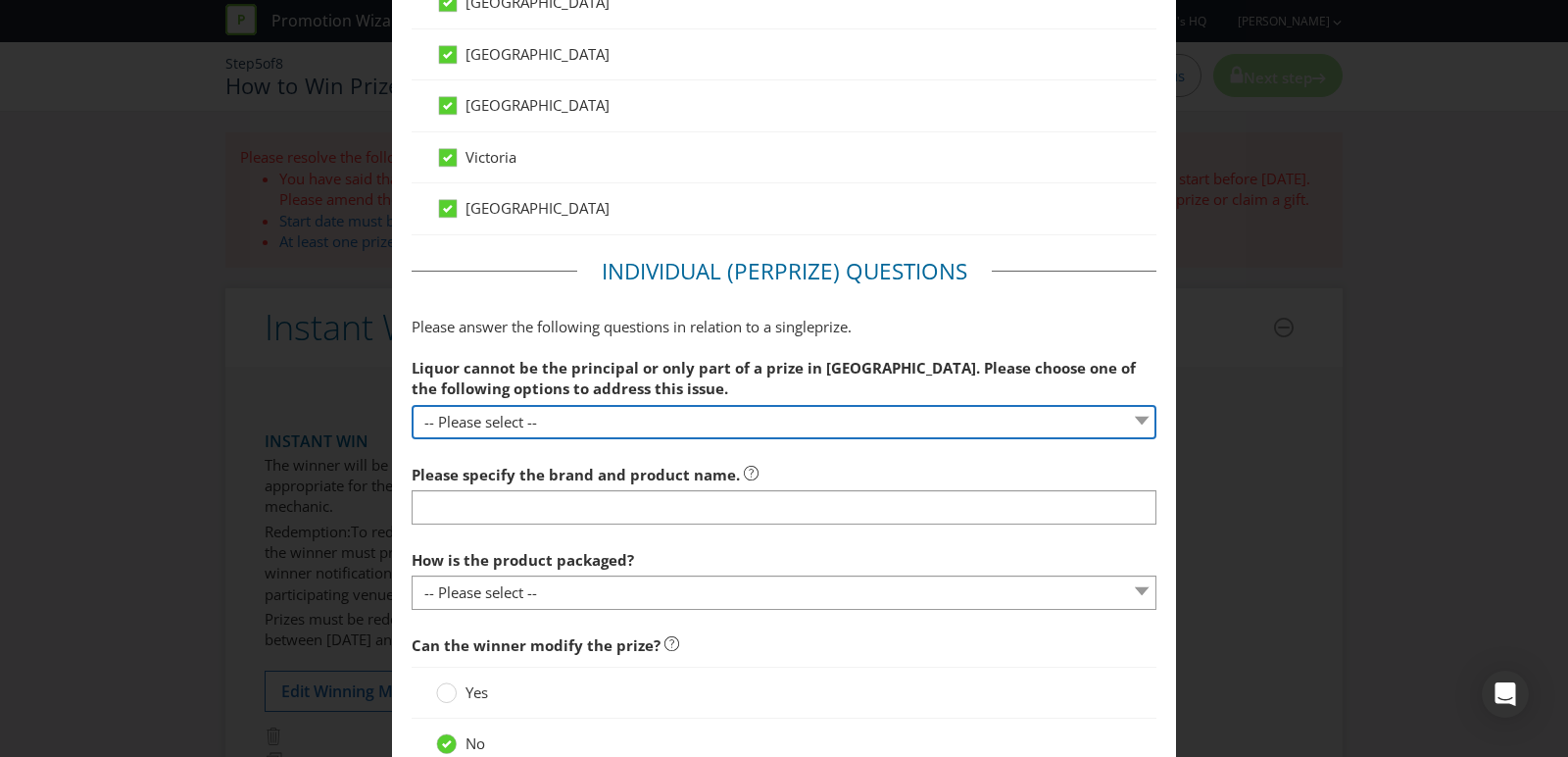
click at [478, 405] on select "-- Please select -- Remove NT from states where this prize can be won Alcohol i…" at bounding box center [784, 421] width 745 height 34
select select "SOLE_COMPONENT"
click at [411, 405] on select "-- Please select -- Remove NT from states where this prize can be won Alcohol i…" at bounding box center [784, 421] width 745 height 34
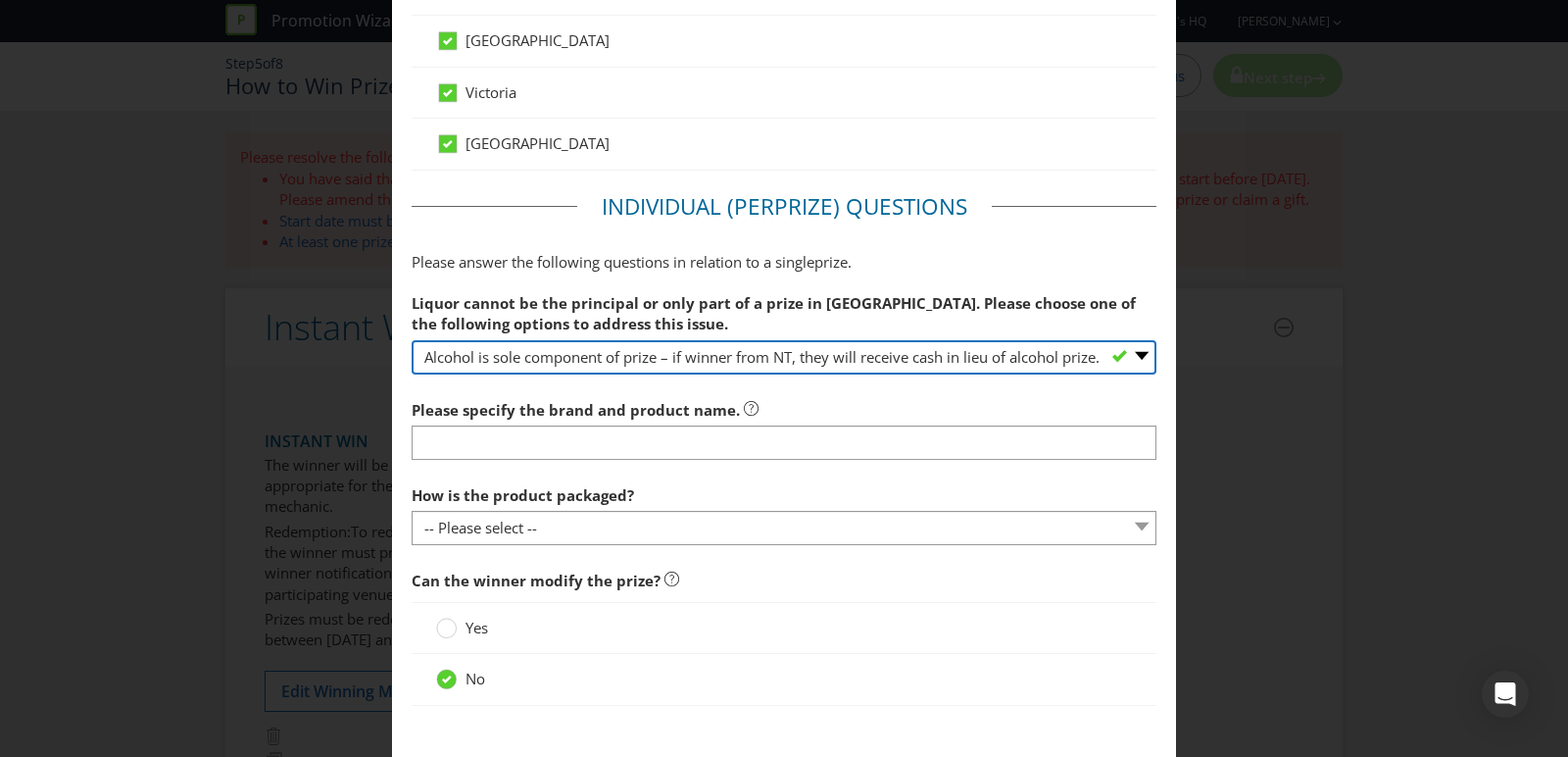
scroll to position [1252, 0]
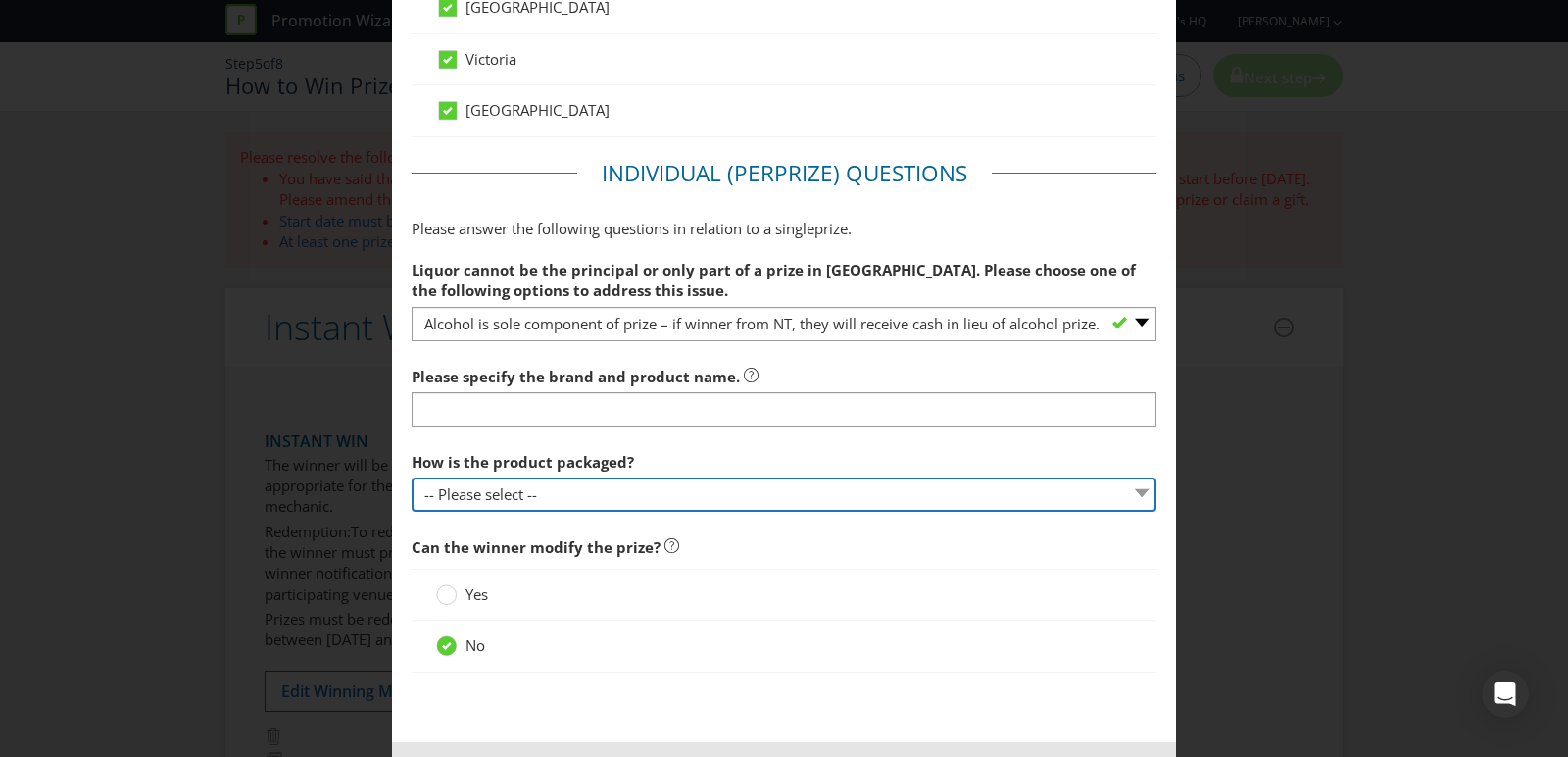
click at [588, 485] on select "-- Please select -- Bottle Can Cup Other (please specify)" at bounding box center [784, 494] width 745 height 34
select select "CAN"
click at [411, 477] on select "-- Please select -- Bottle Can Cup Other (please specify)" at bounding box center [784, 494] width 745 height 34
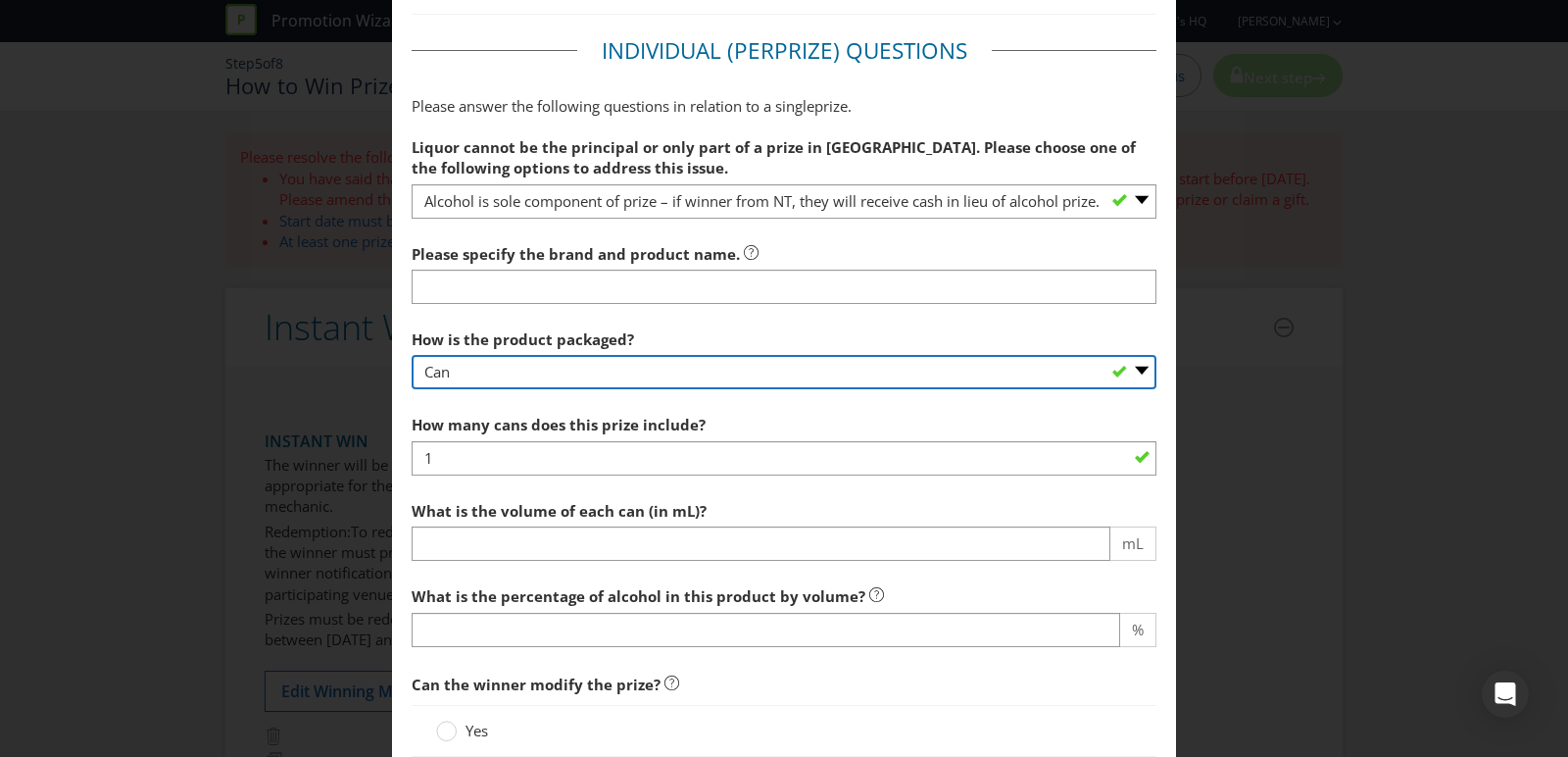
scroll to position [1583, 0]
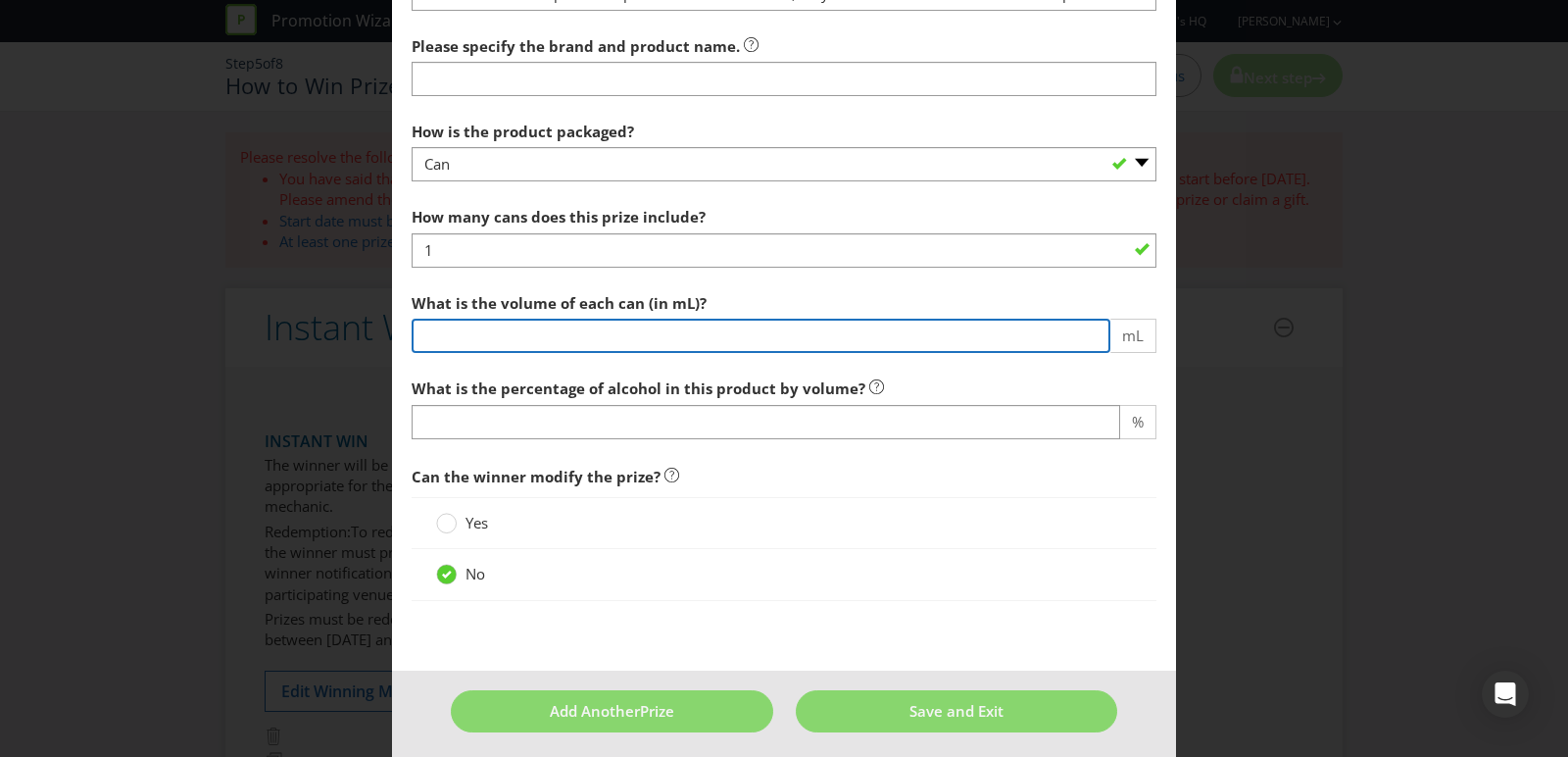
click at [507, 337] on input "number" at bounding box center [761, 336] width 699 height 34
type input "200"
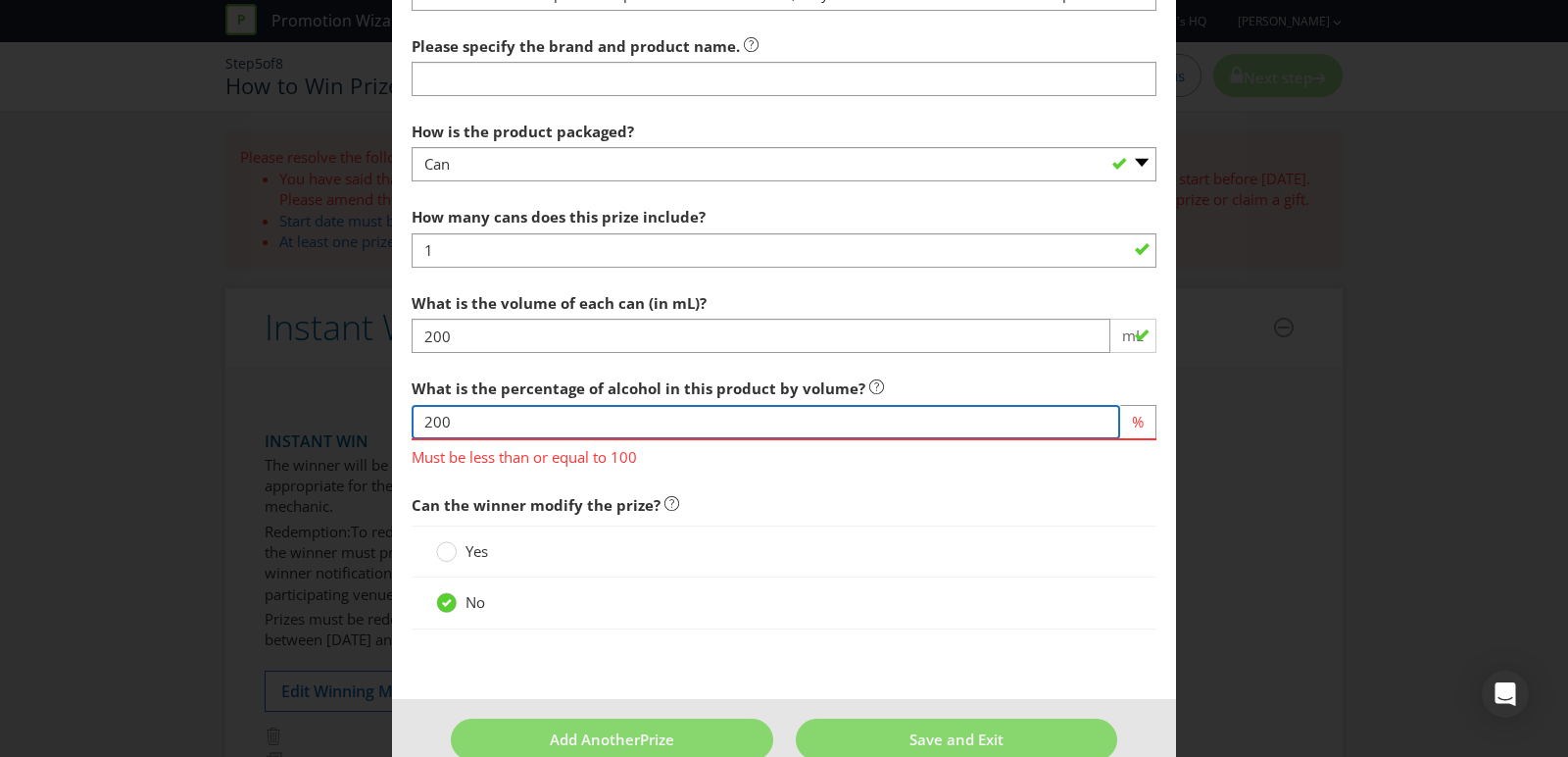
click at [537, 419] on input "200" at bounding box center [766, 421] width 709 height 34
type input "20"
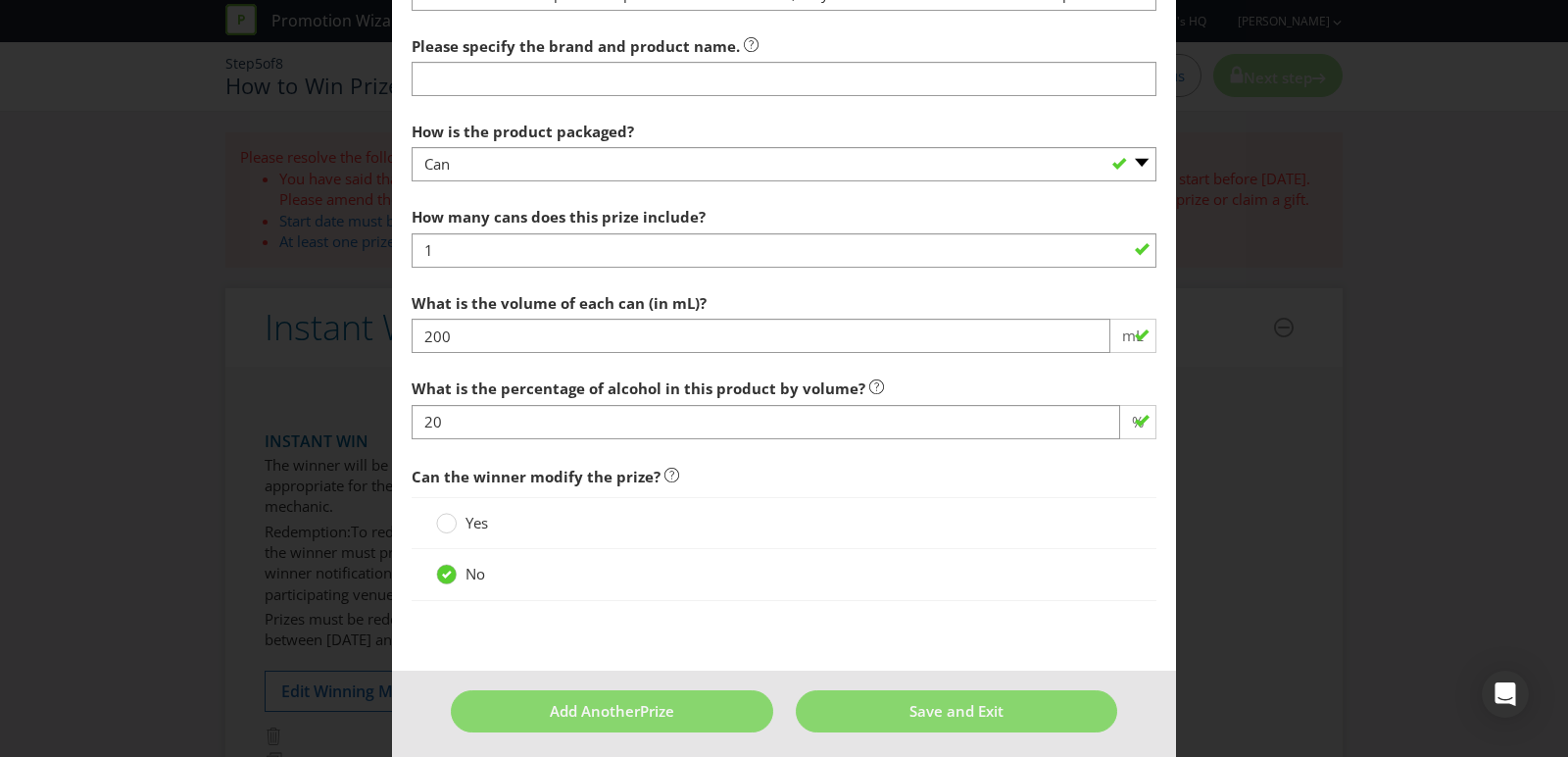
click at [473, 513] on span "Yes" at bounding box center [476, 523] width 23 height 20
click at [0, 0] on input "Yes" at bounding box center [0, 0] width 0 height 0
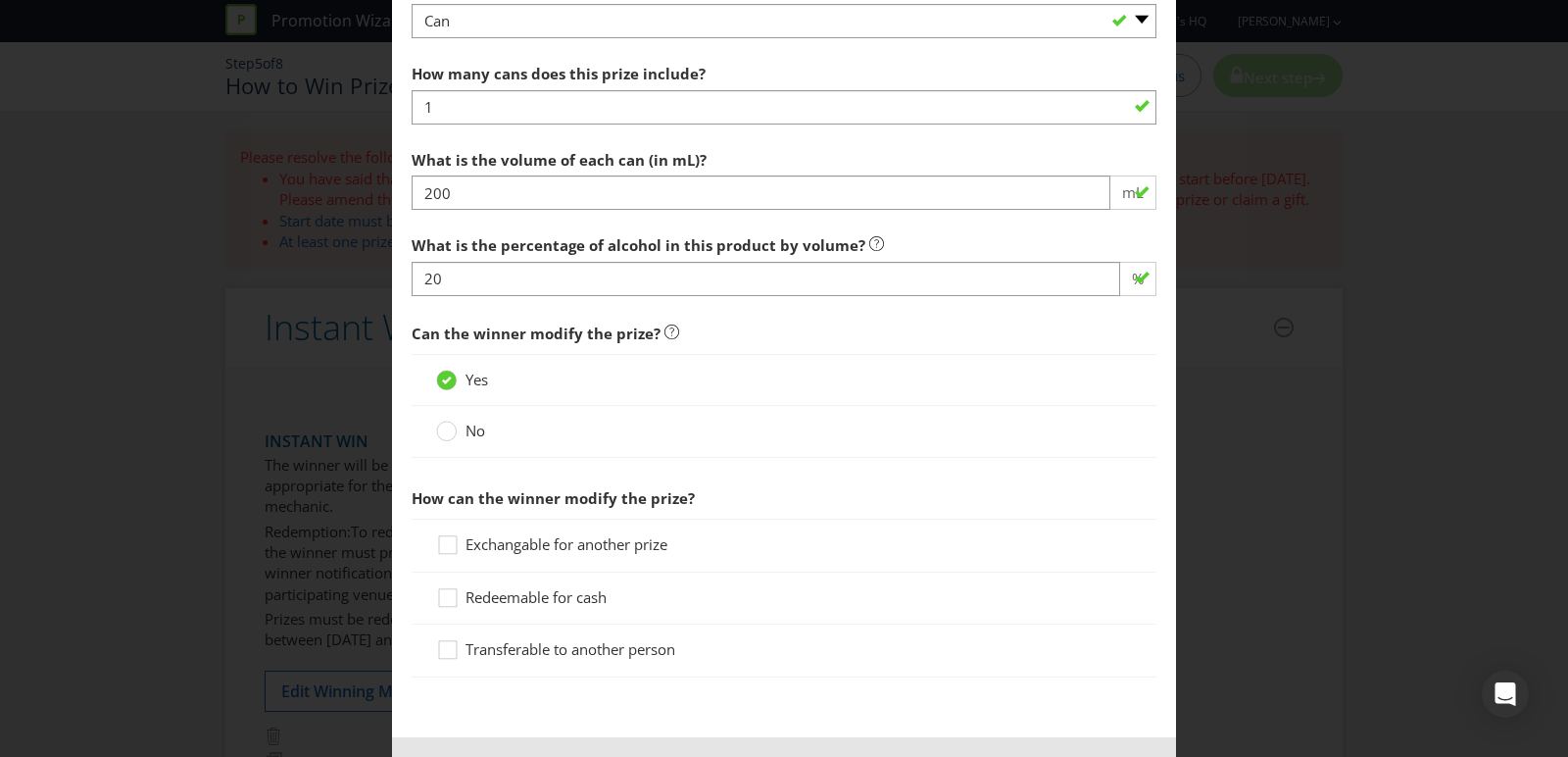
scroll to position [1791, 0]
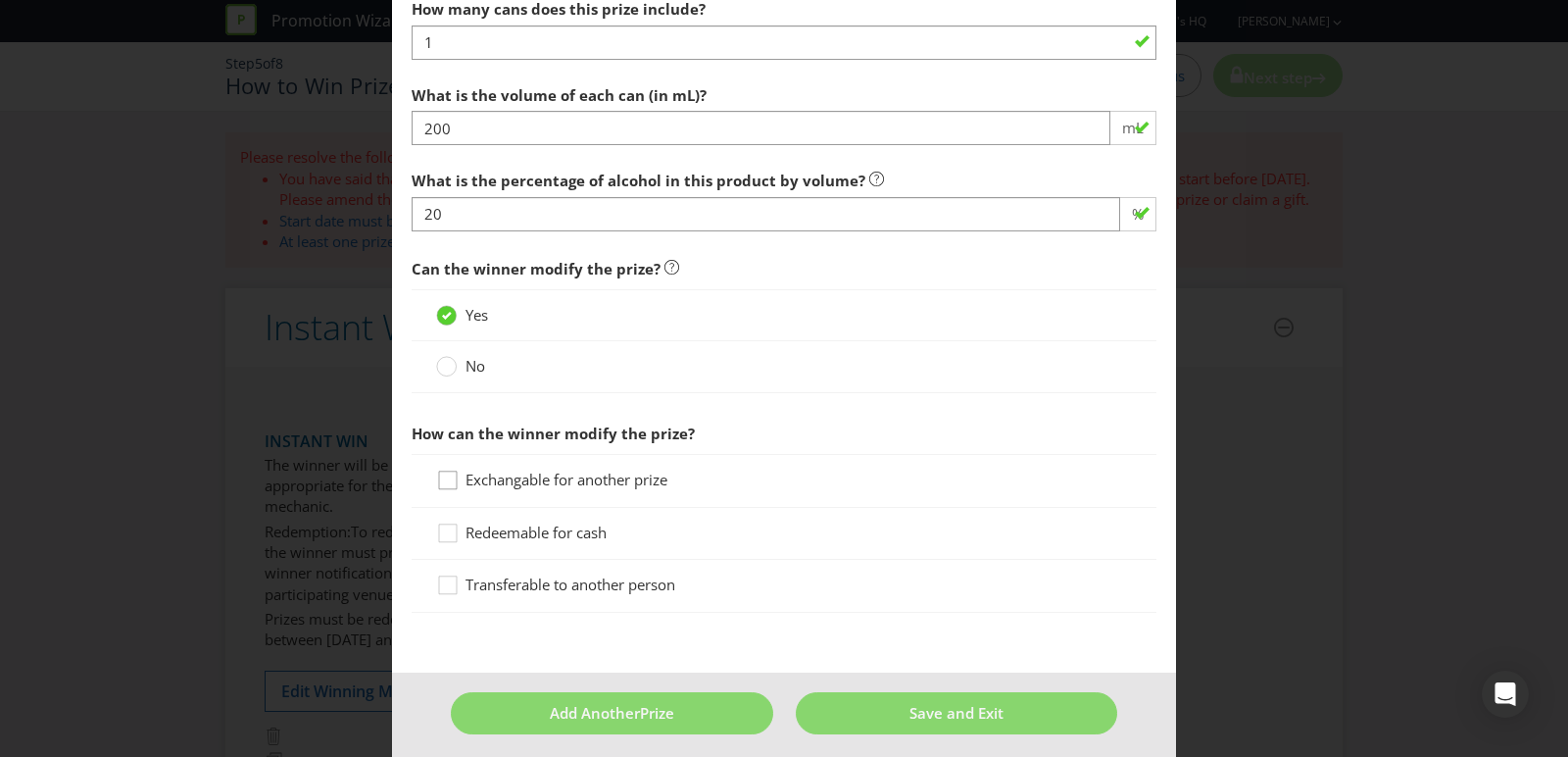
click at [452, 476] on icon at bounding box center [451, 484] width 30 height 30
click at [0, 0] on input "Exchangable for another prize" at bounding box center [0, 0] width 0 height 0
click at [616, 741] on footer "Add Another Prize Save and Exit" at bounding box center [784, 721] width 784 height 96
click at [787, 610] on fieldset "Individual (Per Prize ) Questions Please answer the following questions in rela…" at bounding box center [784, 122] width 745 height 1004
click at [878, 692] on button "Save and Exit" at bounding box center [957, 713] width 323 height 42
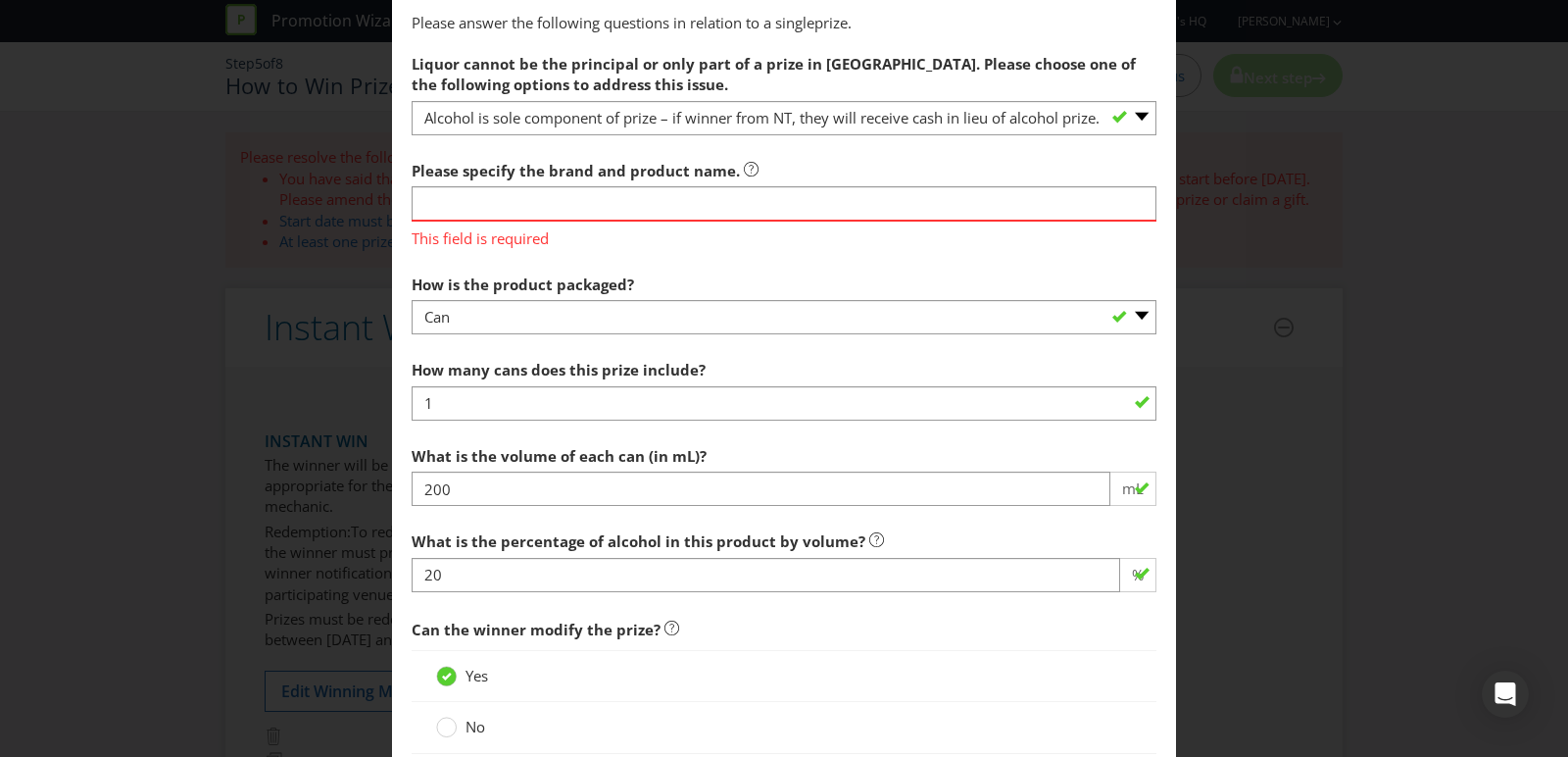
scroll to position [1490, 0]
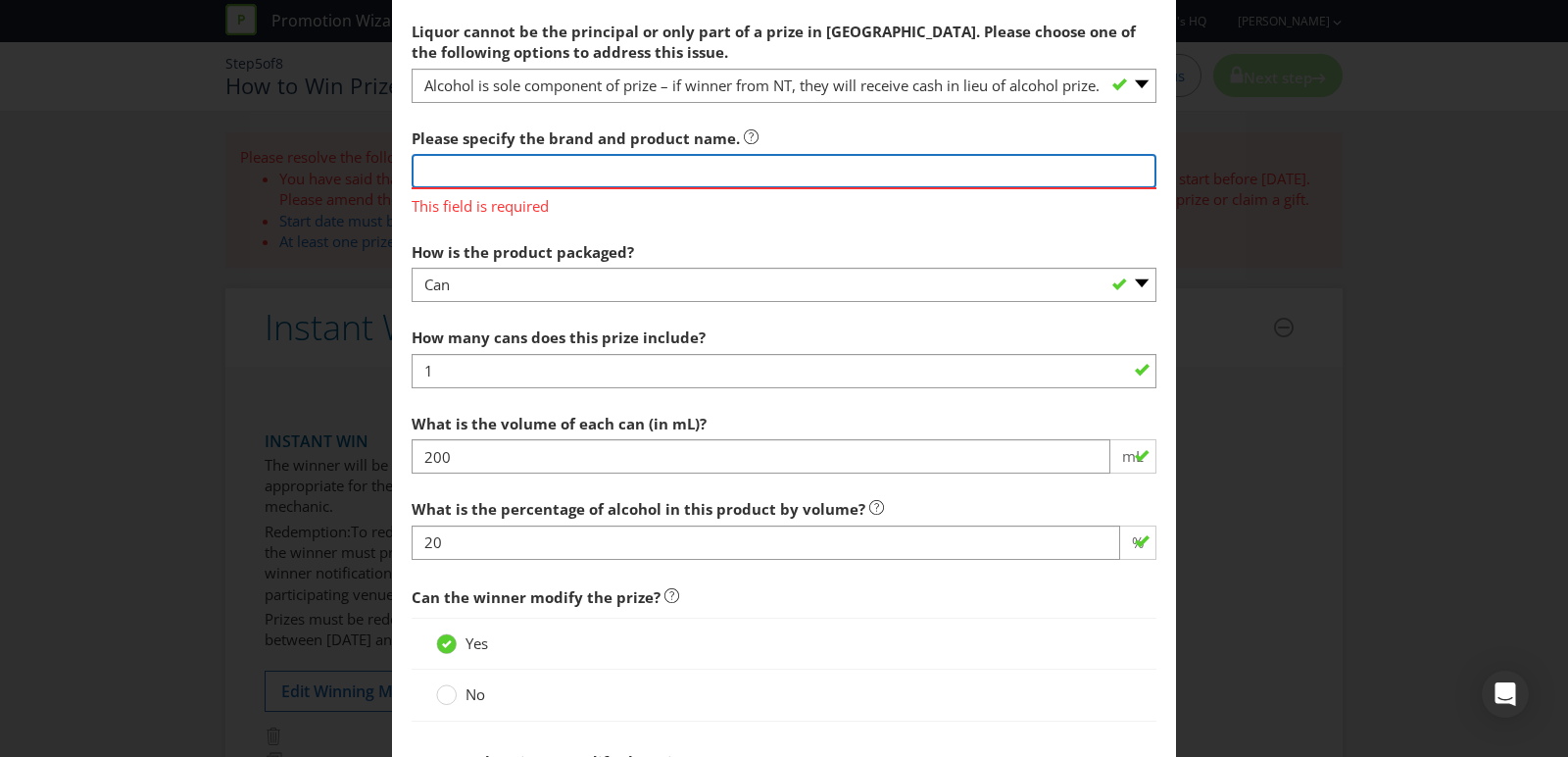
click at [520, 167] on input "text" at bounding box center [784, 170] width 745 height 34
type input "1 this"
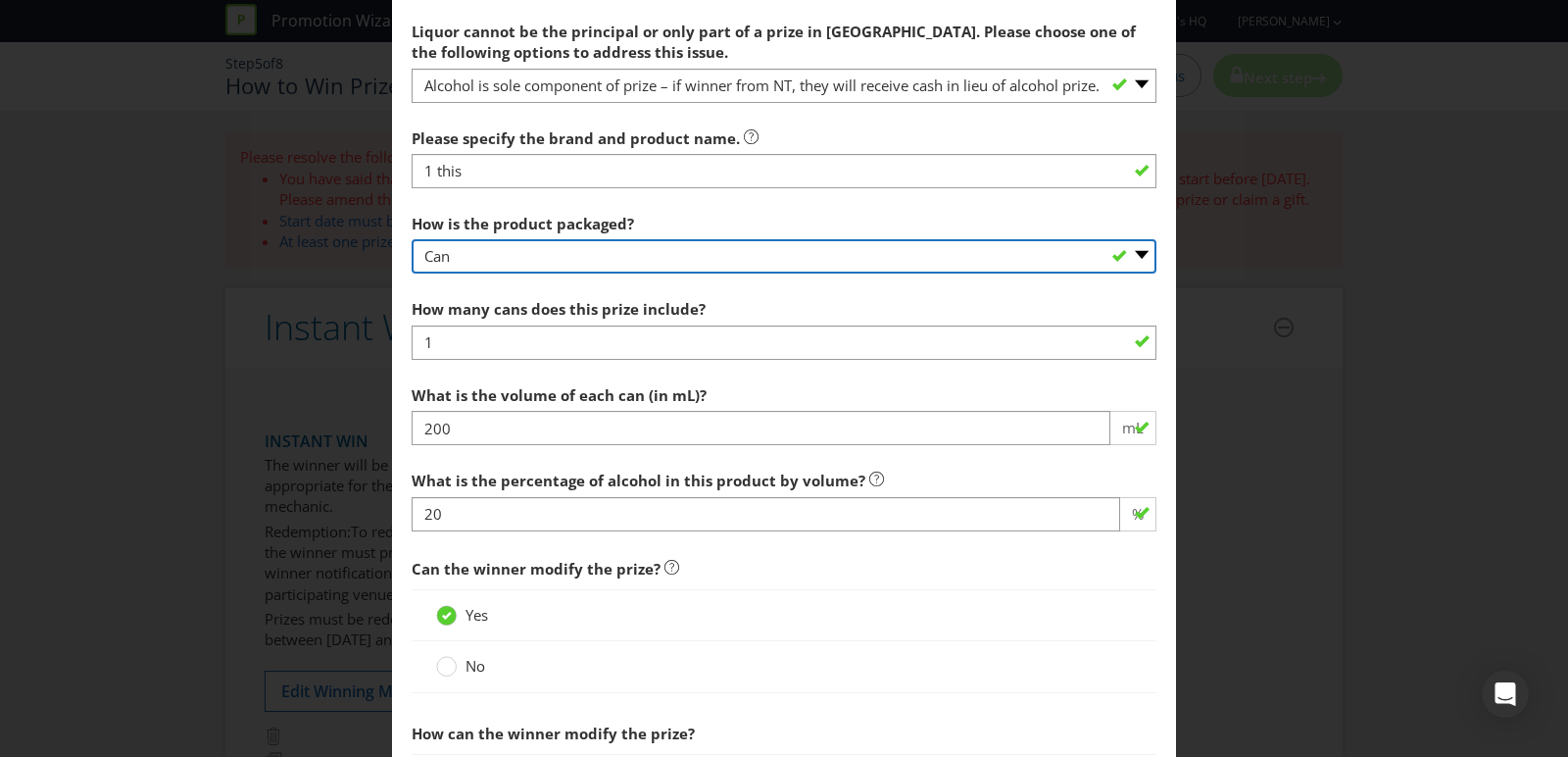
scroll to position [1791, 0]
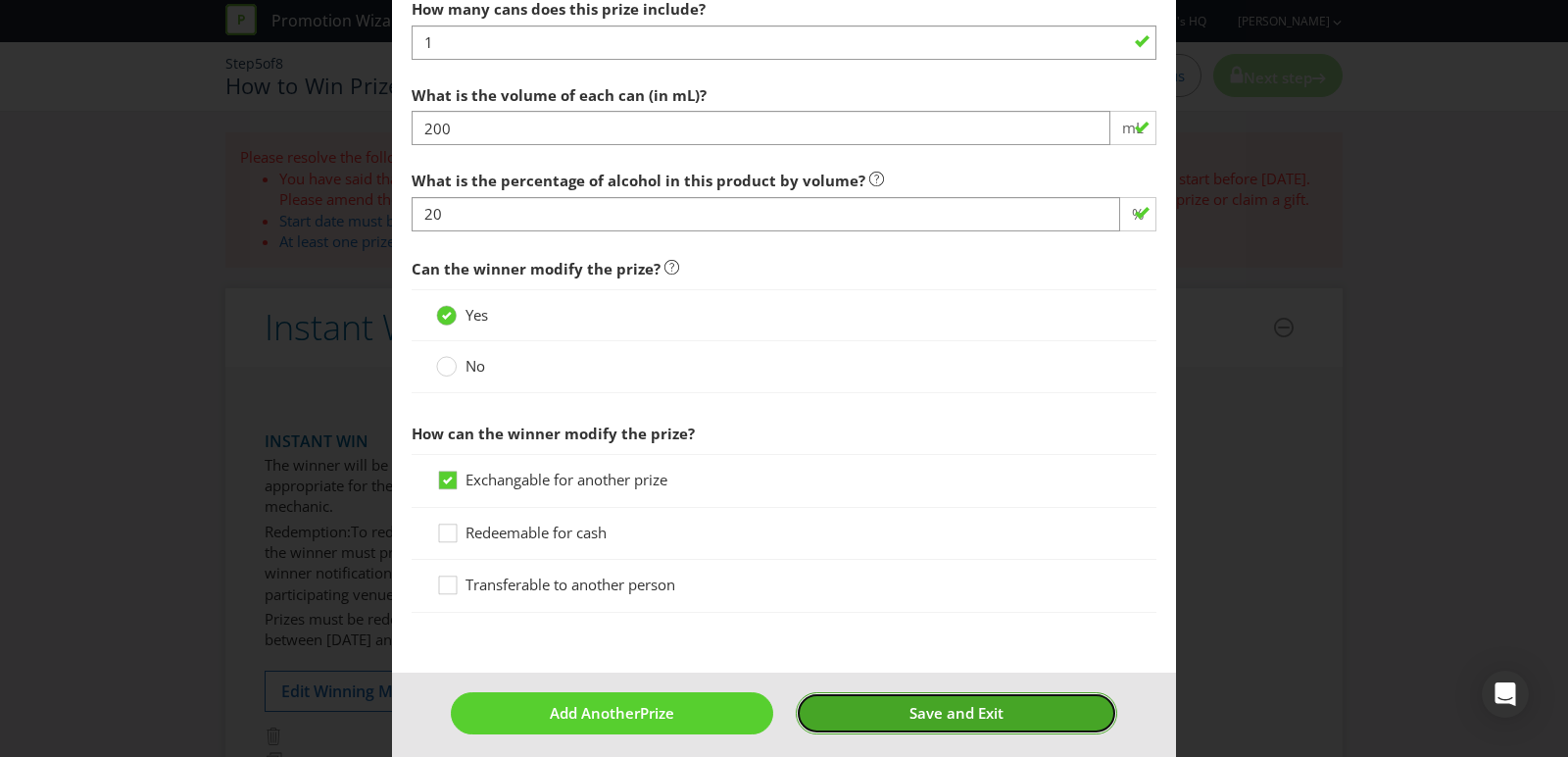
click at [922, 703] on span "Save and Exit" at bounding box center [957, 713] width 94 height 20
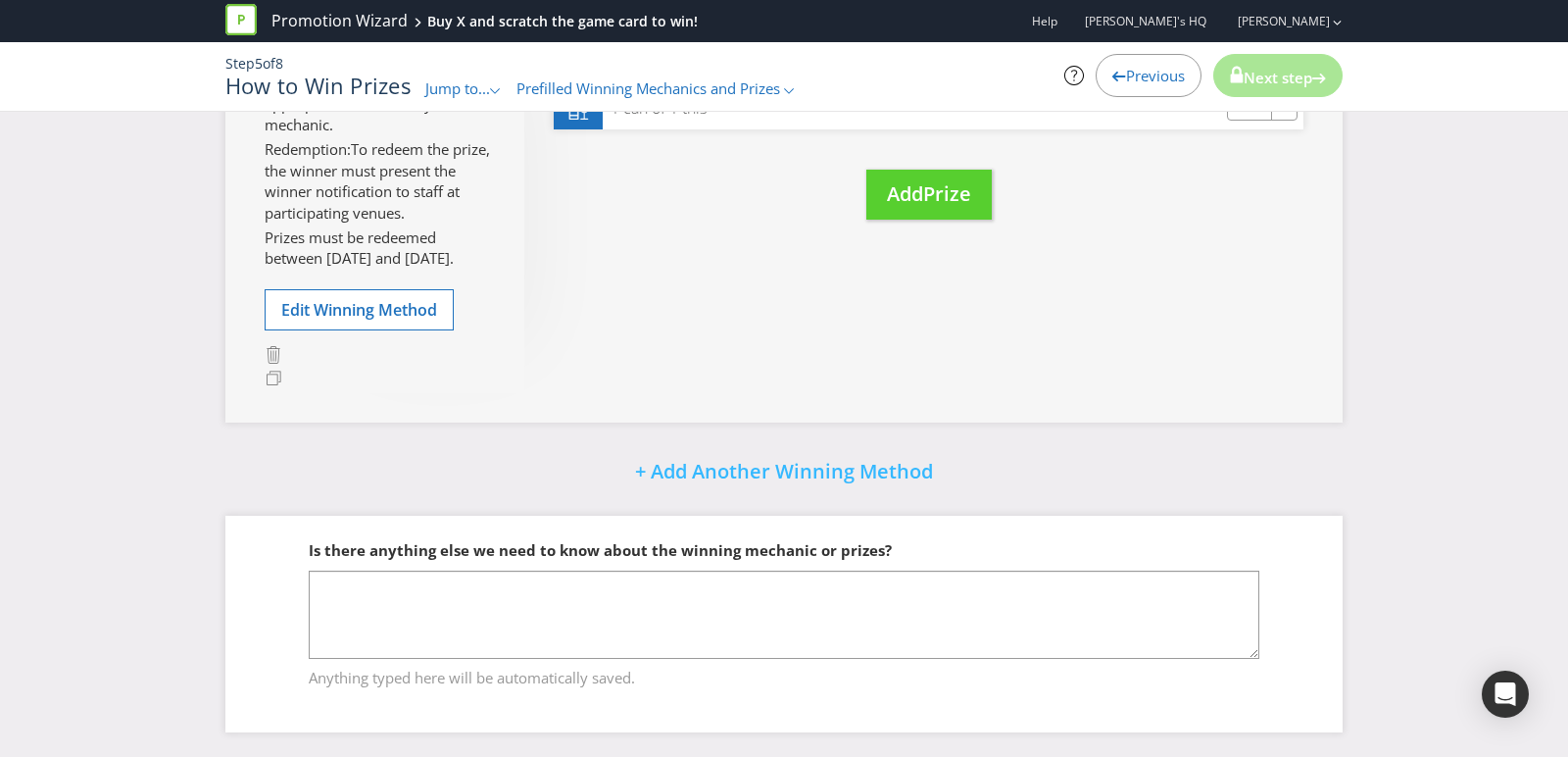
scroll to position [510, 0]
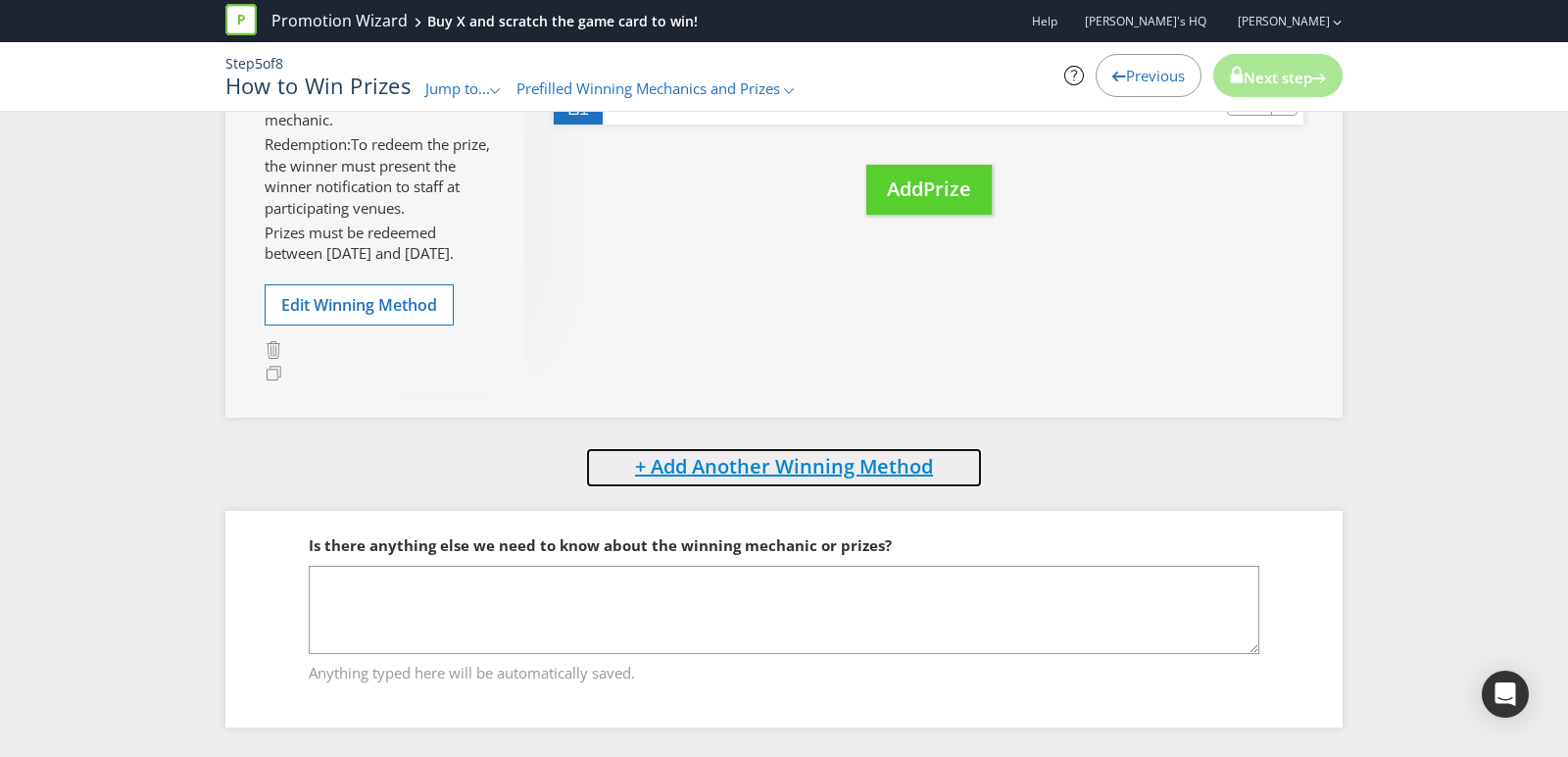
click at [825, 479] on span "+ Add Another Winning Method" at bounding box center [784, 466] width 298 height 27
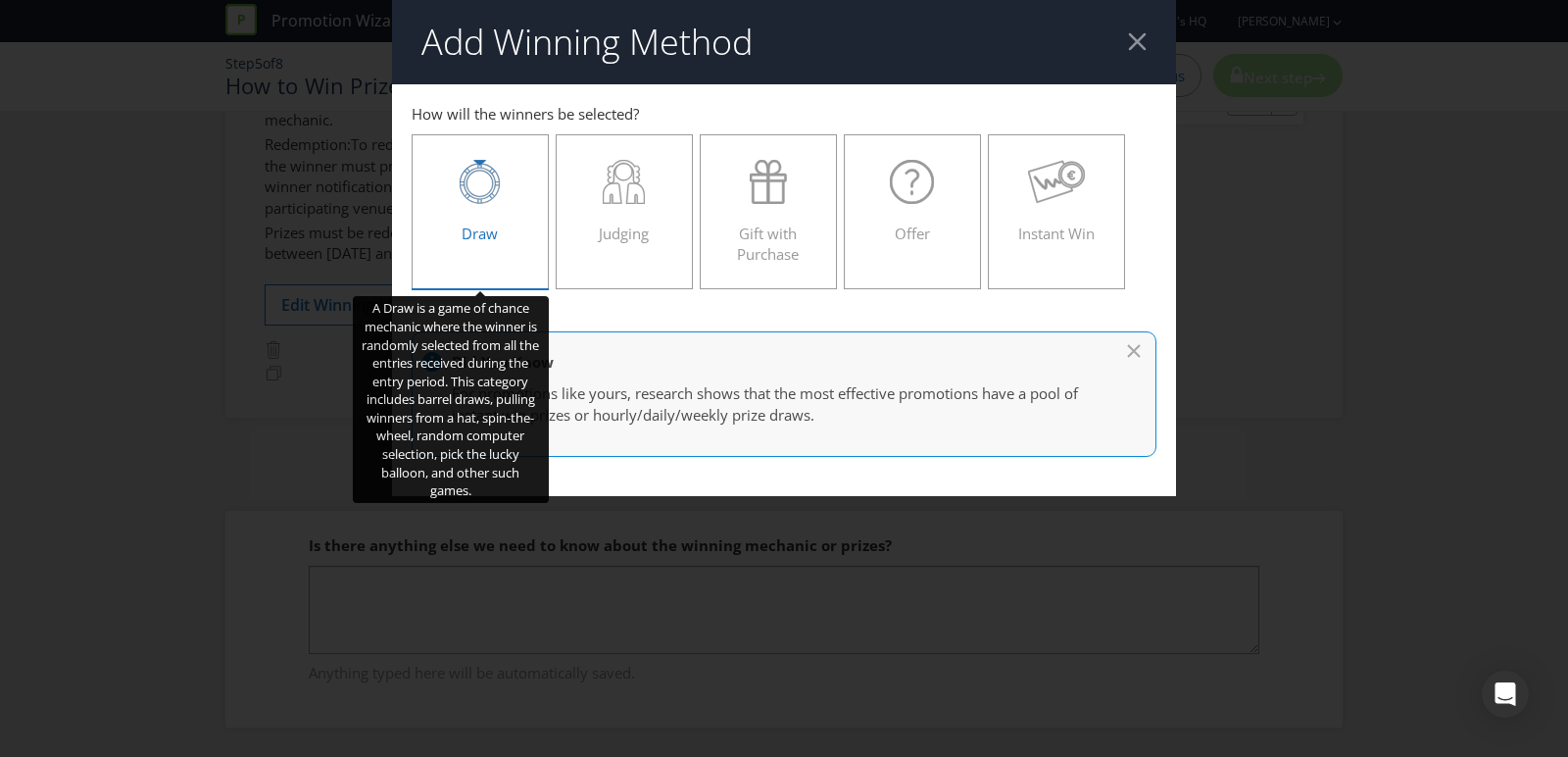
click at [516, 178] on div at bounding box center [480, 181] width 96 height 44
click at [0, 0] on input "Draw" at bounding box center [0, 0] width 0 height 0
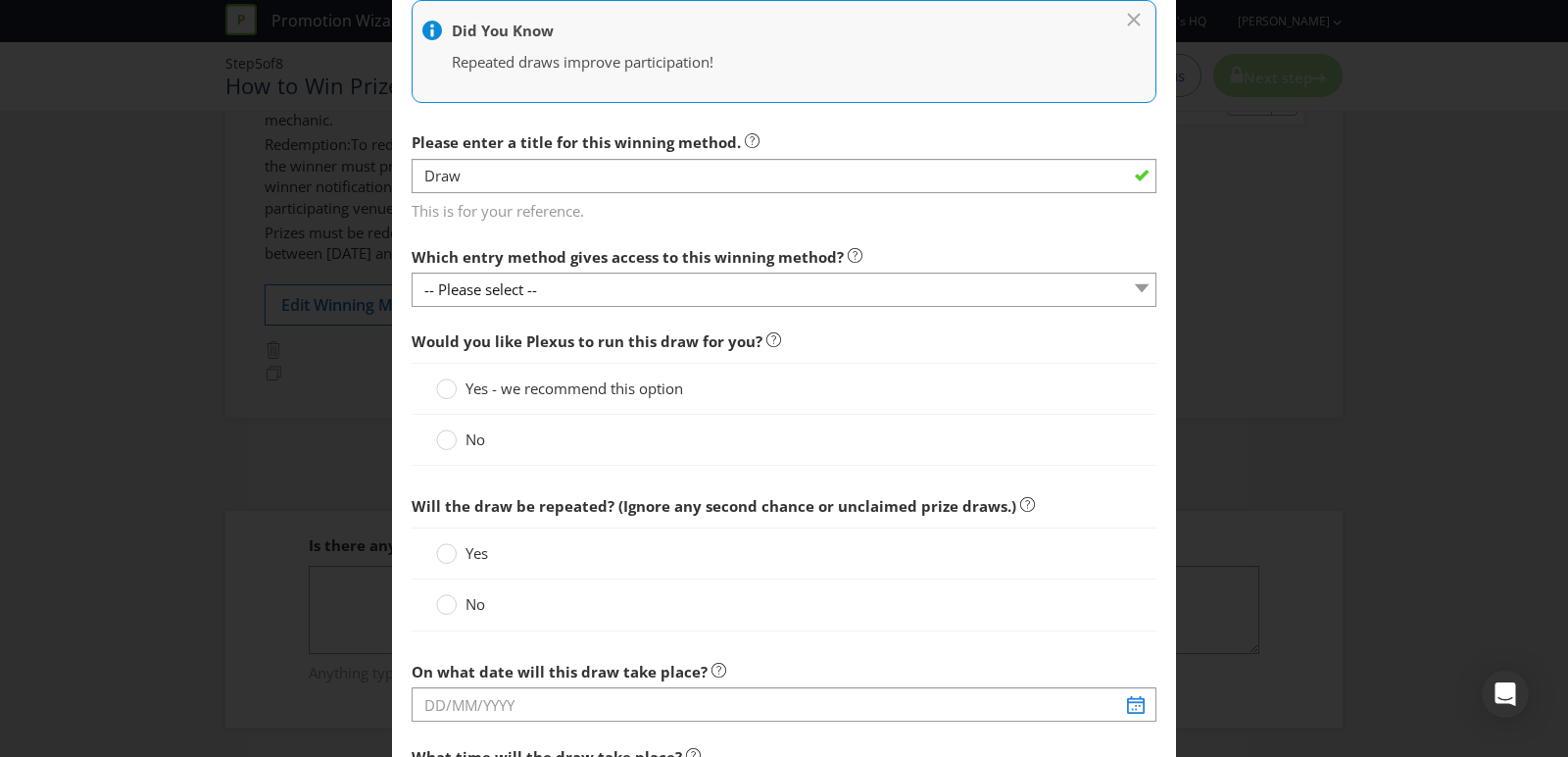
scroll to position [481, 0]
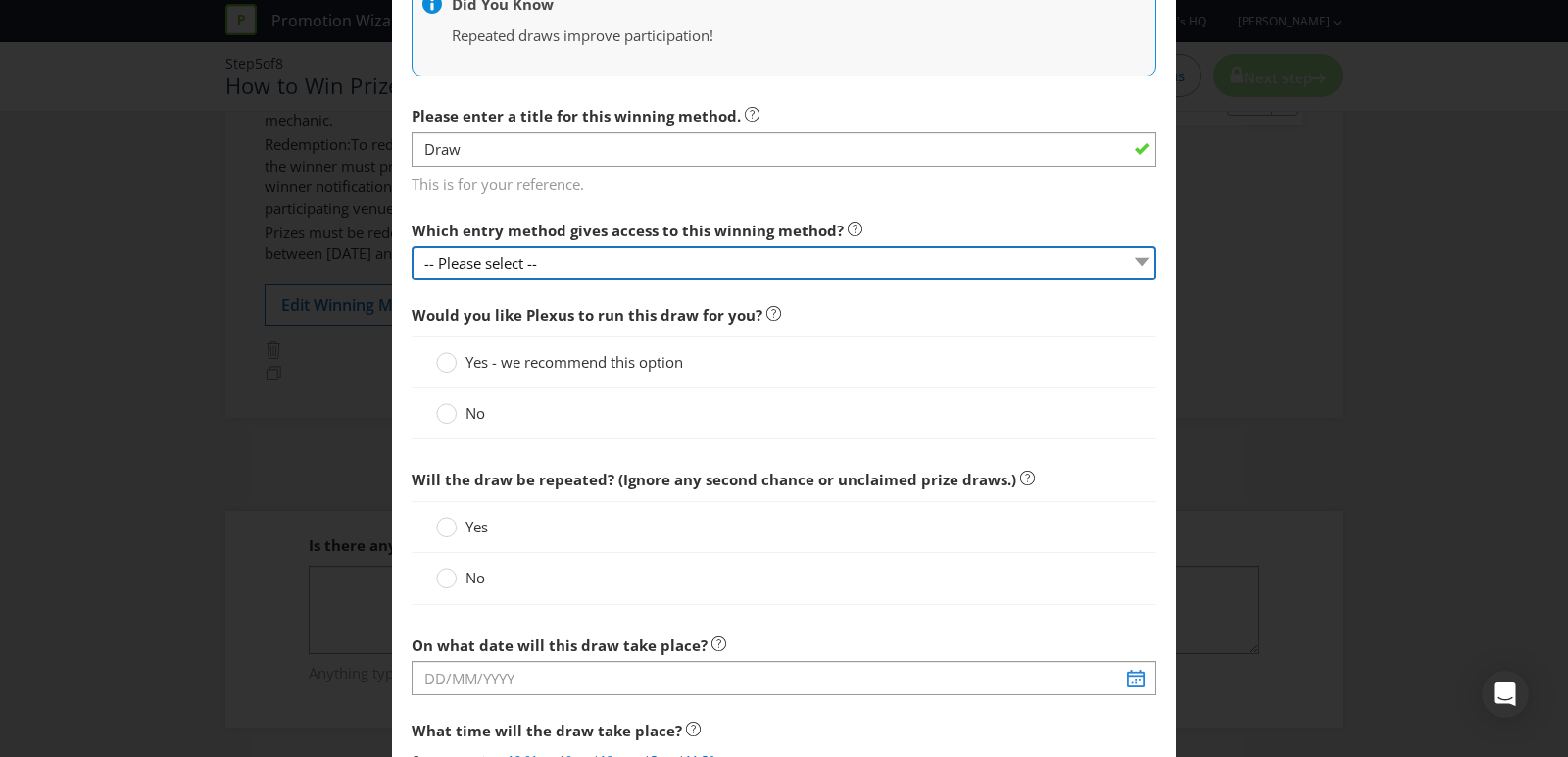
click at [612, 250] on select "-- Please select --" at bounding box center [784, 263] width 745 height 34
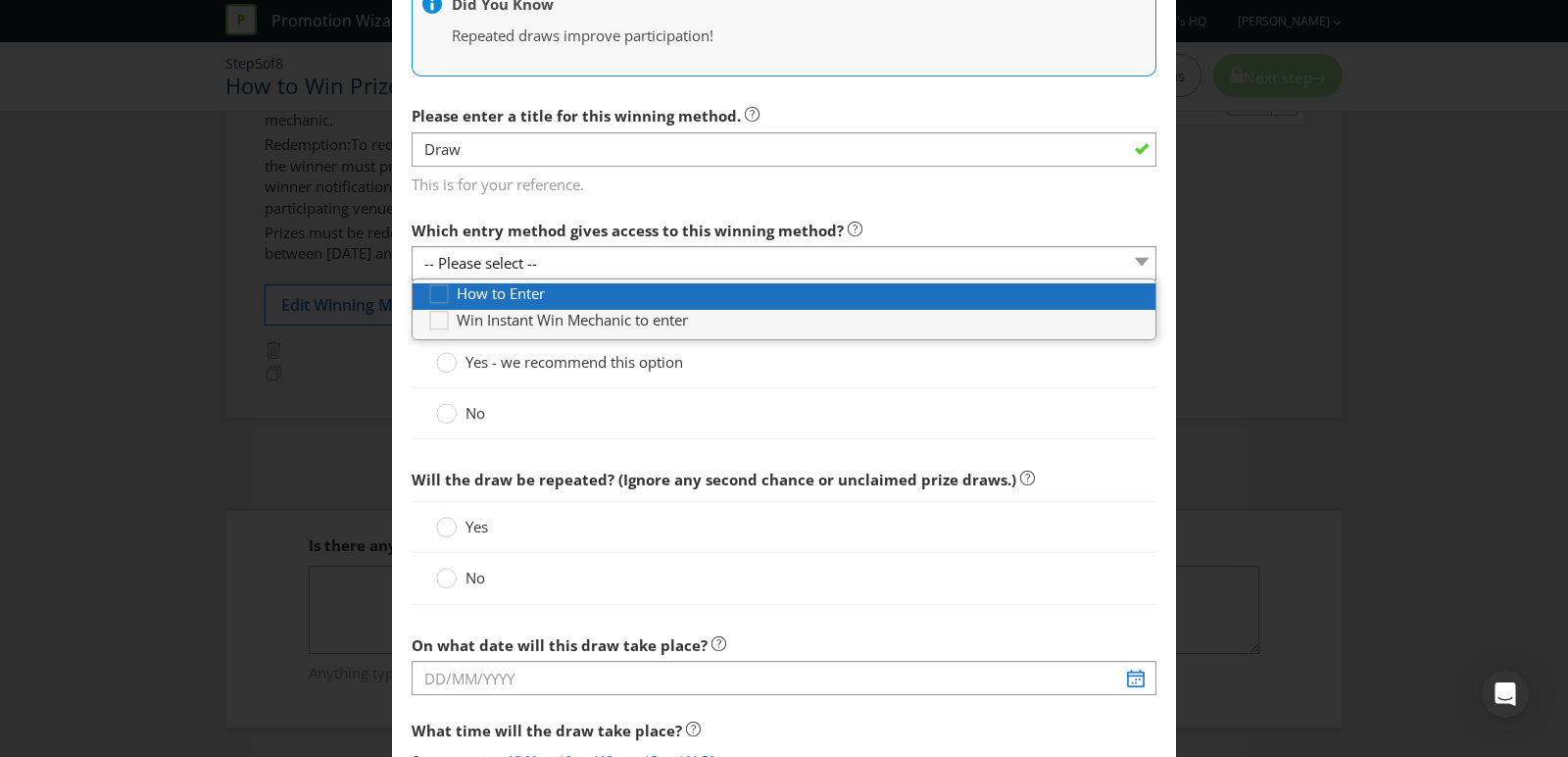
click at [633, 298] on div "How to Enter" at bounding box center [791, 293] width 728 height 21
type input "[DATE]"
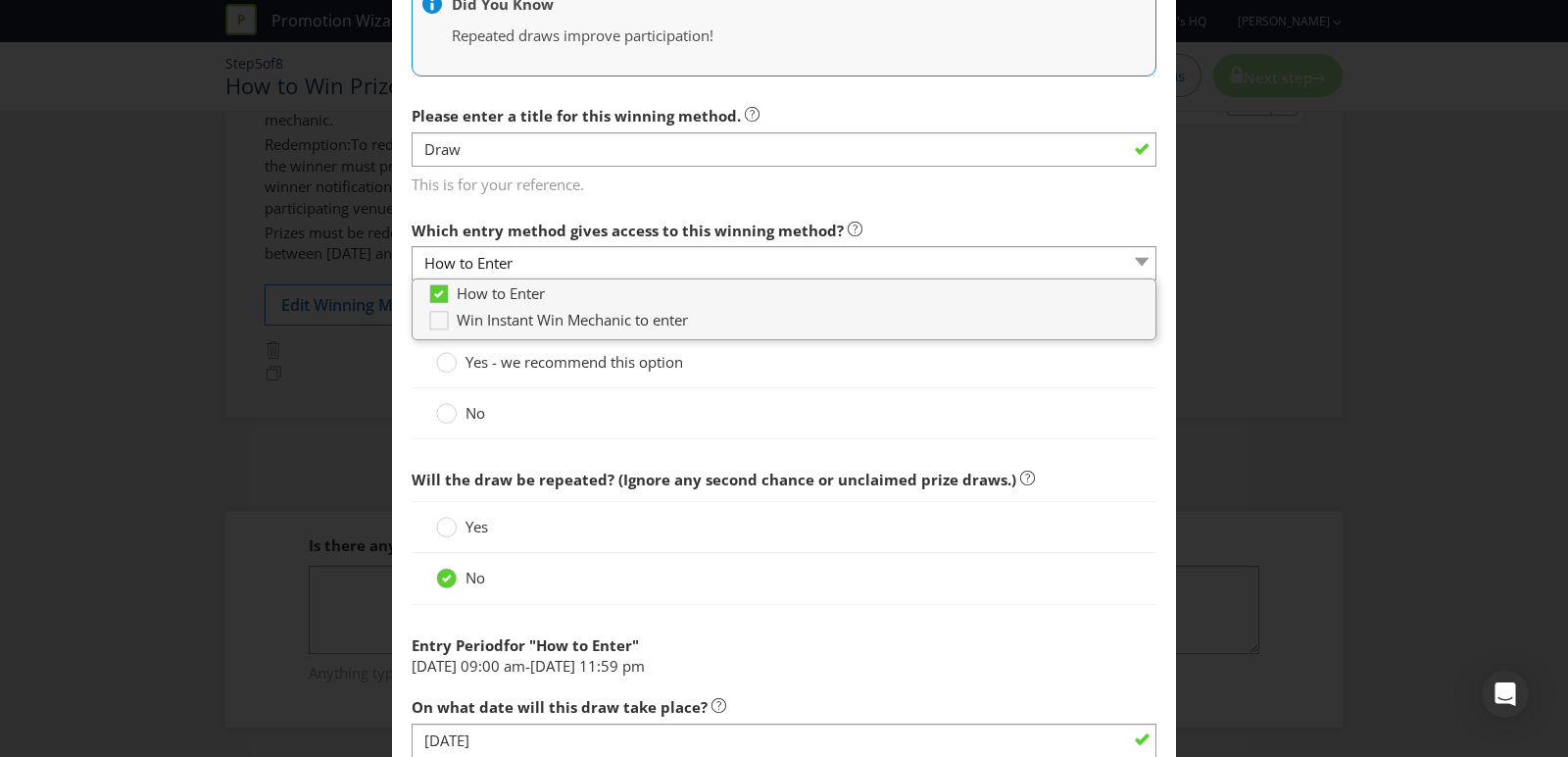
click at [631, 470] on span "Will the draw be repeated? (Ignore any second chance or unclaimed prize draws.)" at bounding box center [714, 479] width 604 height 20
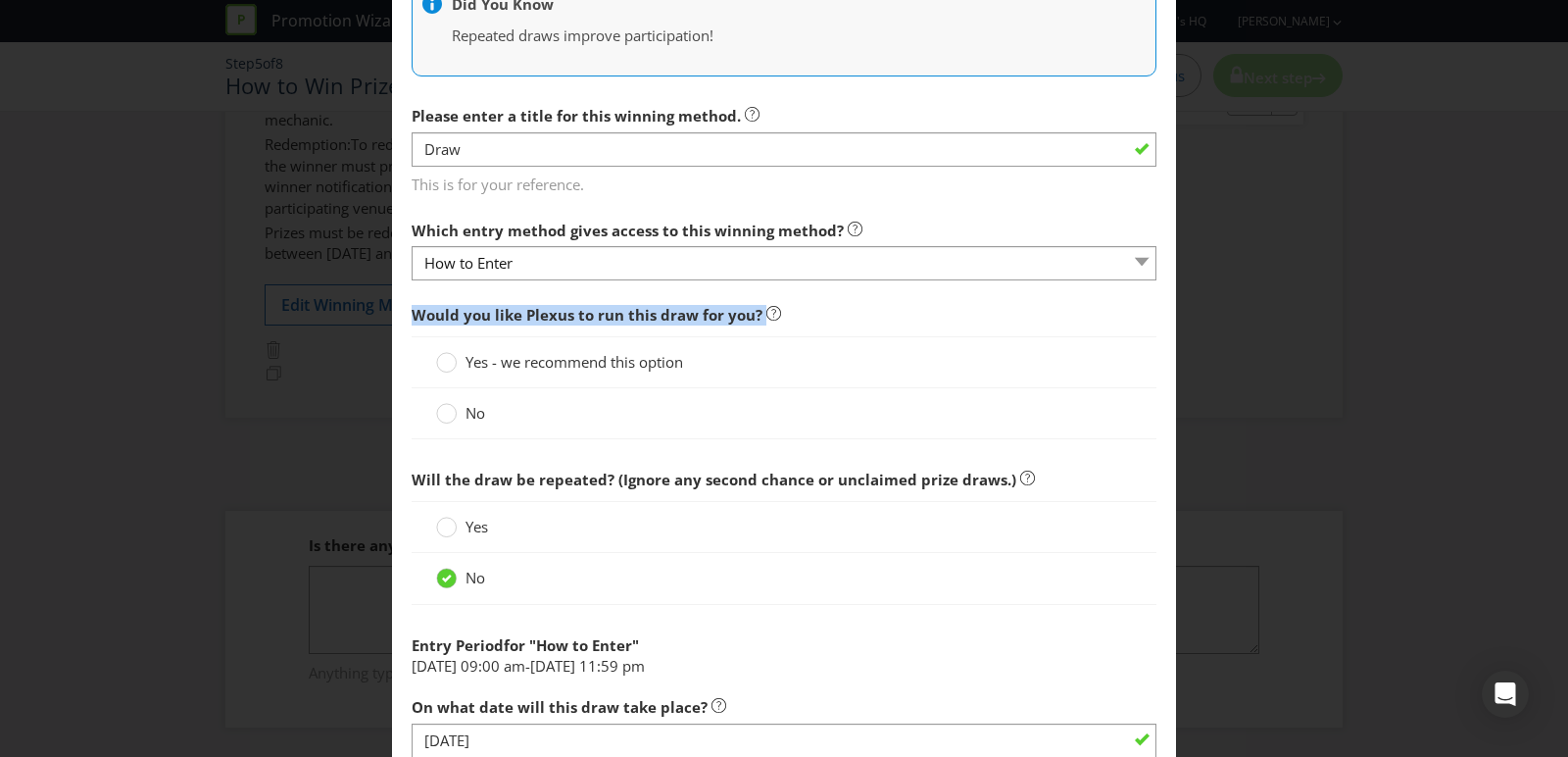
drag, startPoint x: 415, startPoint y: 309, endPoint x: 777, endPoint y: 315, distance: 362.0
click at [777, 315] on span "Would you like Plexus to run this draw for you?" at bounding box center [784, 315] width 745 height 40
click at [445, 353] on div at bounding box center [447, 355] width 10 height 10
click at [0, 0] on input "Yes - we recommend this option" at bounding box center [0, 0] width 0 height 0
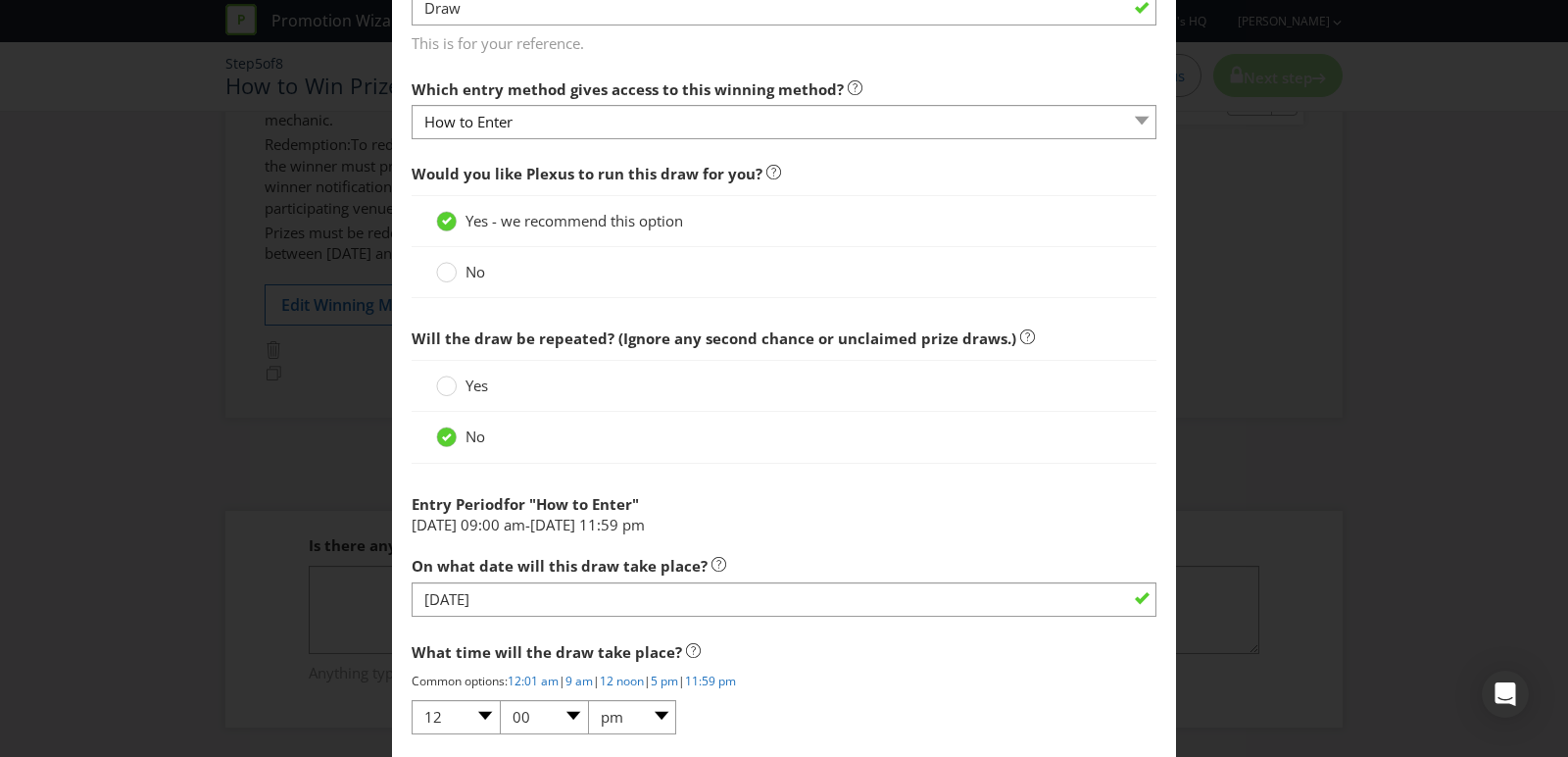
scroll to position [666, 0]
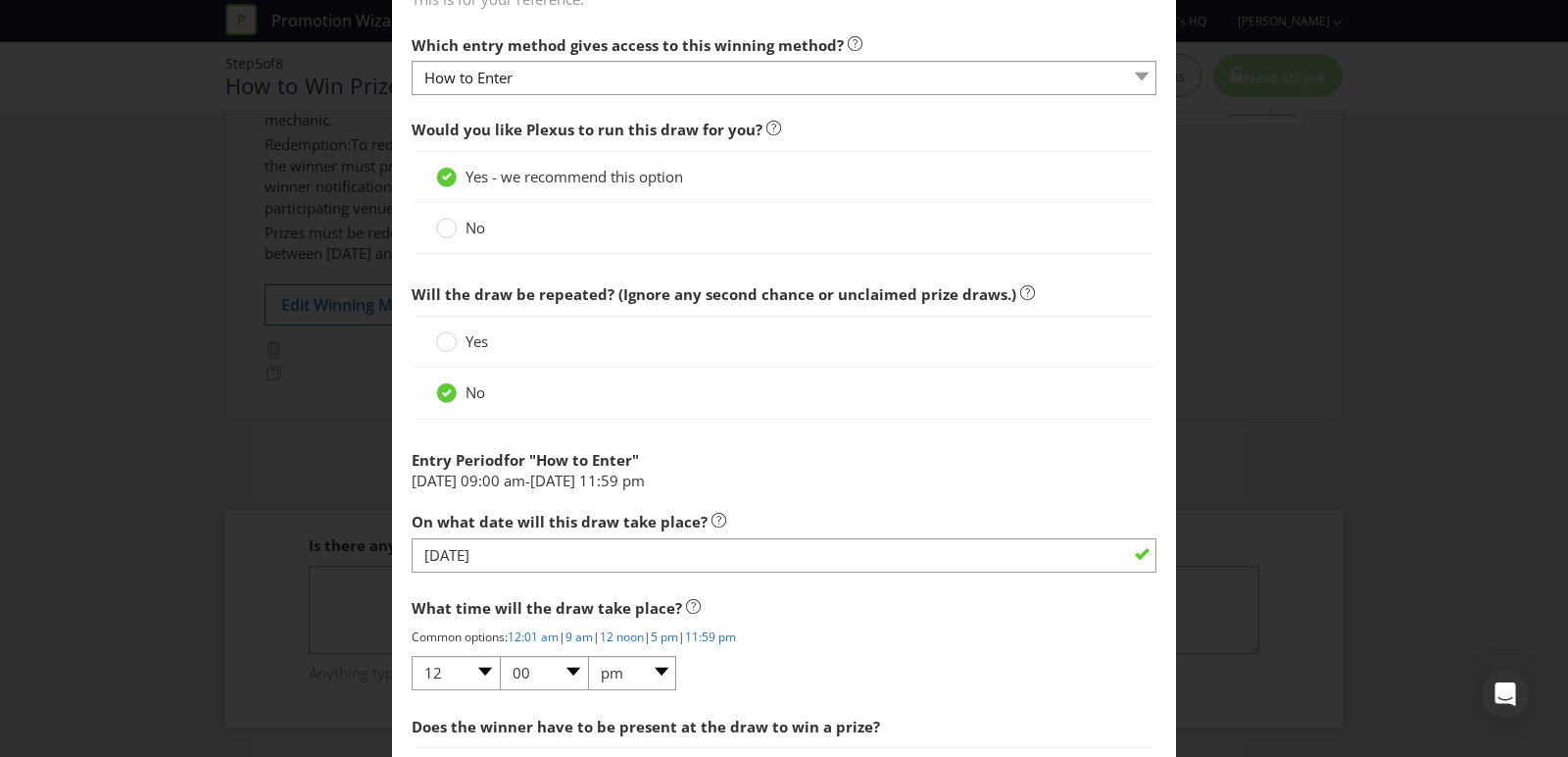
click at [460, 337] on label "Yes" at bounding box center [464, 342] width 56 height 21
click at [0, 0] on input "Yes" at bounding box center [0, 0] width 0 height 0
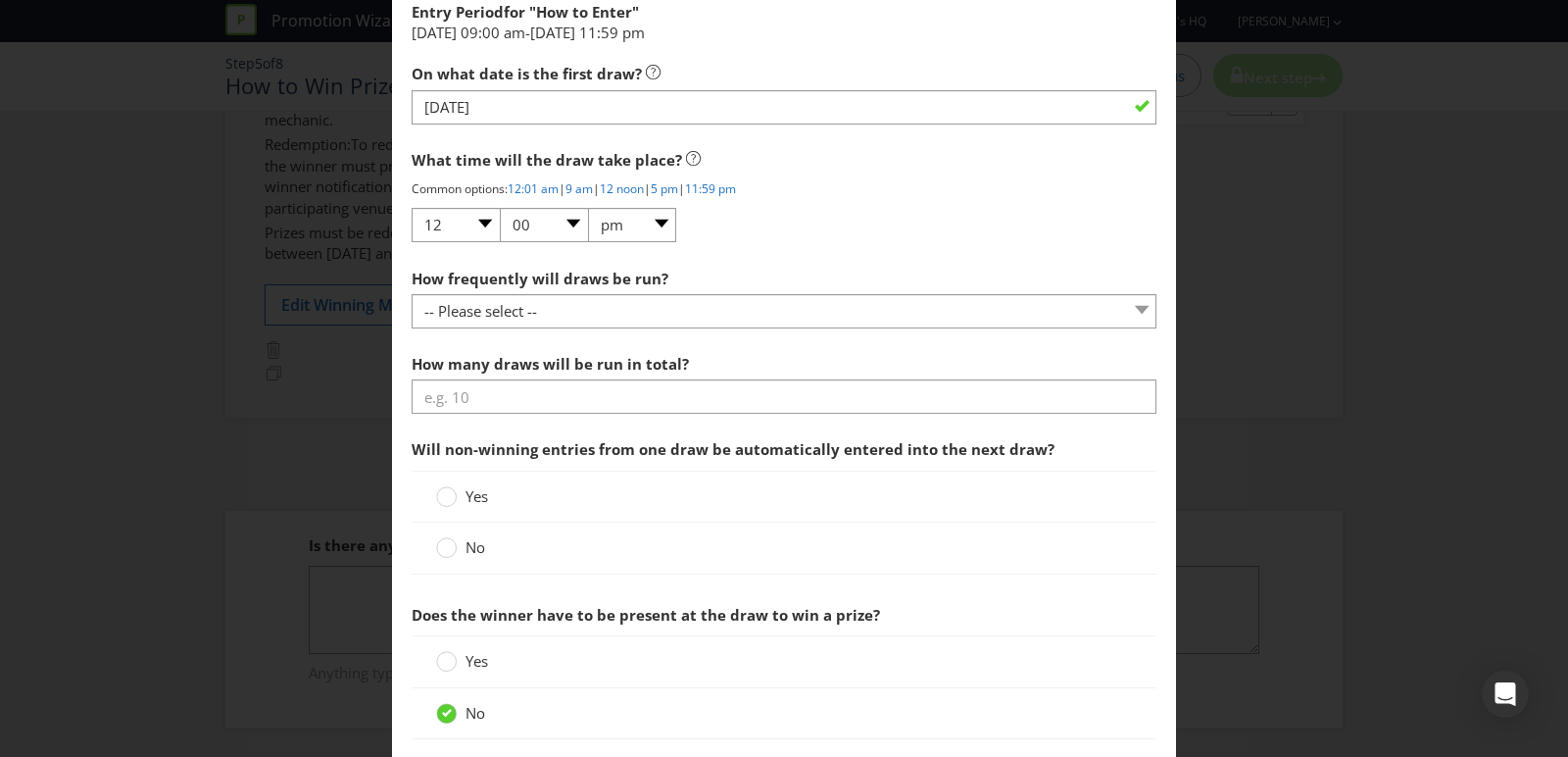
scroll to position [1109, 0]
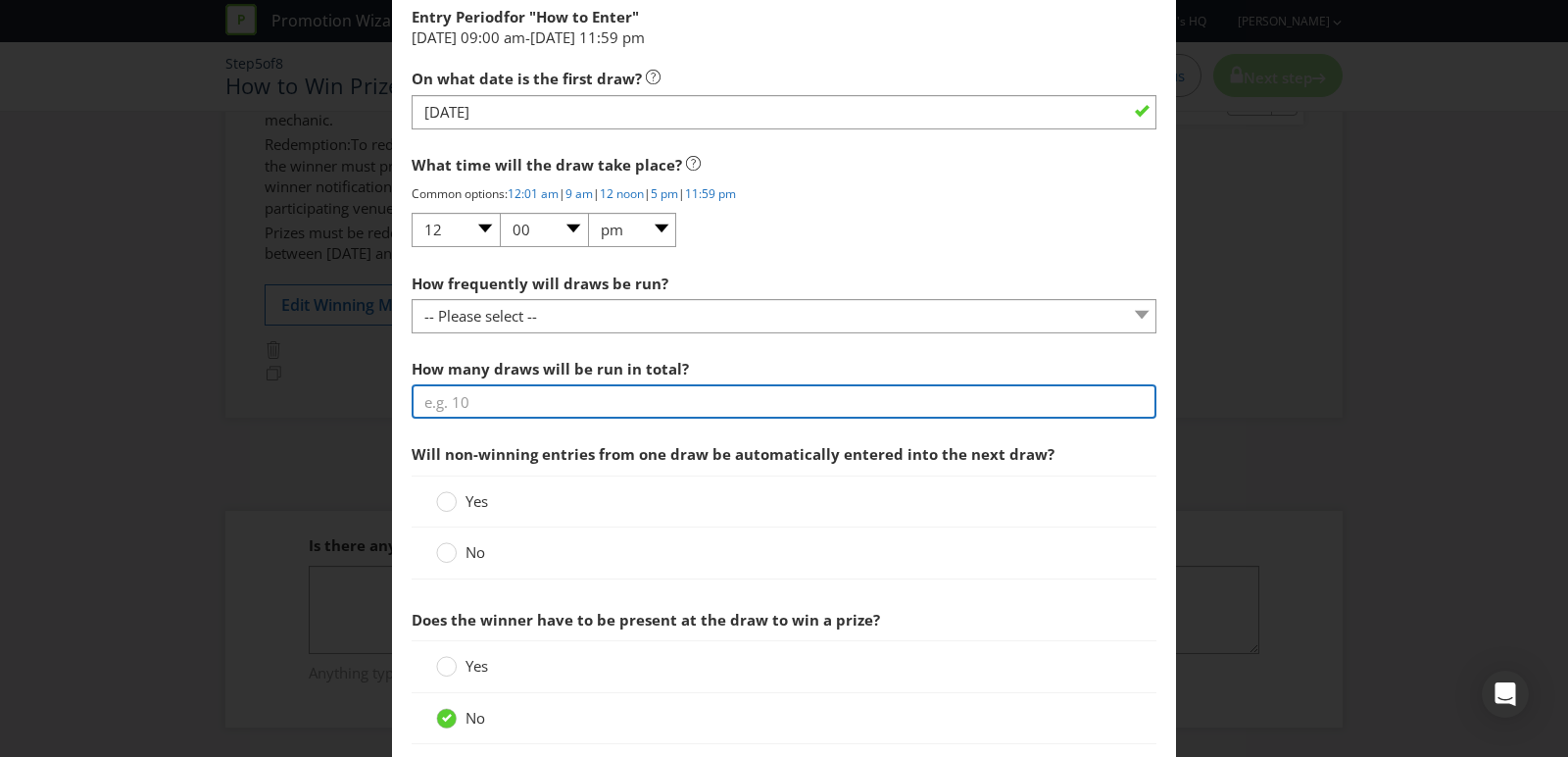
click at [604, 405] on input "number" at bounding box center [784, 401] width 745 height 34
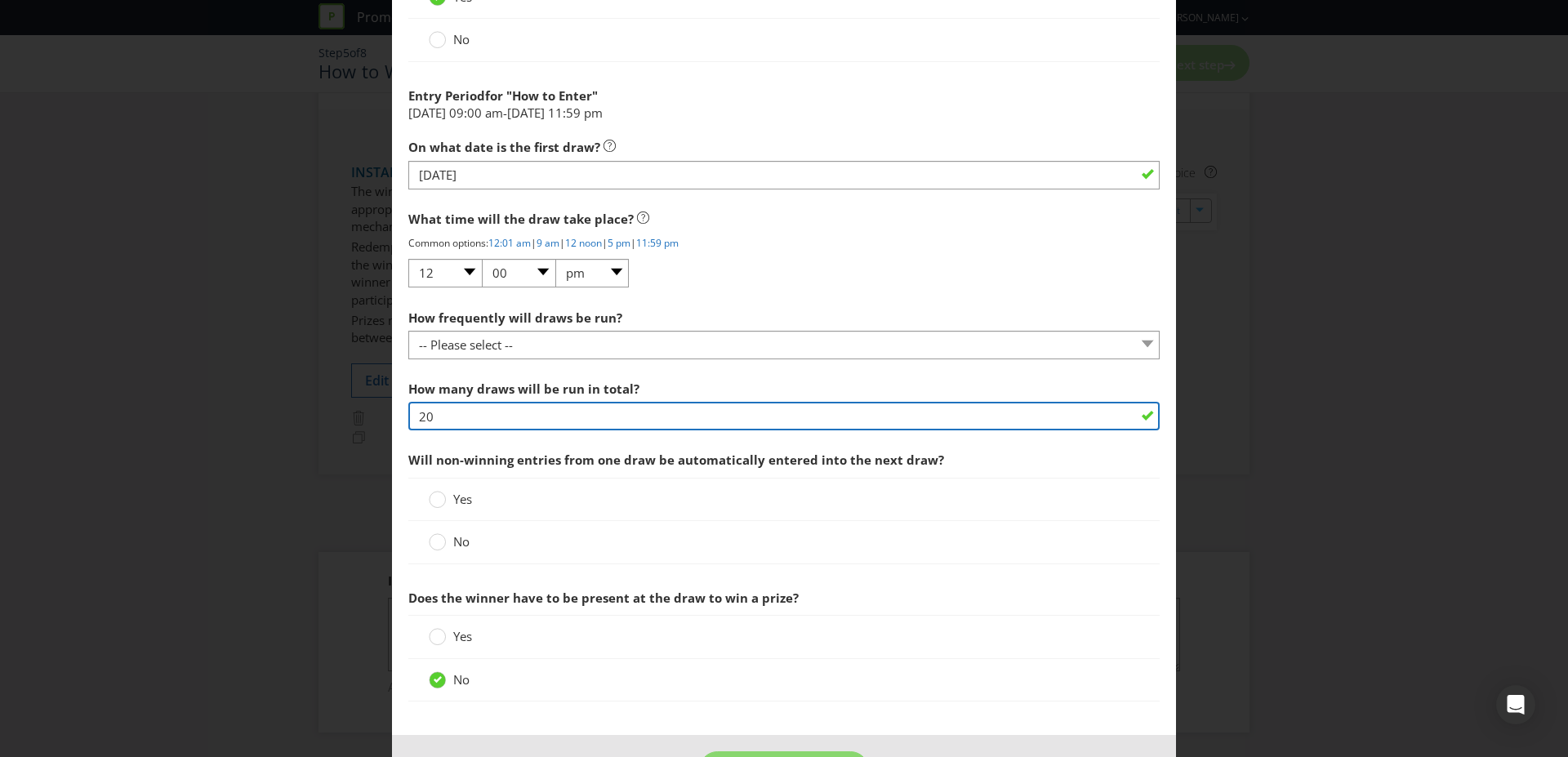
scroll to position [846, 0]
type input "20"
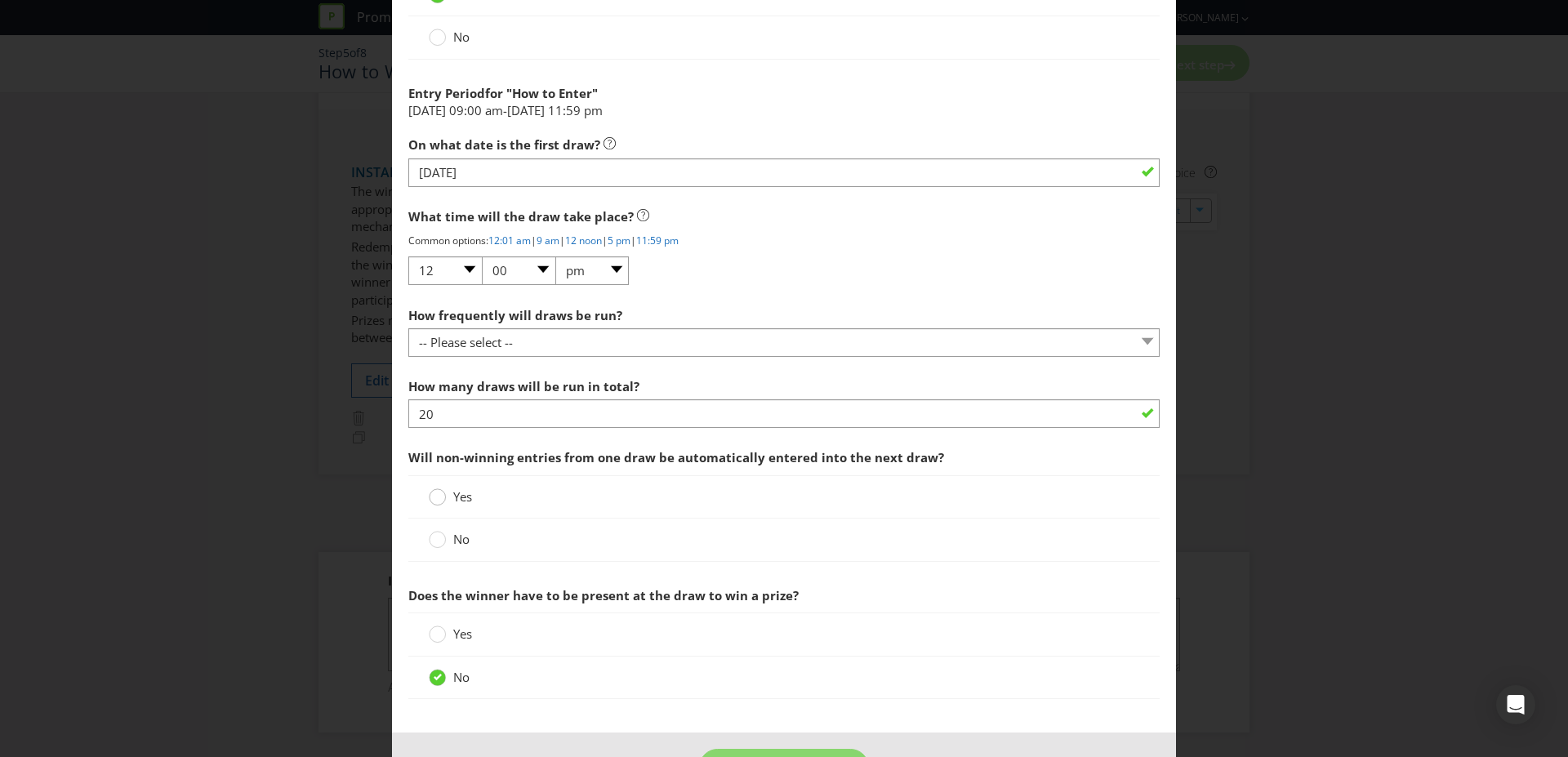
click at [436, 496] on circle at bounding box center [438, 497] width 16 height 16
click at [0, 0] on input "Yes" at bounding box center [0, 0] width 0 height 0
click at [445, 532] on icon at bounding box center [437, 539] width 17 height 17
click at [0, 0] on input "No" at bounding box center [0, 0] width 0 height 0
click at [440, 495] on circle at bounding box center [438, 497] width 16 height 16
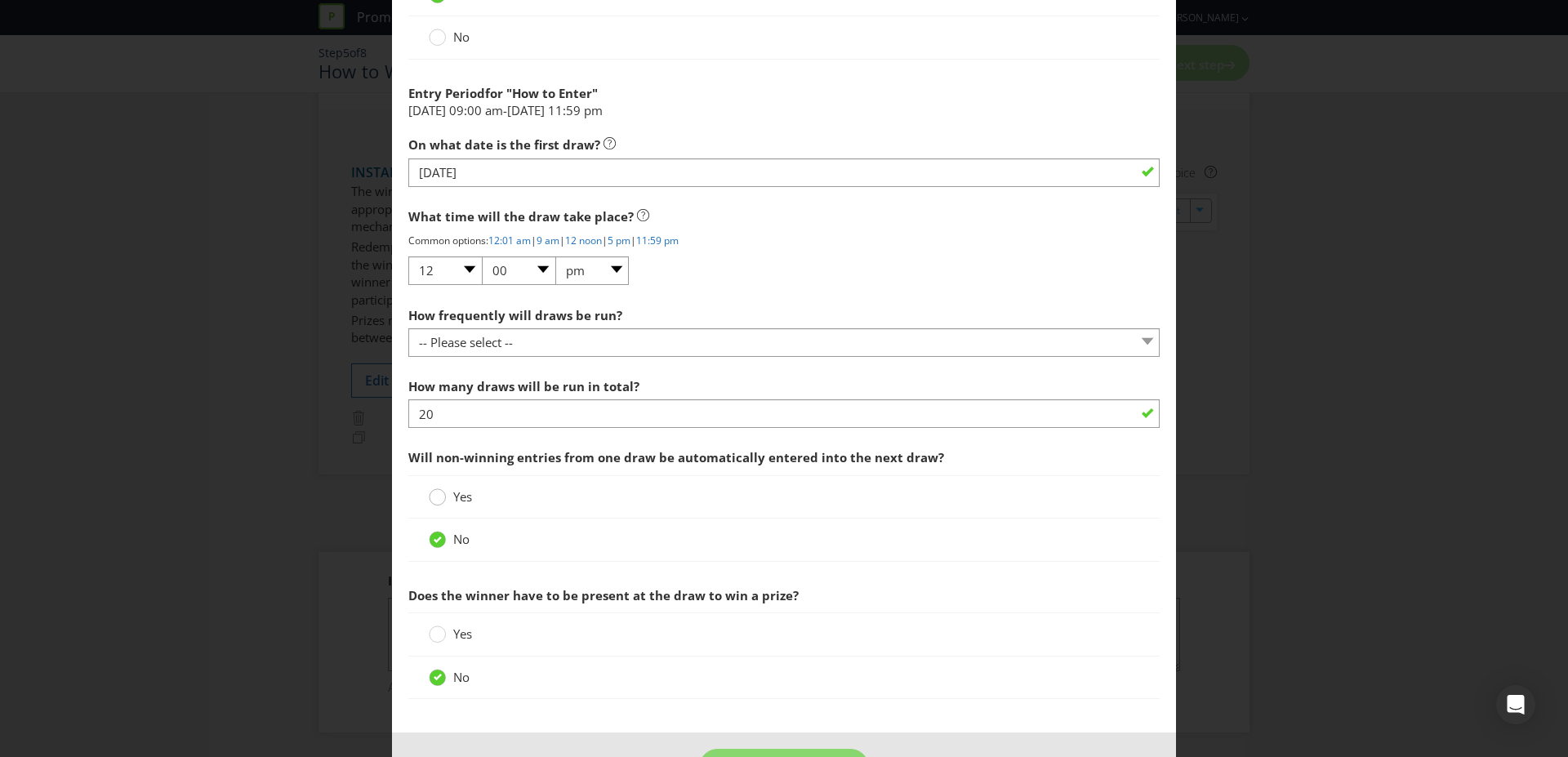
click at [0, 0] on input "Yes" at bounding box center [0, 0] width 0 height 0
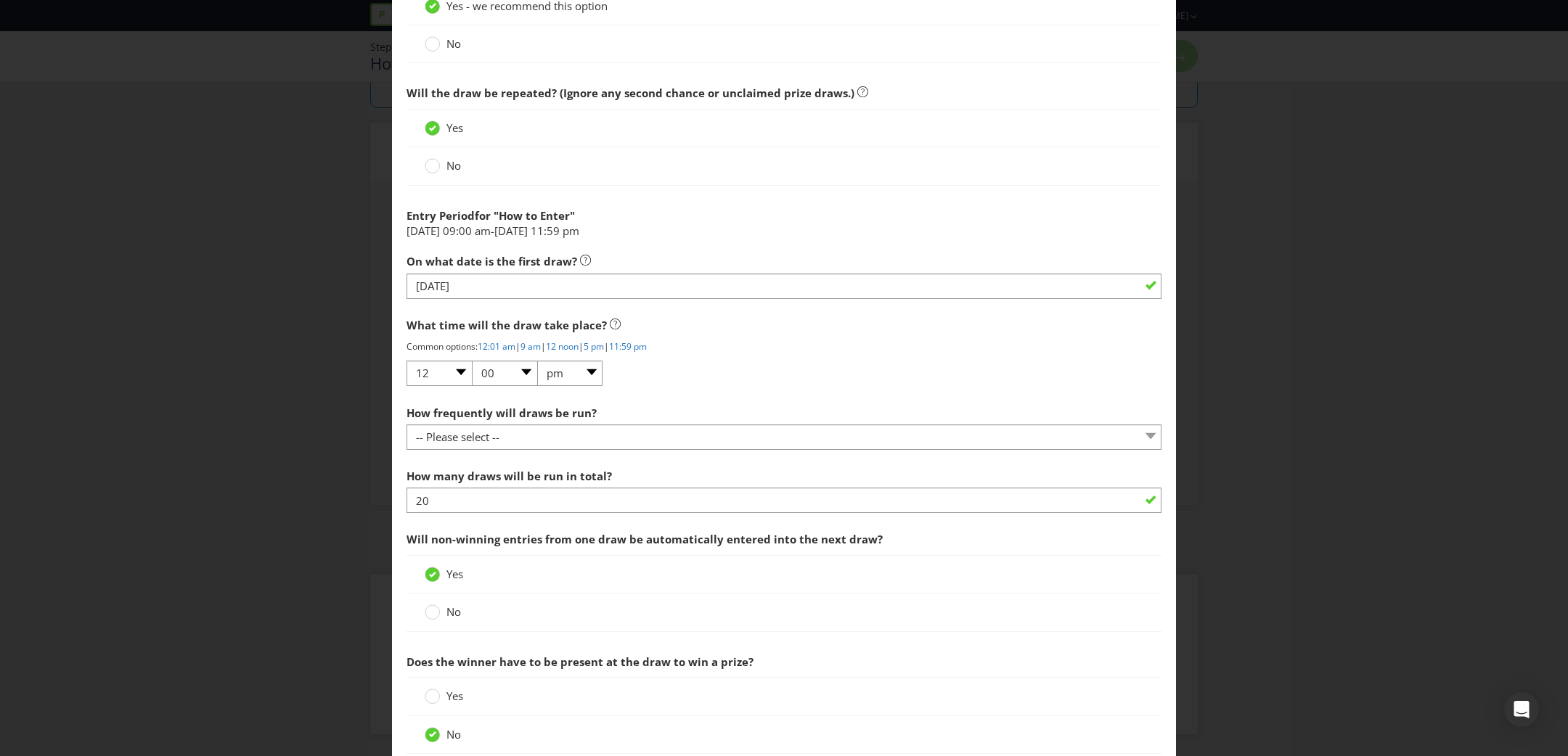
scroll to position [624, 0]
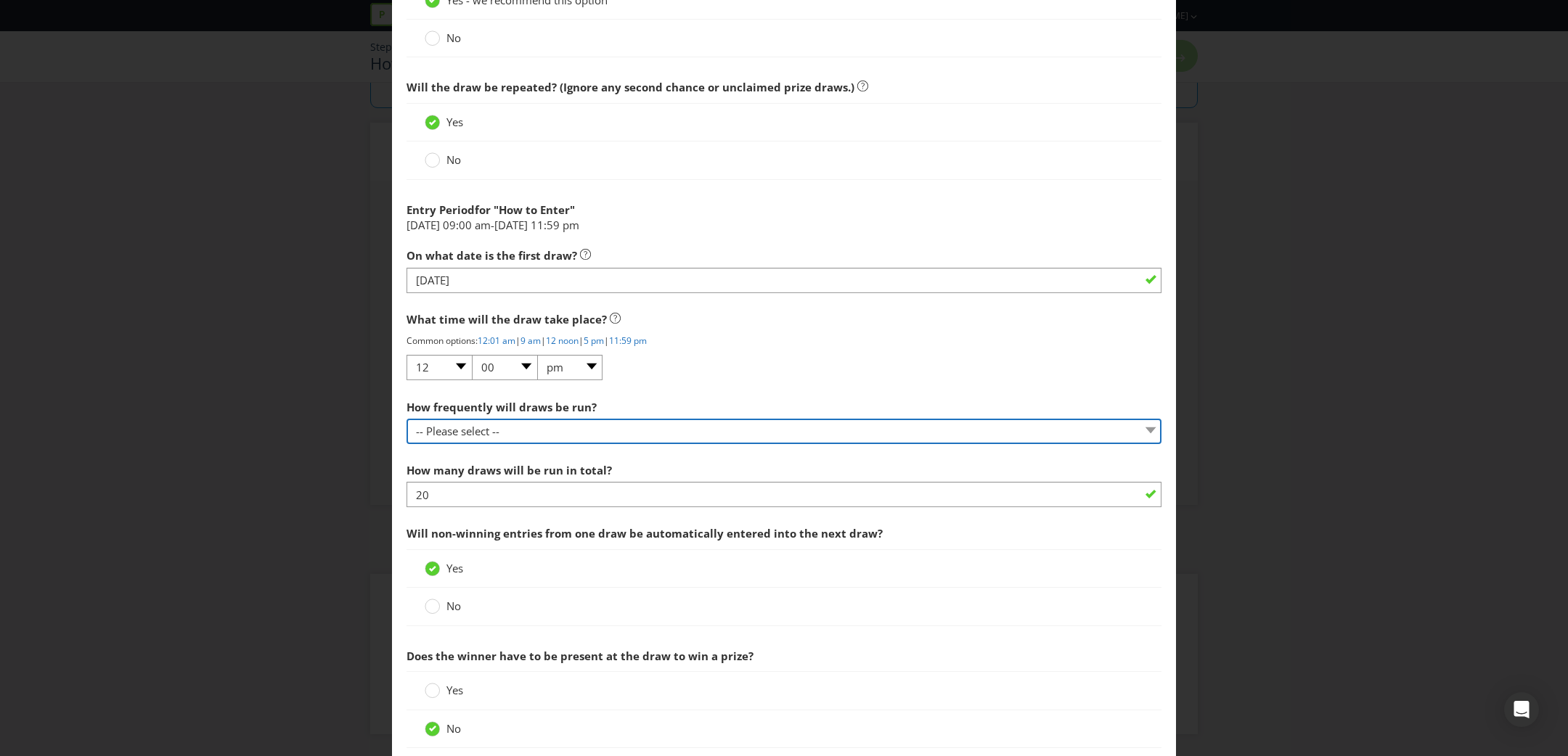
click at [625, 439] on select "-- Please select -- Hourly Daily Weekly Fortnightly Monthly Every 3 Months Irre…" at bounding box center [784, 432] width 755 height 26
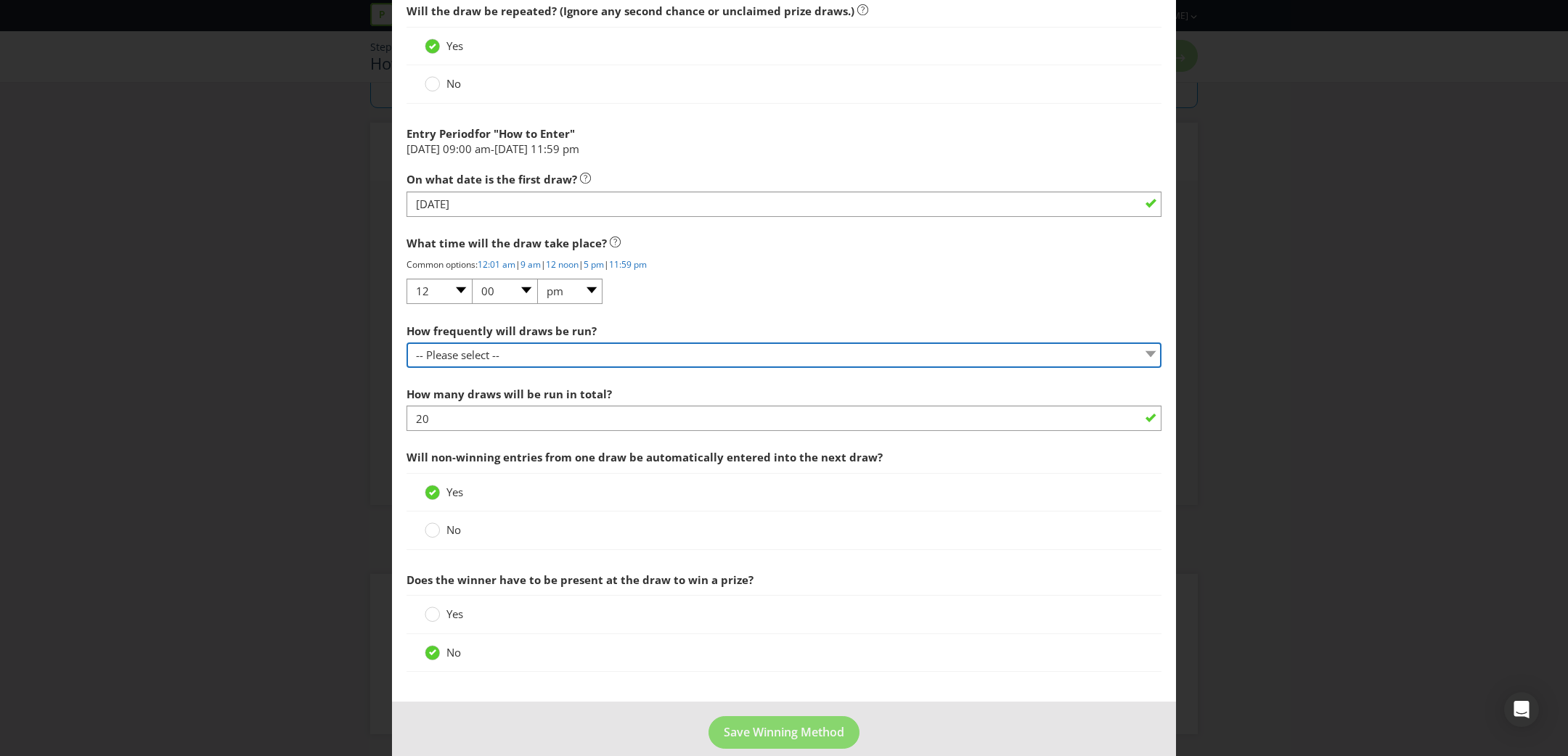
scroll to position [704, 0]
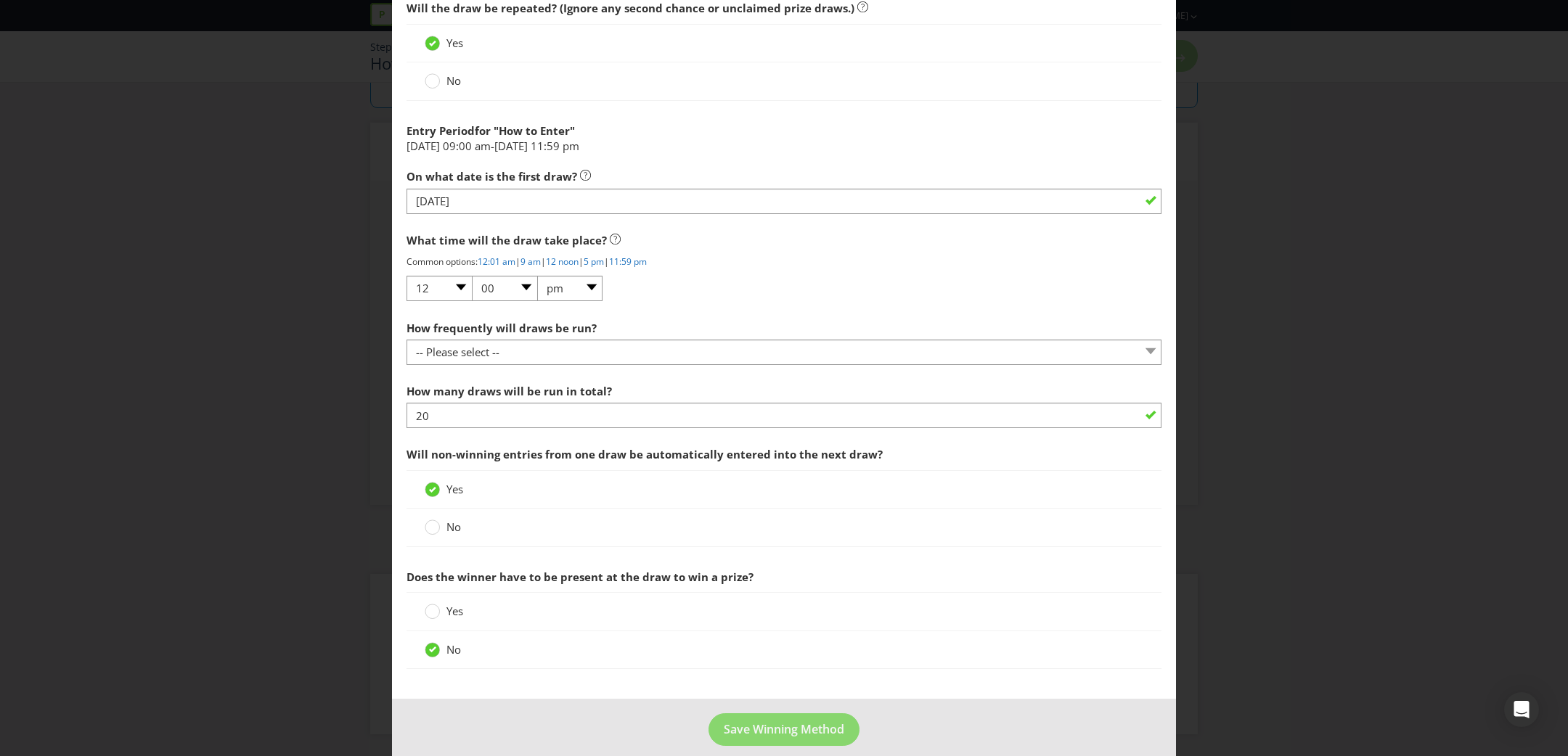
click at [996, 451] on div "How frequently will draws be run? -- Please select -- Hourly Daily Weekly Fortn…" at bounding box center [784, 434] width 755 height 242
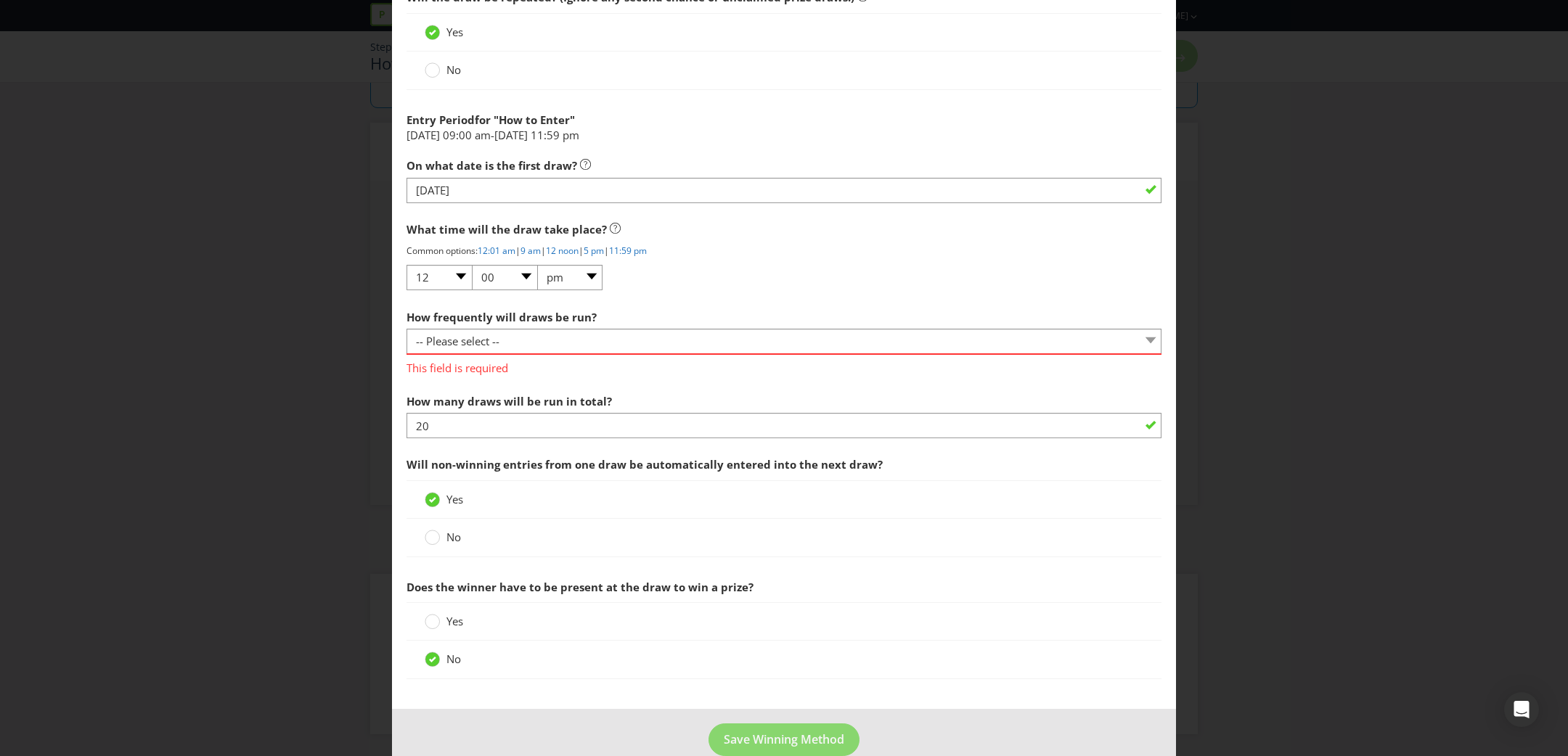
scroll to position [719, 0]
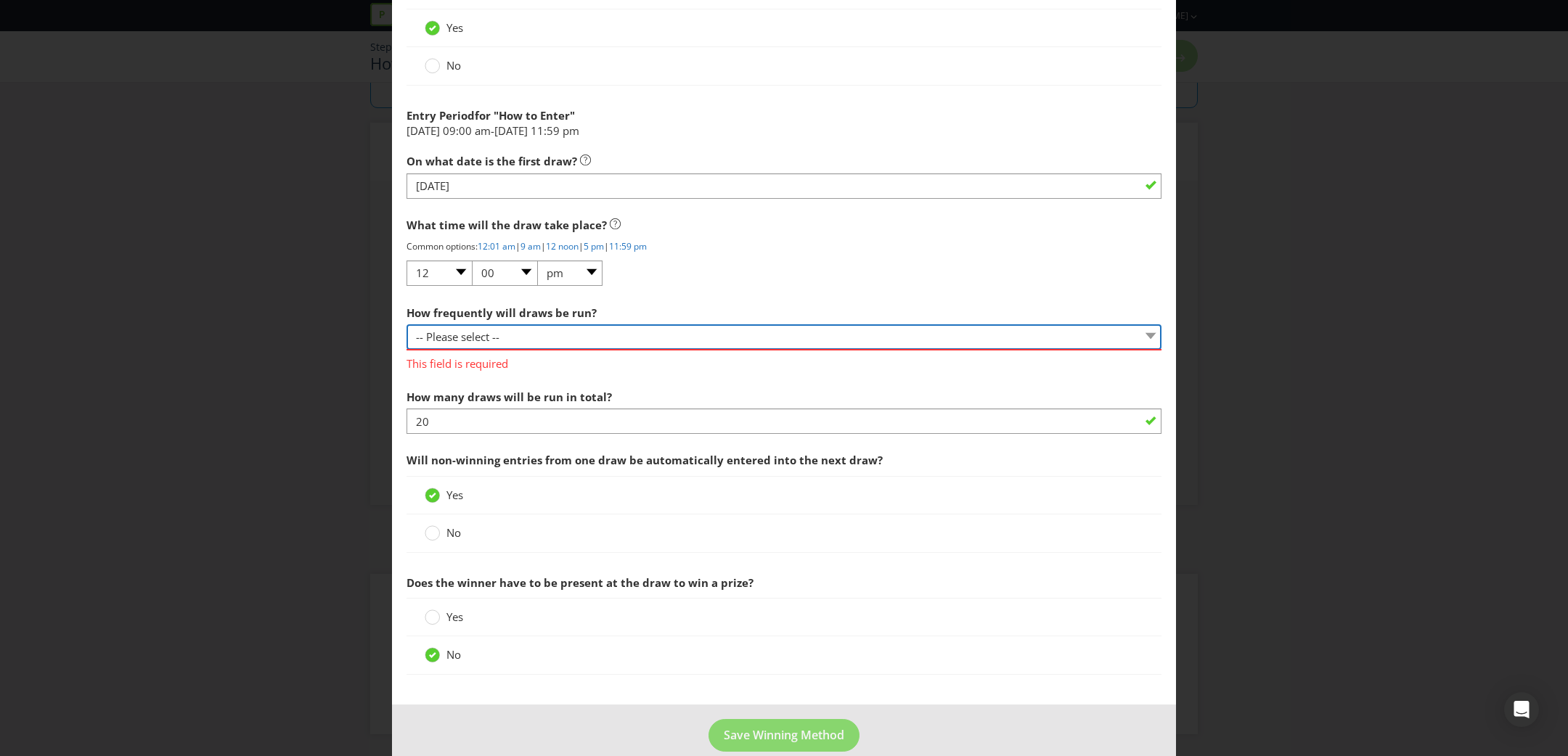
click at [620, 336] on select "-- Please select -- Hourly Daily Weekly Fortnightly Monthly Every 3 Months Irre…" at bounding box center [784, 337] width 755 height 26
select select "HOURLY"
click at [407, 324] on select "-- Please select -- Hourly Daily Weekly Fortnightly Monthly Every 3 Months Irre…" at bounding box center [784, 337] width 755 height 26
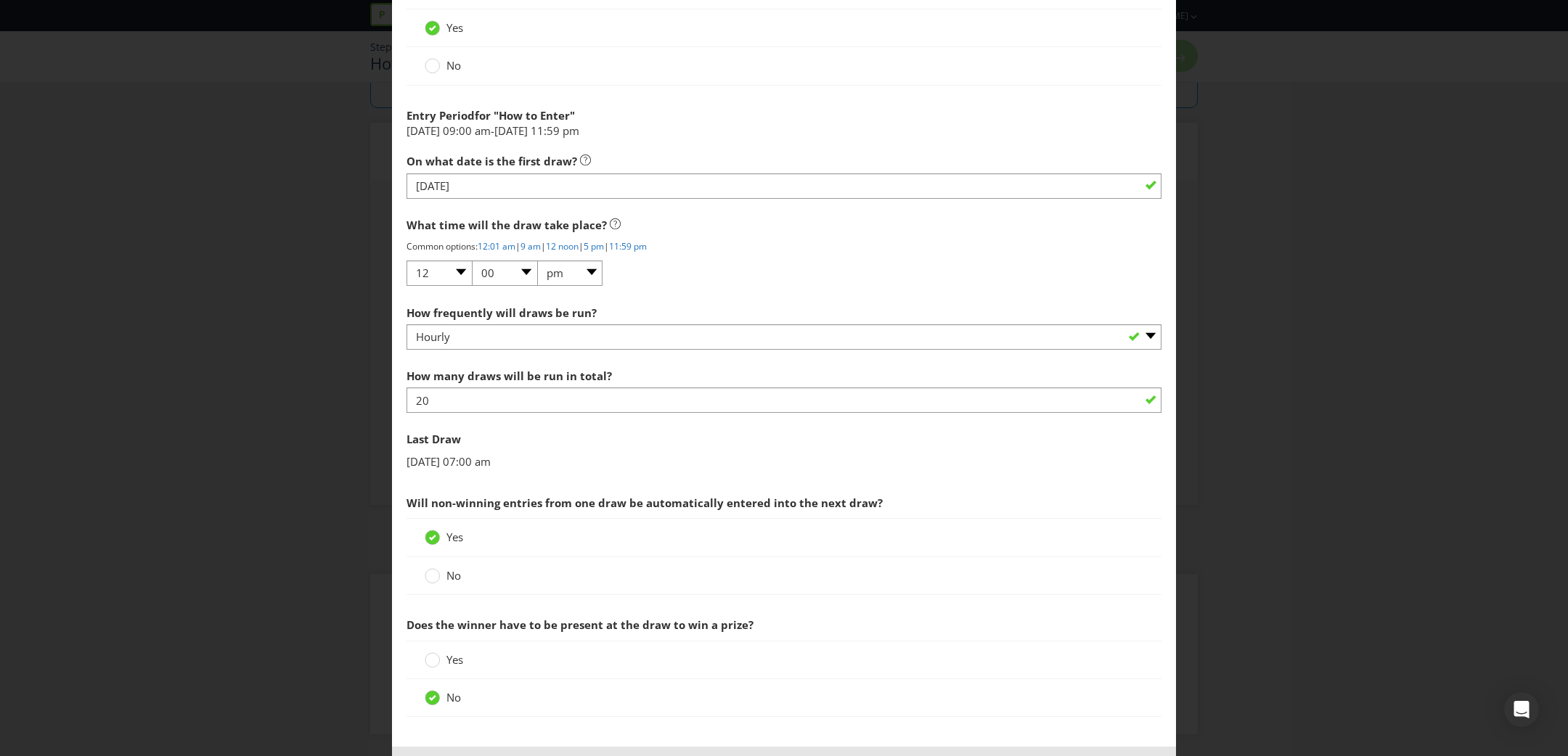
click at [819, 362] on div "How many draws will be run in total? 20" at bounding box center [784, 388] width 755 height 52
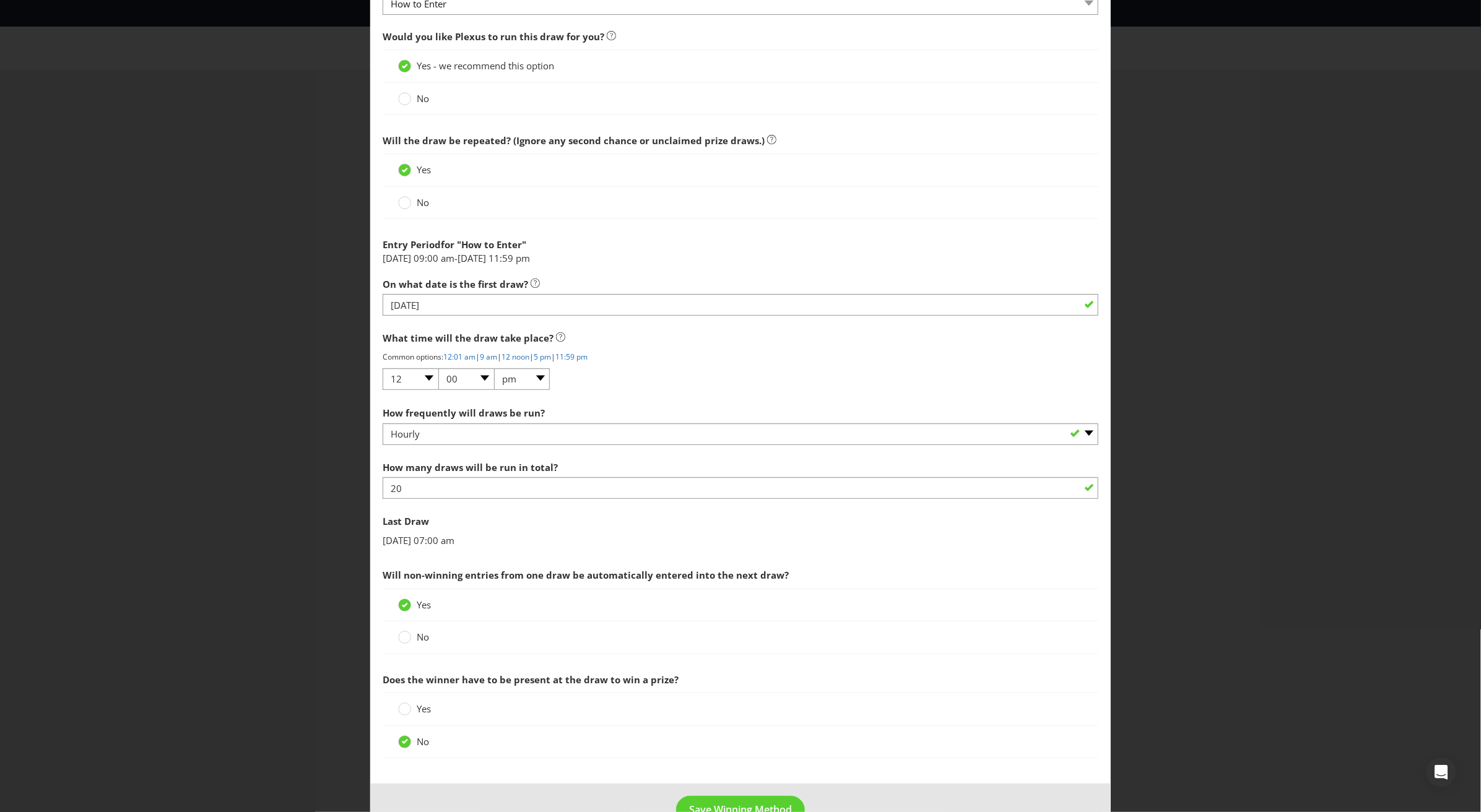
scroll to position [450, 0]
click at [414, 478] on label "Yes" at bounding box center [415, 712] width 35 height 13
click at [0, 0] on input "Yes" at bounding box center [0, 0] width 0 height 0
click at [407, 478] on circle at bounding box center [405, 745] width 12 height 12
click at [0, 0] on input "No" at bounding box center [0, 0] width 0 height 0
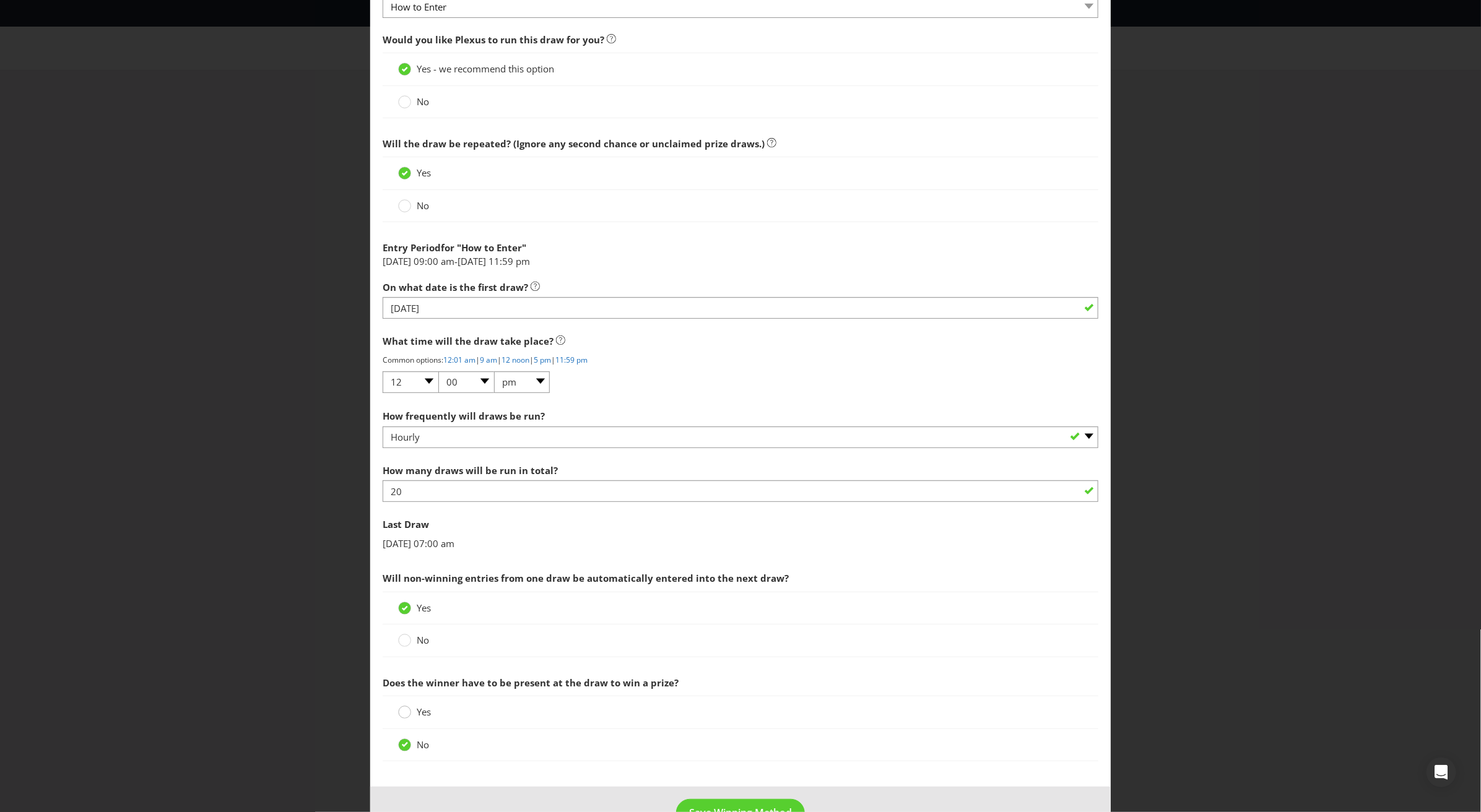
click at [407, 478] on circle at bounding box center [405, 713] width 12 height 12
click at [0, 0] on input "Yes" at bounding box center [0, 0] width 0 height 0
click at [407, 478] on circle at bounding box center [405, 745] width 12 height 12
click at [0, 0] on input "No" at bounding box center [0, 0] width 0 height 0
click at [407, 478] on circle at bounding box center [405, 713] width 12 height 12
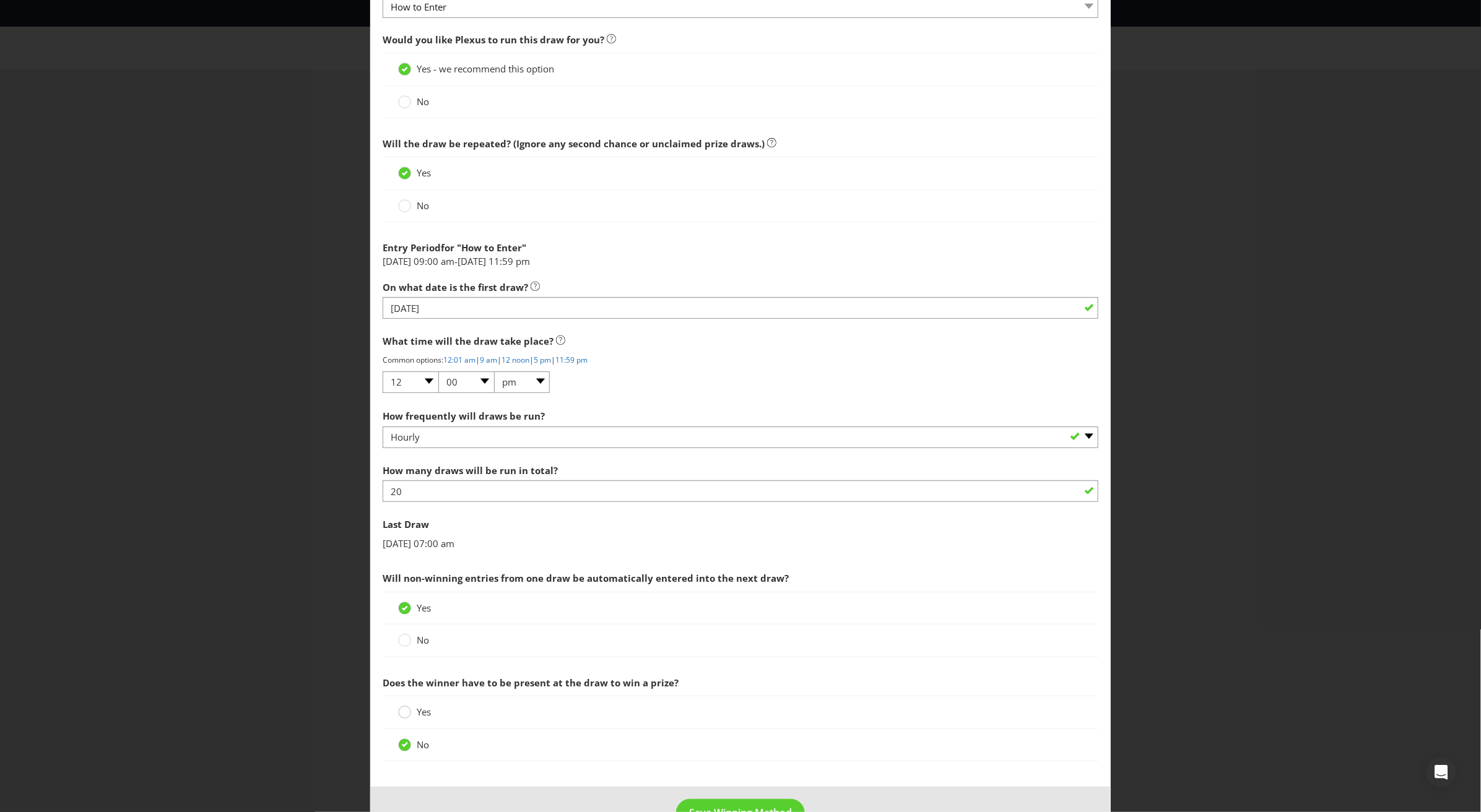
click at [0, 0] on input "Yes" at bounding box center [0, 0] width 0 height 0
